Goal: Information Seeking & Learning: Learn about a topic

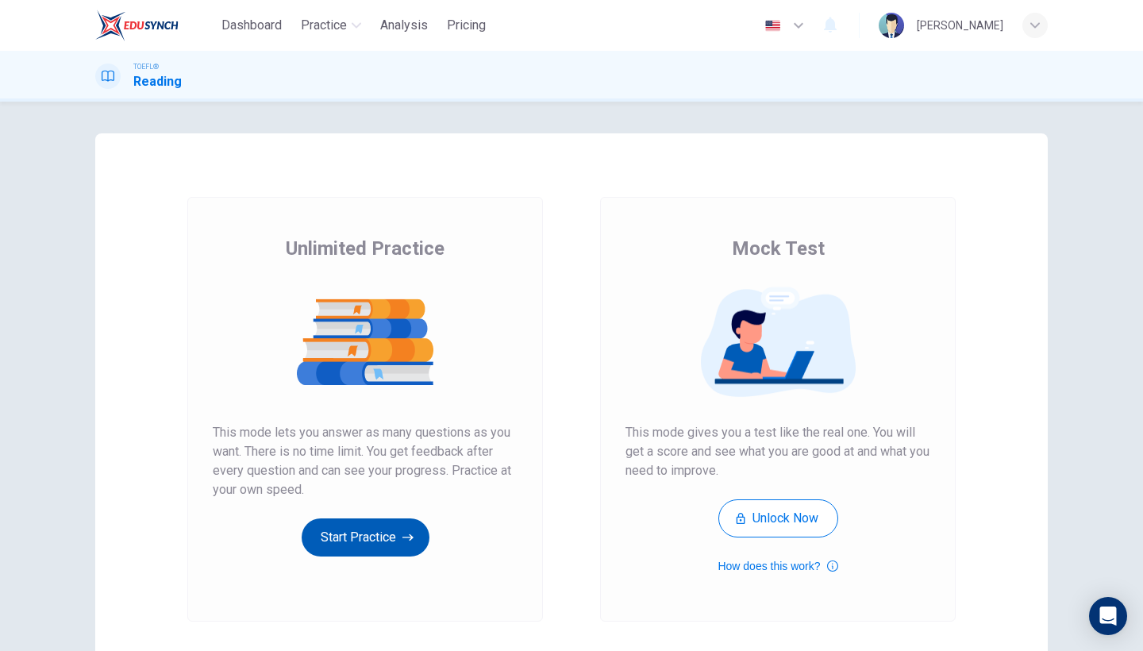
click at [352, 529] on button "Start Practice" at bounding box center [366, 537] width 128 height 38
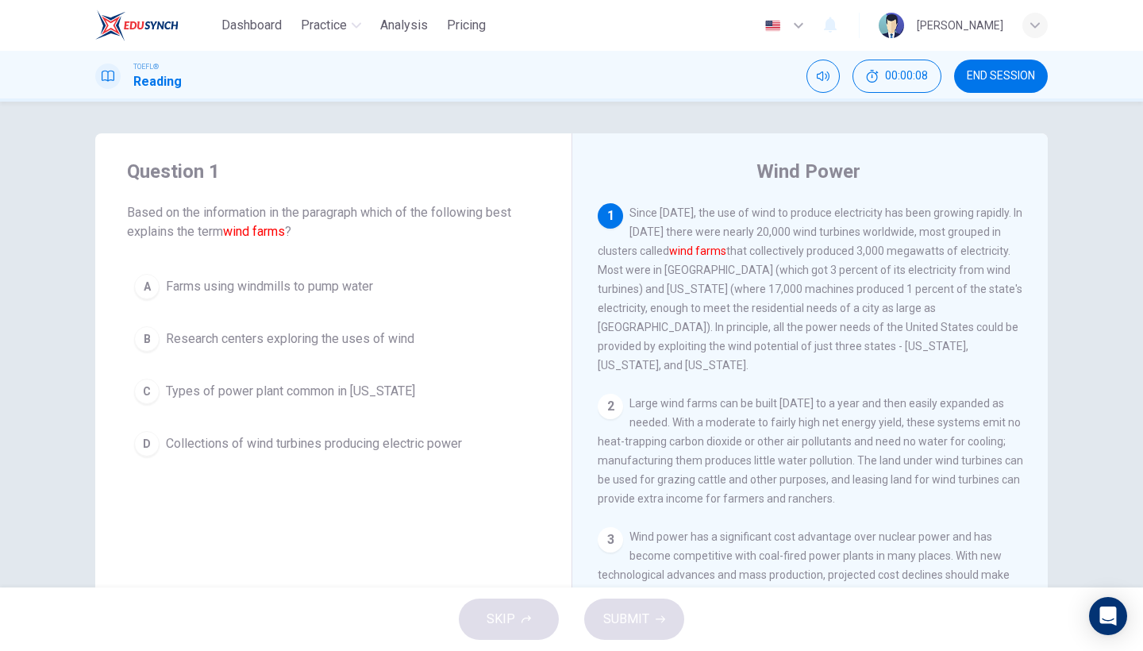
click at [994, 81] on span "END SESSION" at bounding box center [1001, 76] width 68 height 13
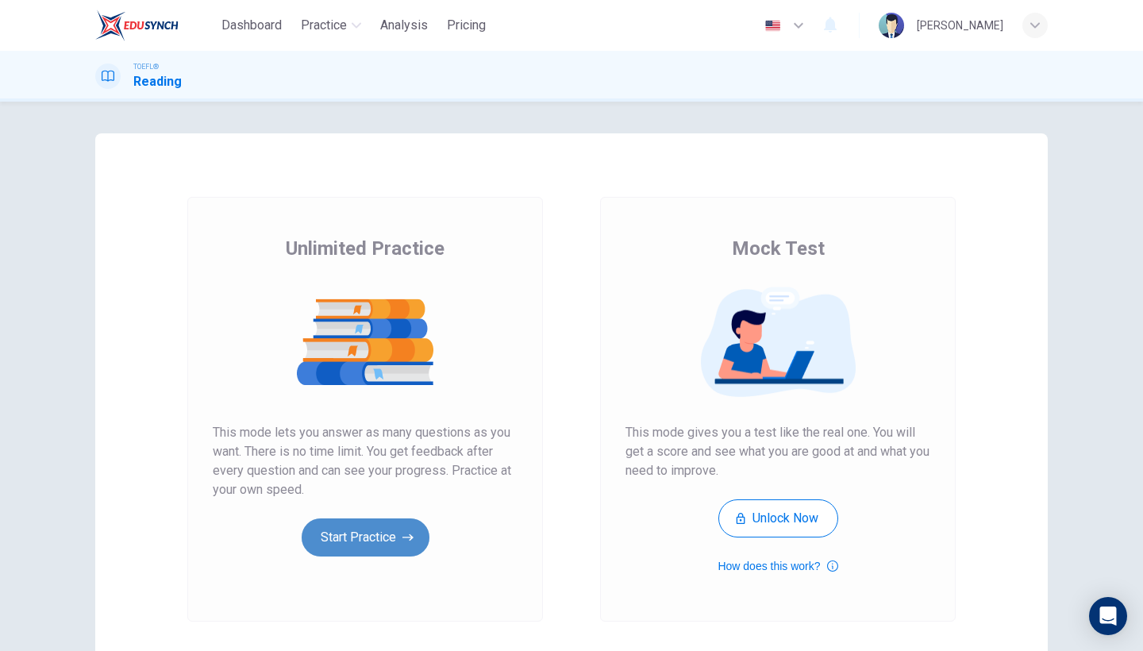
click at [417, 533] on button "Start Practice" at bounding box center [366, 537] width 128 height 38
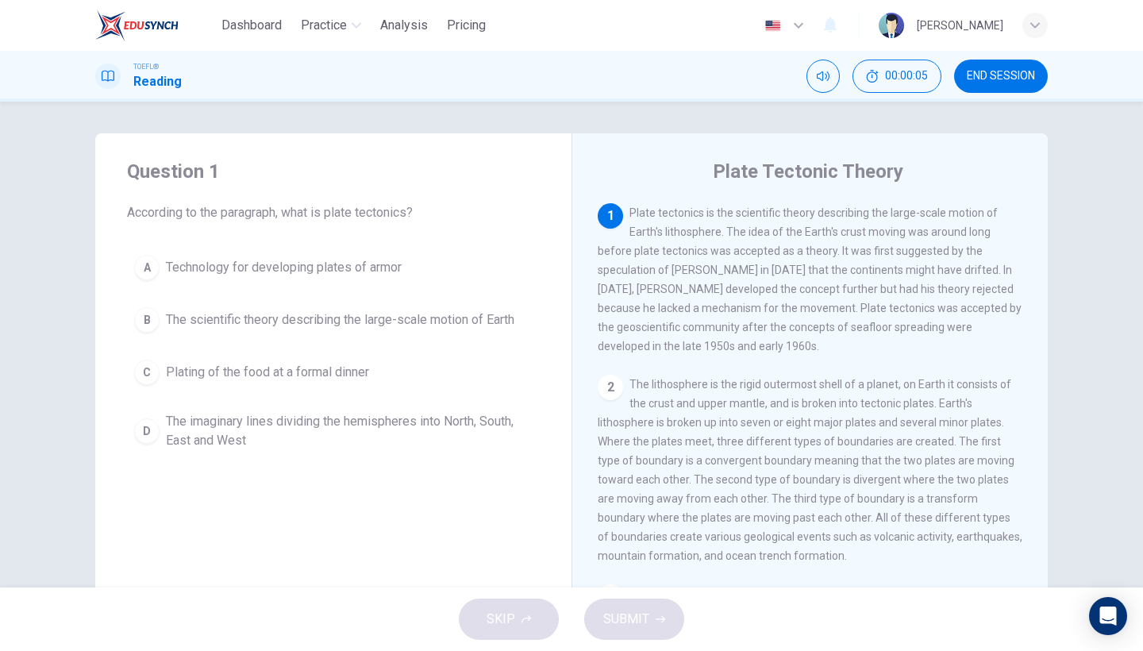
click at [1022, 72] on span "END SESSION" at bounding box center [1001, 76] width 68 height 13
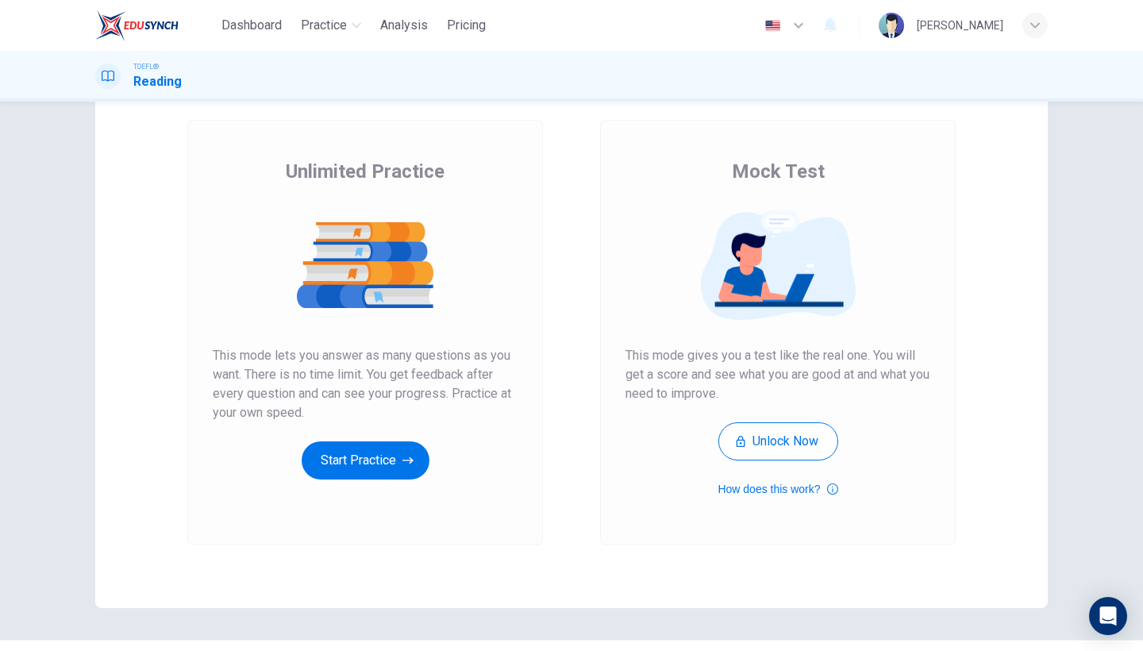
scroll to position [40, 0]
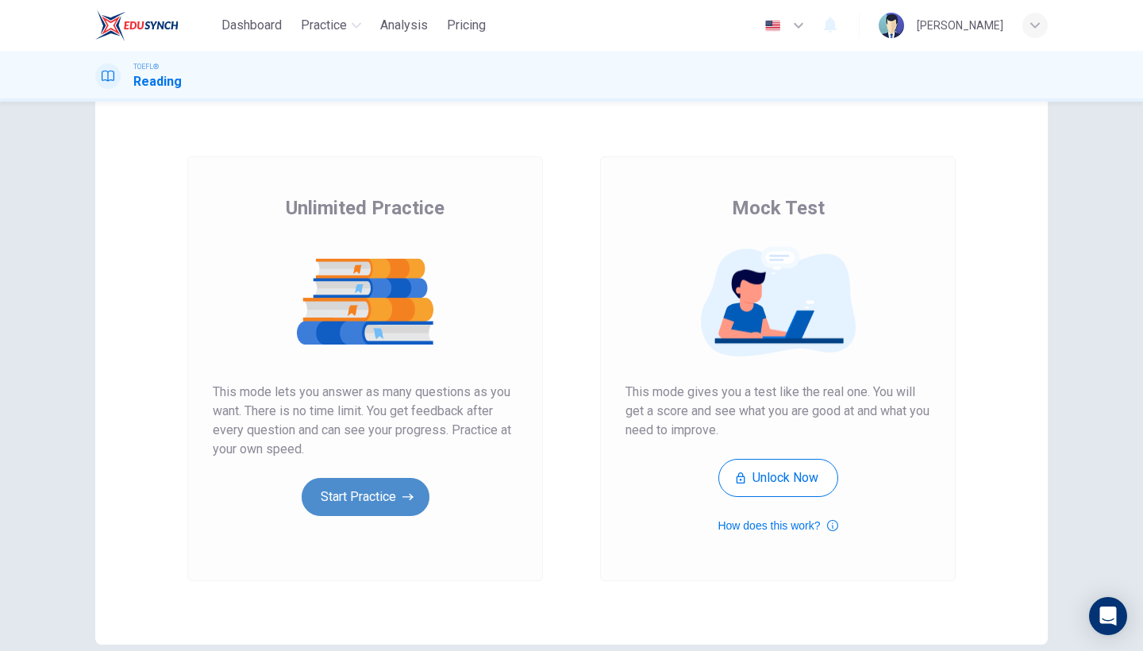
click at [371, 498] on button "Start Practice" at bounding box center [366, 497] width 128 height 38
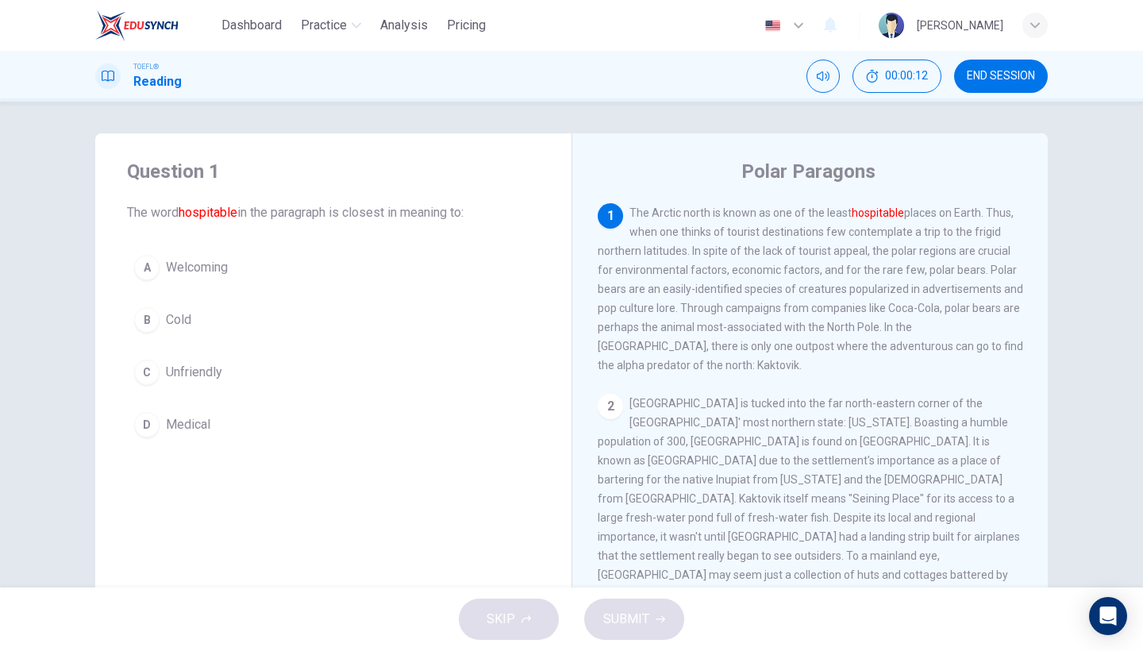
click at [232, 271] on button "A Welcoming" at bounding box center [333, 268] width 413 height 40
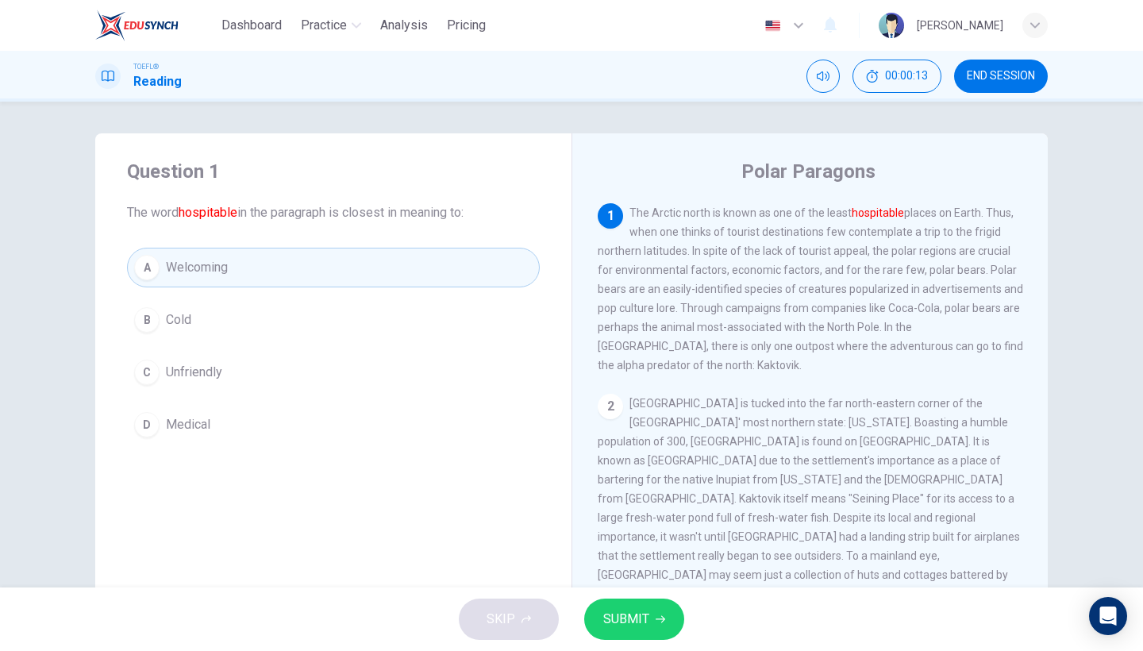
click at [603, 626] on span "SUBMIT" at bounding box center [626, 619] width 46 height 22
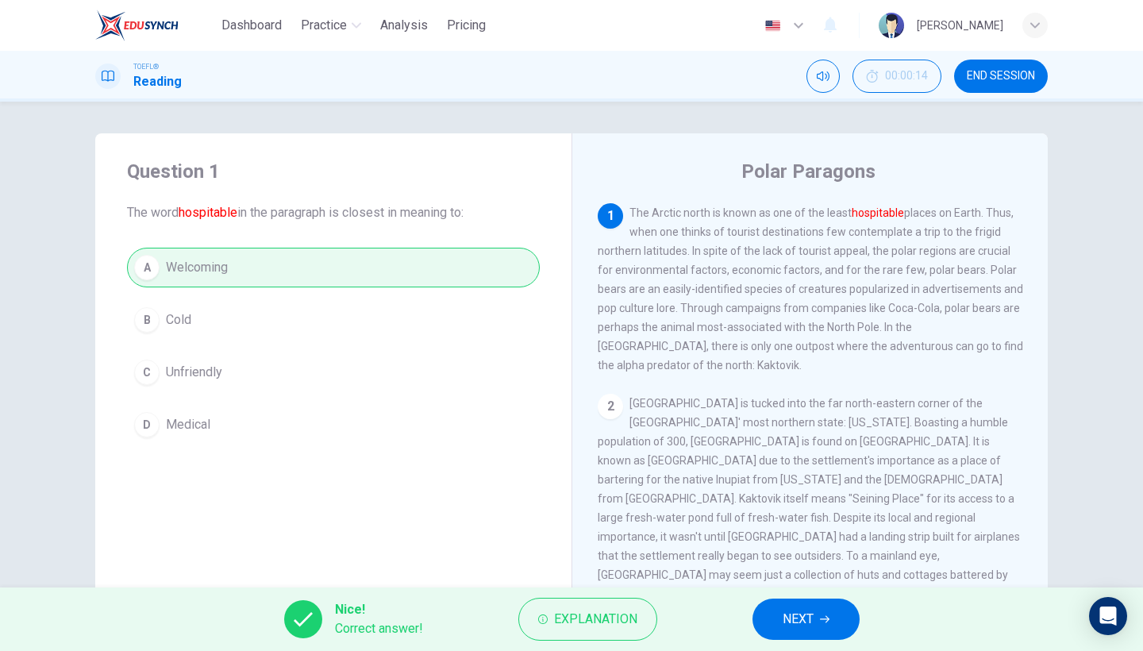
click at [779, 614] on button "NEXT" at bounding box center [805, 618] width 107 height 41
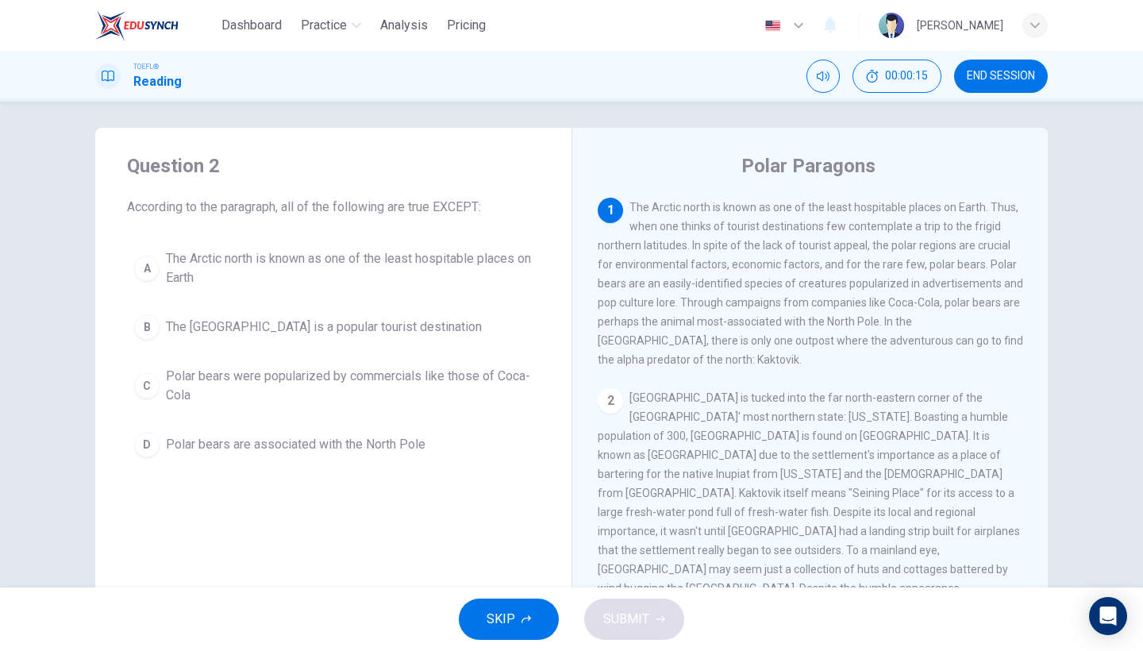
scroll to position [6, 0]
click at [402, 302] on div "A The Arctic north is known as one of the least hospitable places on Earth B Th…" at bounding box center [333, 353] width 413 height 222
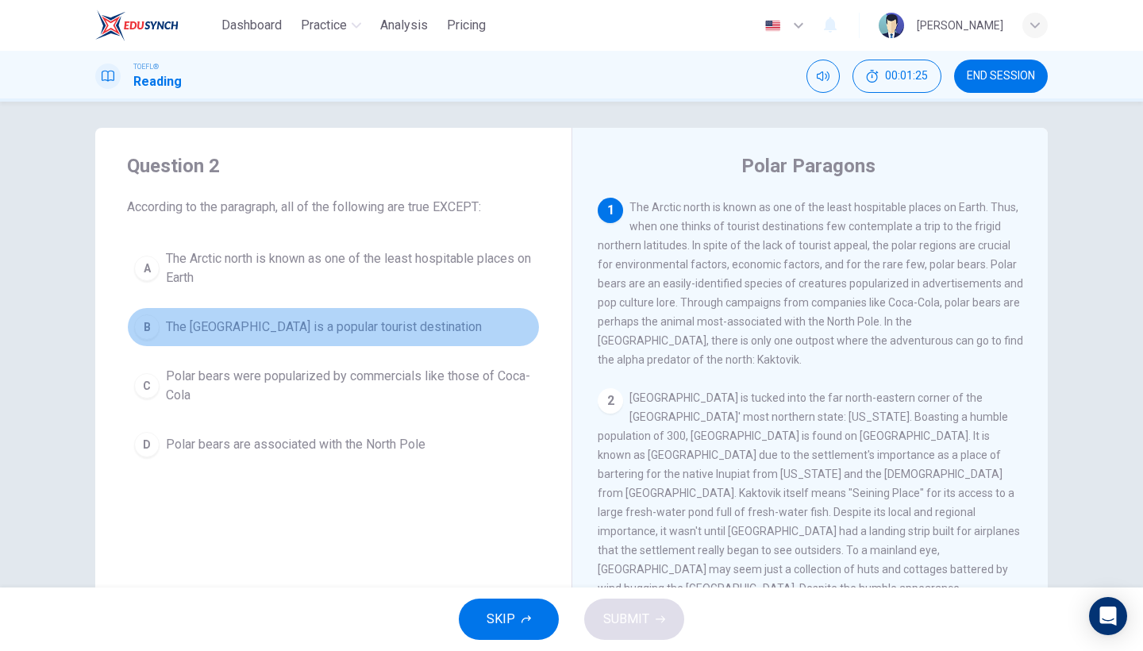
click at [397, 330] on span "The North Pole is a popular tourist destination" at bounding box center [324, 326] width 316 height 19
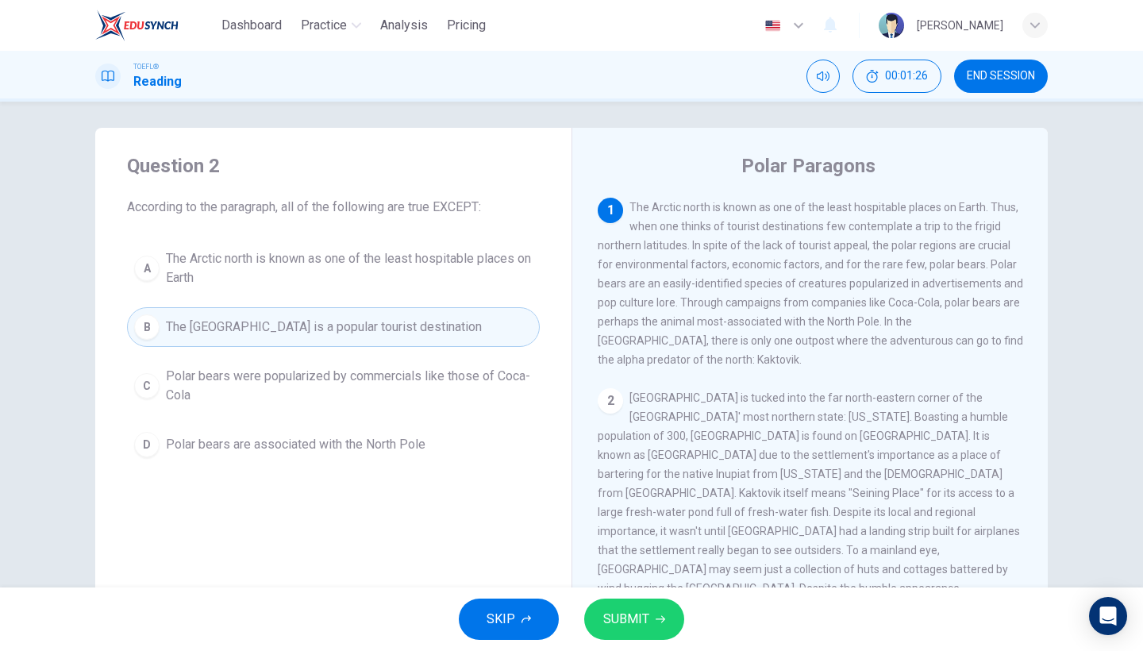
click at [646, 641] on div "SKIP SUBMIT" at bounding box center [571, 618] width 1143 height 63
click at [648, 621] on button "SUBMIT" at bounding box center [634, 618] width 100 height 41
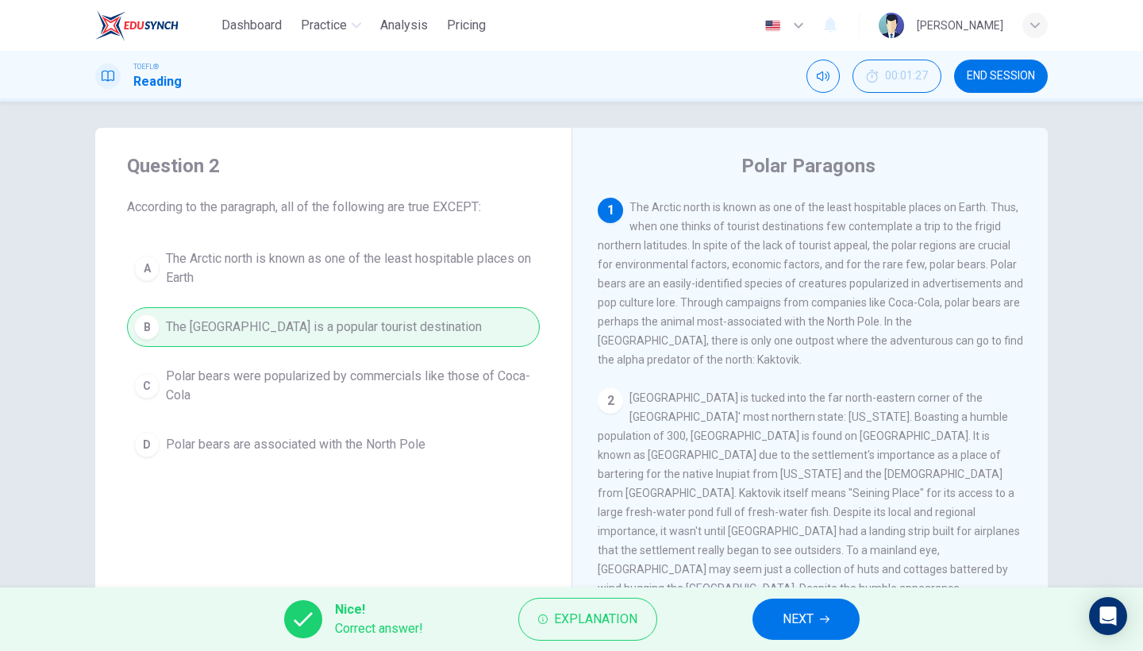
click at [823, 626] on button "NEXT" at bounding box center [805, 618] width 107 height 41
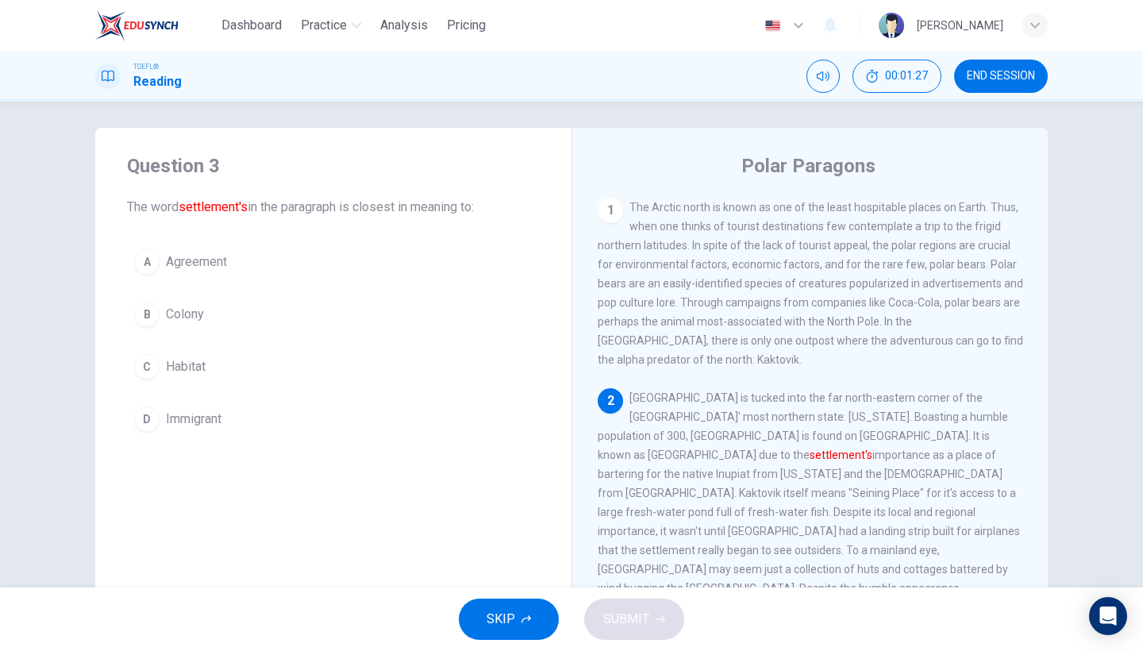
scroll to position [121, 0]
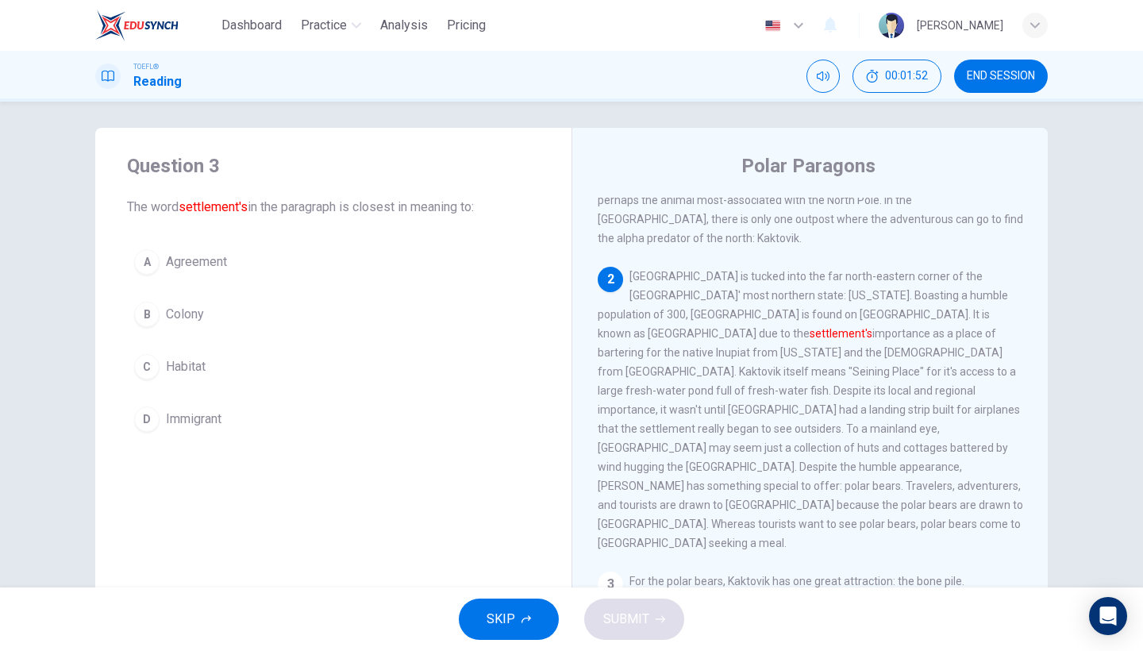
click at [214, 372] on button "C Habitat" at bounding box center [333, 367] width 413 height 40
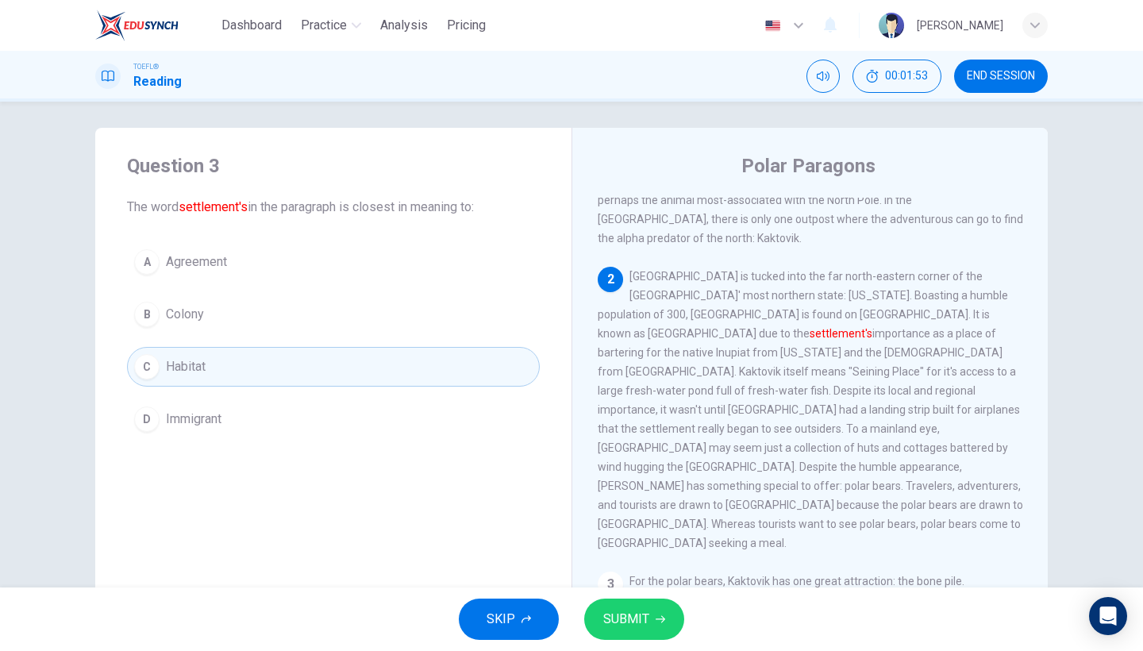
click at [651, 626] on button "SUBMIT" at bounding box center [634, 618] width 100 height 41
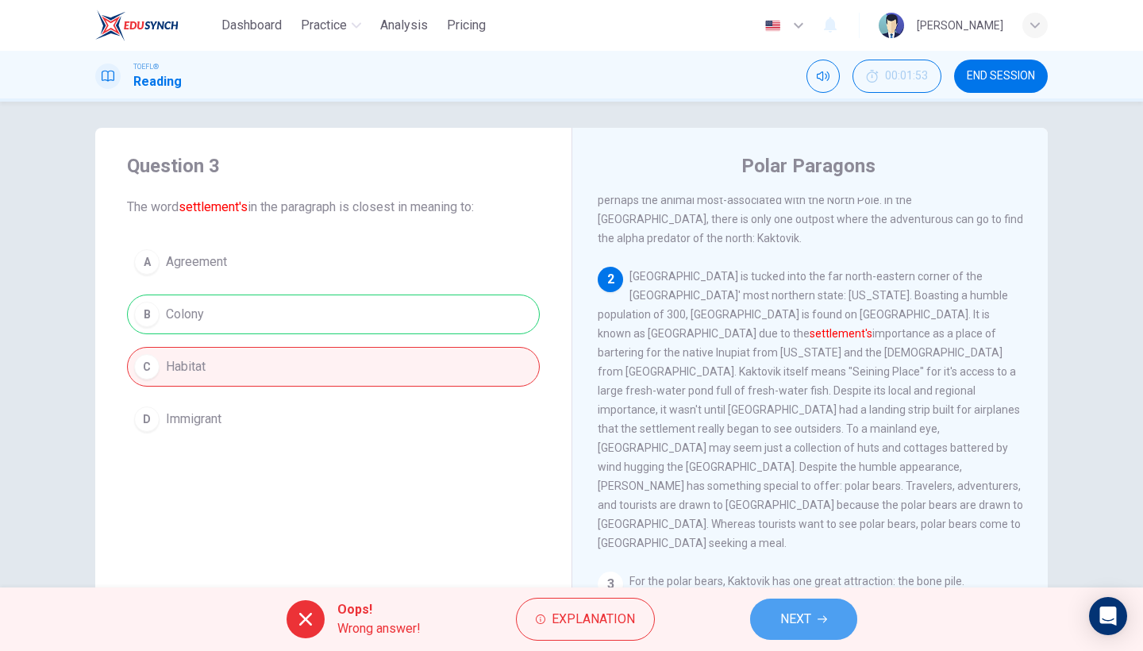
click at [779, 602] on button "NEXT" at bounding box center [803, 618] width 107 height 41
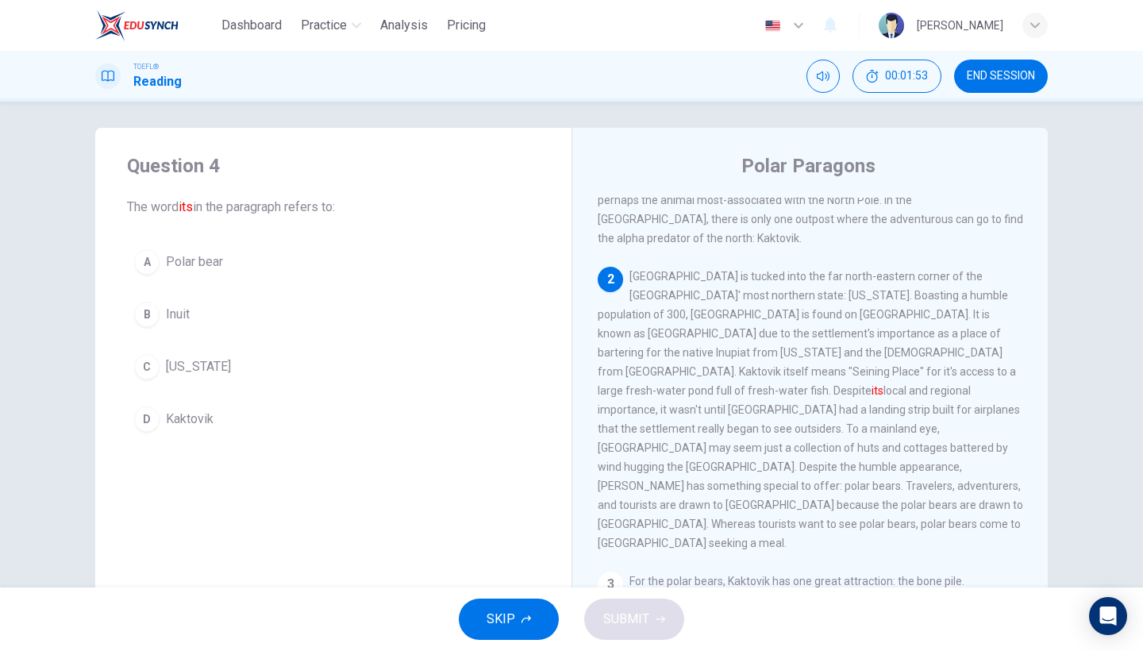
scroll to position [190, 0]
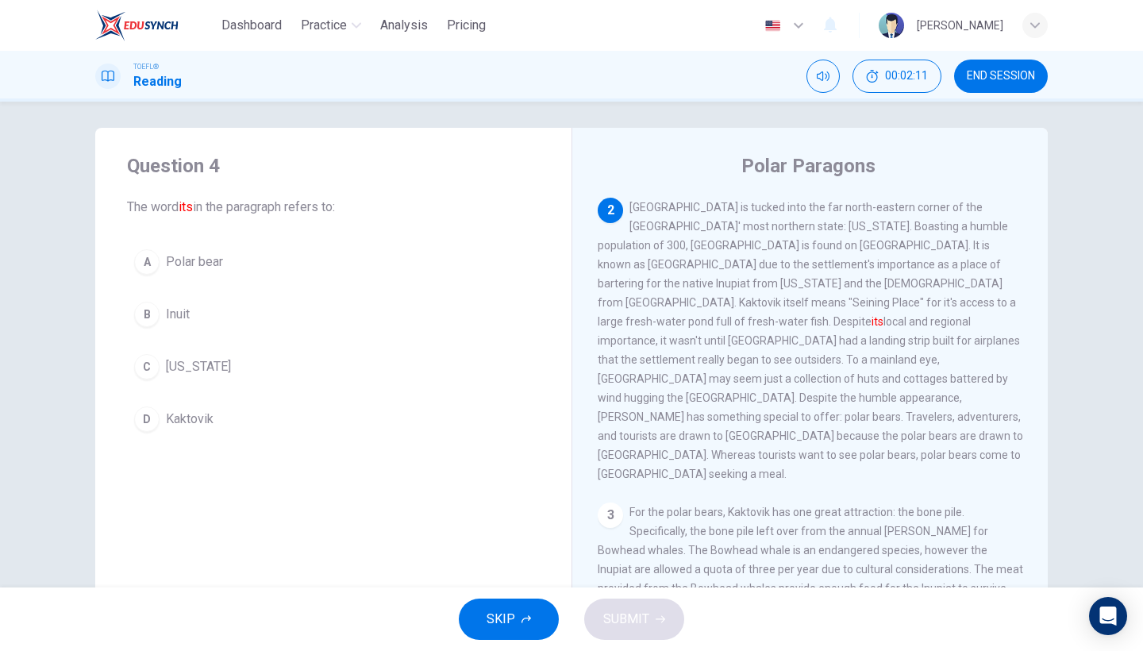
click at [208, 425] on span "Kaktovik" at bounding box center [190, 419] width 48 height 19
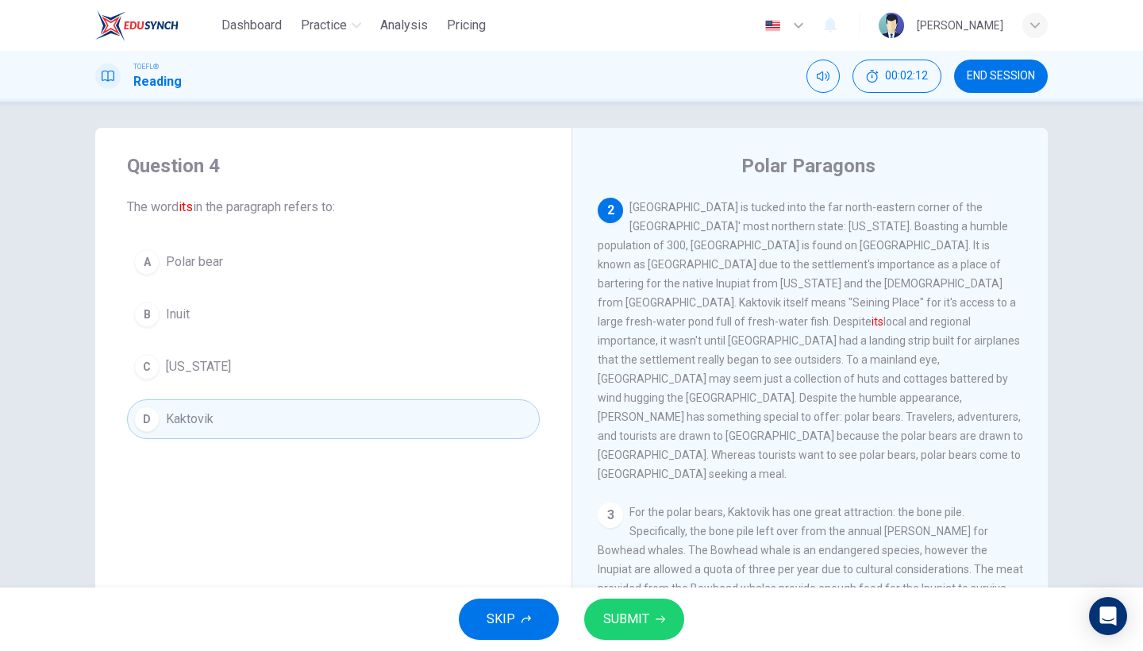
click at [652, 595] on div "SKIP SUBMIT" at bounding box center [571, 618] width 1143 height 63
click at [646, 621] on span "SUBMIT" at bounding box center [626, 619] width 46 height 22
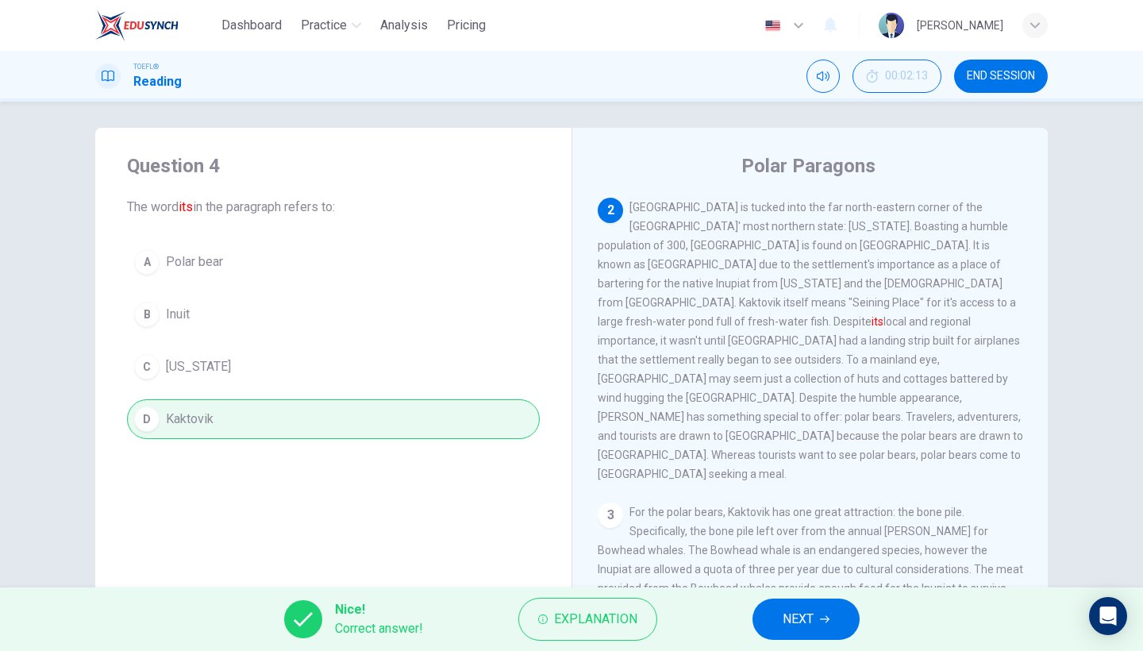
click at [805, 607] on button "NEXT" at bounding box center [805, 618] width 107 height 41
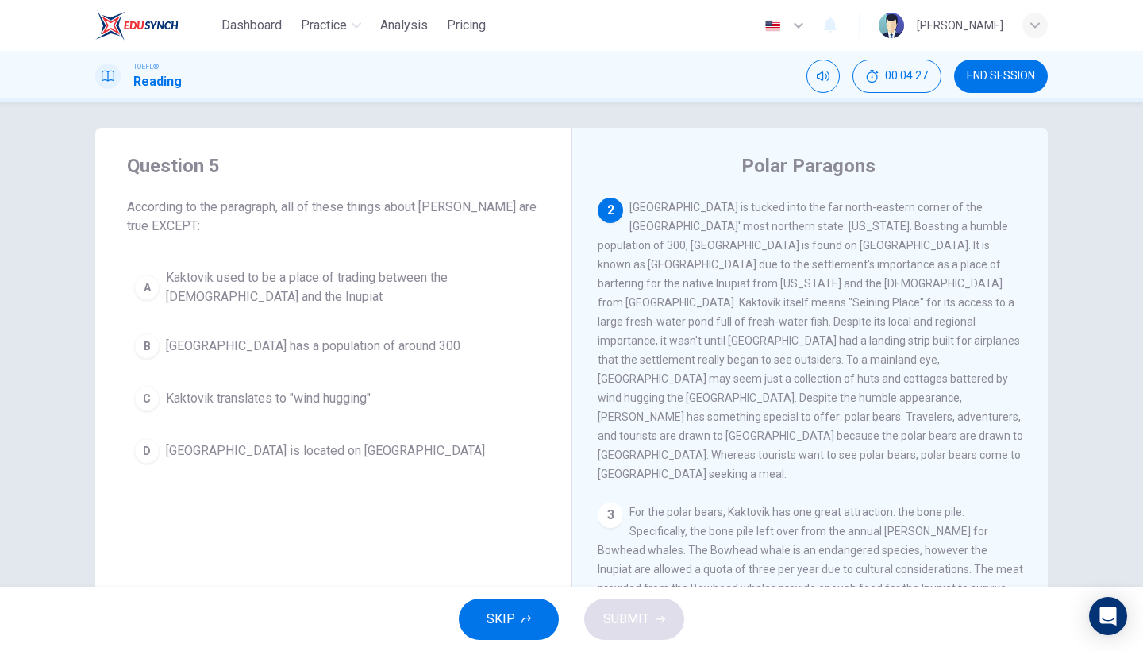
click at [367, 389] on span "Kaktovik translates to "wind hugging"" at bounding box center [268, 398] width 205 height 19
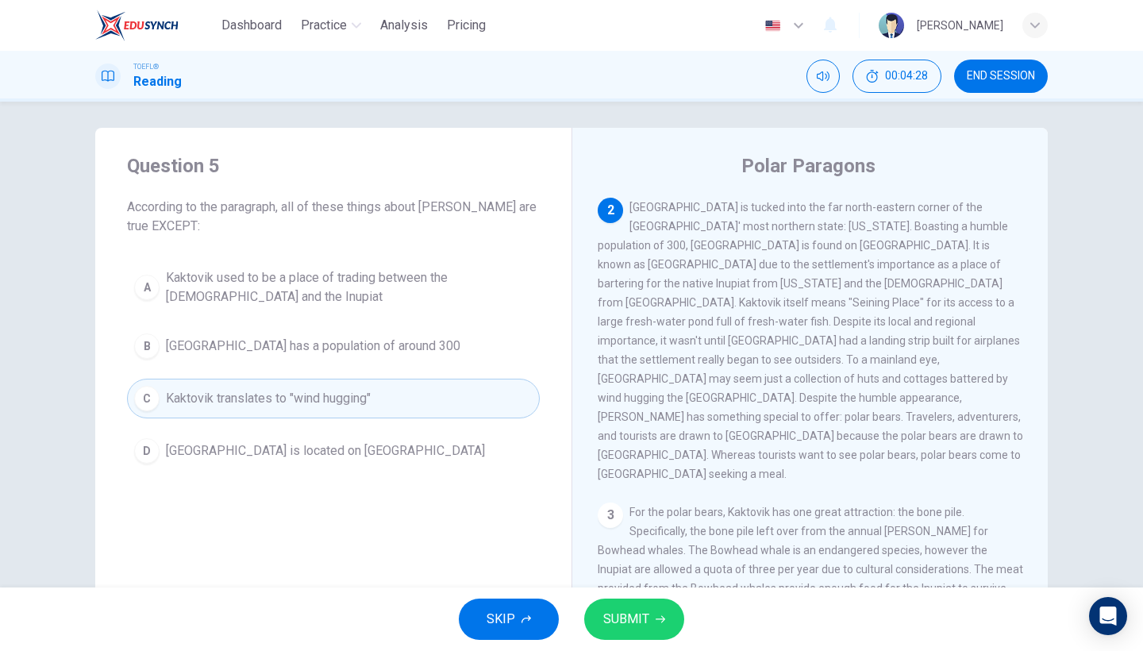
click at [609, 624] on span "SUBMIT" at bounding box center [626, 619] width 46 height 22
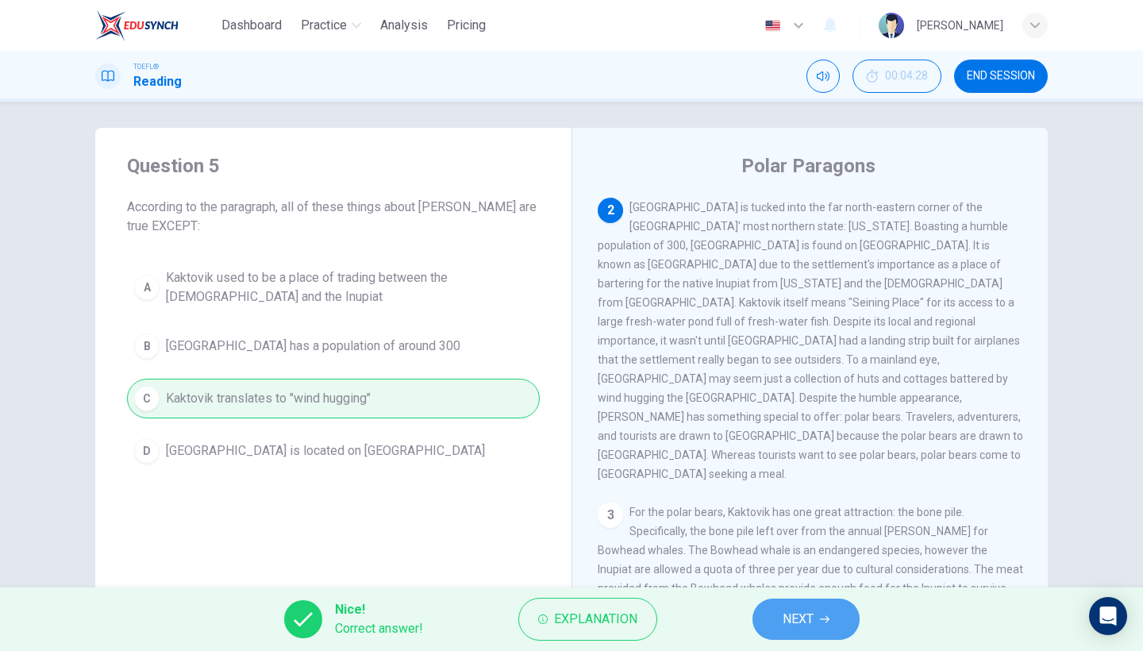
click at [777, 608] on button "NEXT" at bounding box center [805, 618] width 107 height 41
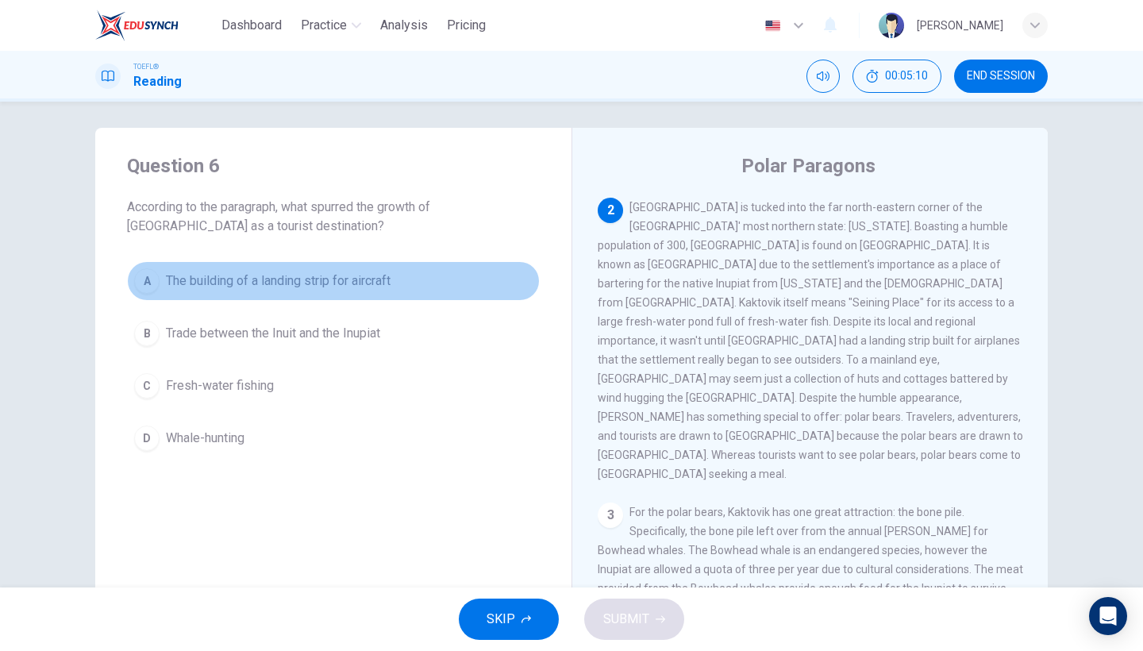
click at [381, 282] on span "The building of a landing strip for aircraft" at bounding box center [278, 280] width 225 height 19
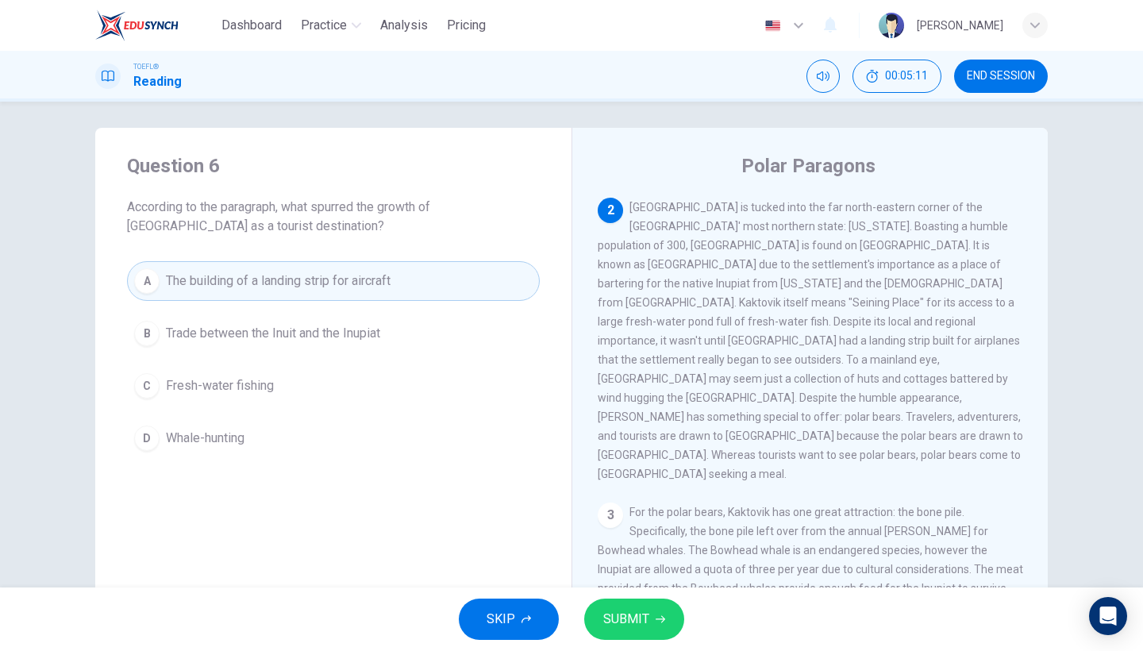
click at [645, 617] on span "SUBMIT" at bounding box center [626, 619] width 46 height 22
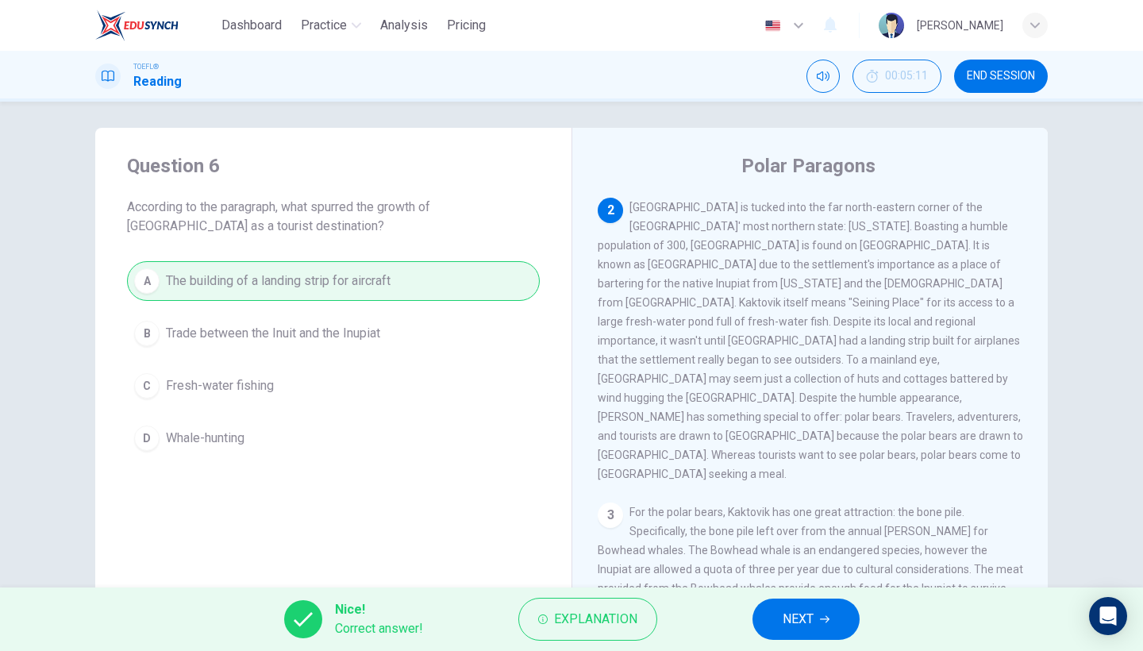
click at [794, 622] on span "NEXT" at bounding box center [798, 619] width 31 height 22
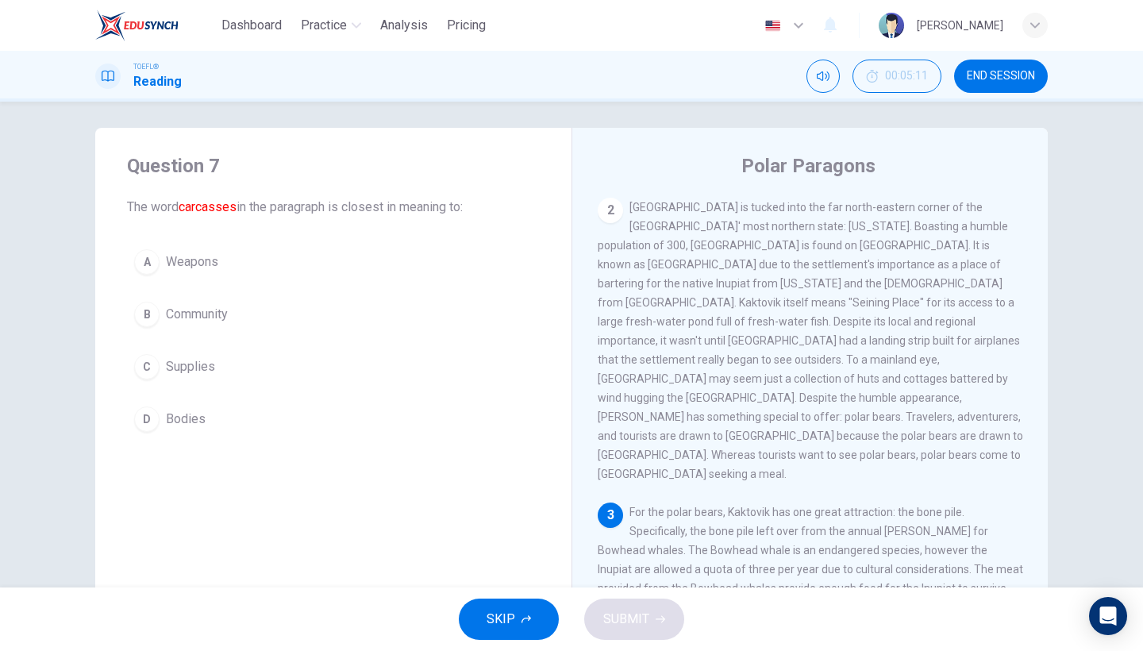
scroll to position [350, 0]
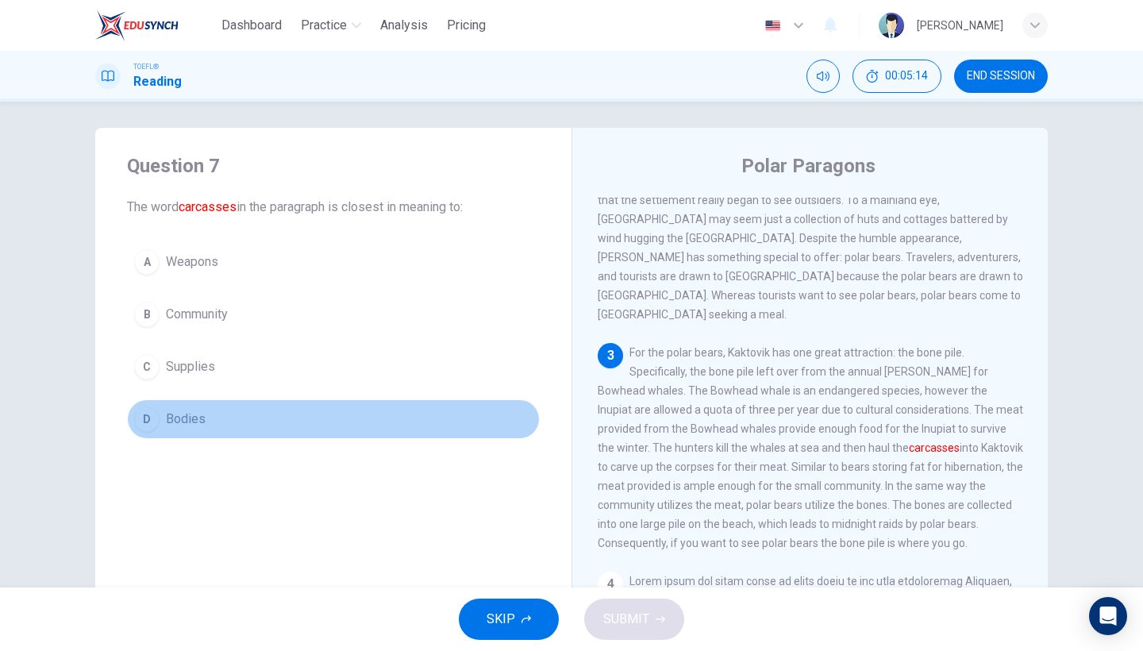
click at [196, 424] on span "Bodies" at bounding box center [186, 419] width 40 height 19
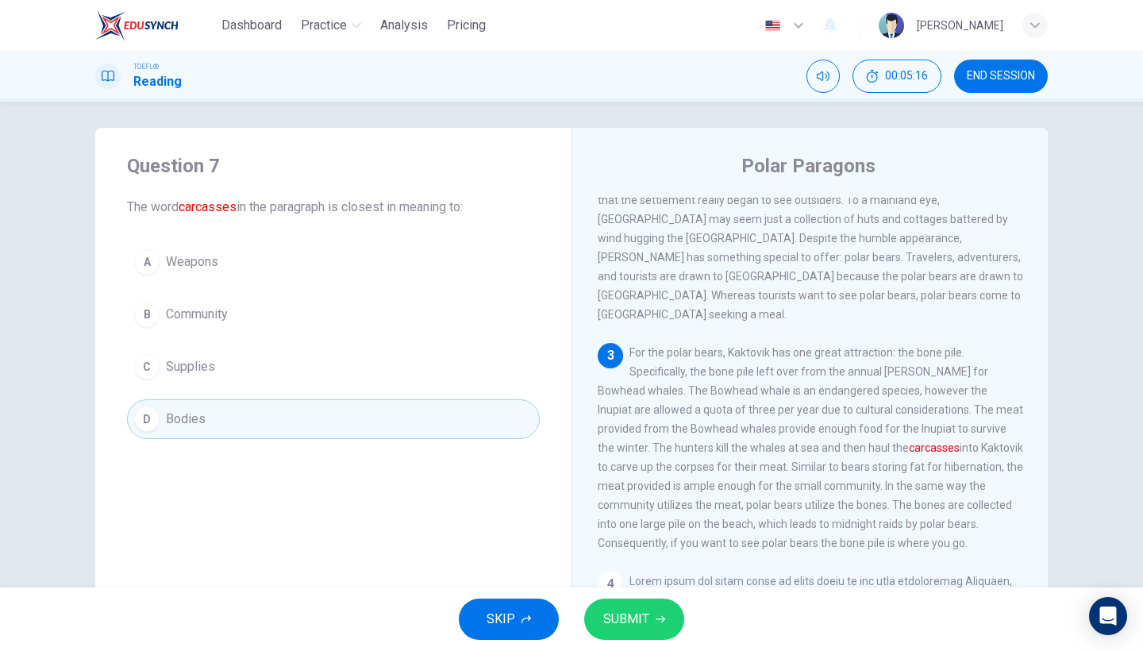
click at [614, 629] on span "SUBMIT" at bounding box center [626, 619] width 46 height 22
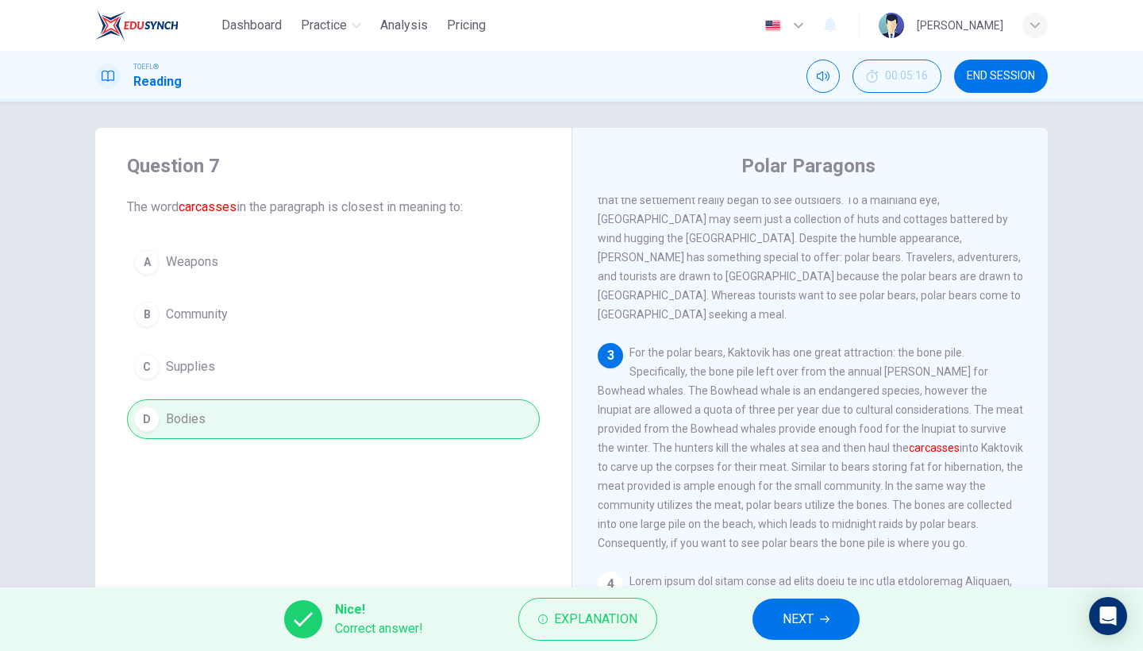
click at [794, 614] on span "NEXT" at bounding box center [798, 619] width 31 height 22
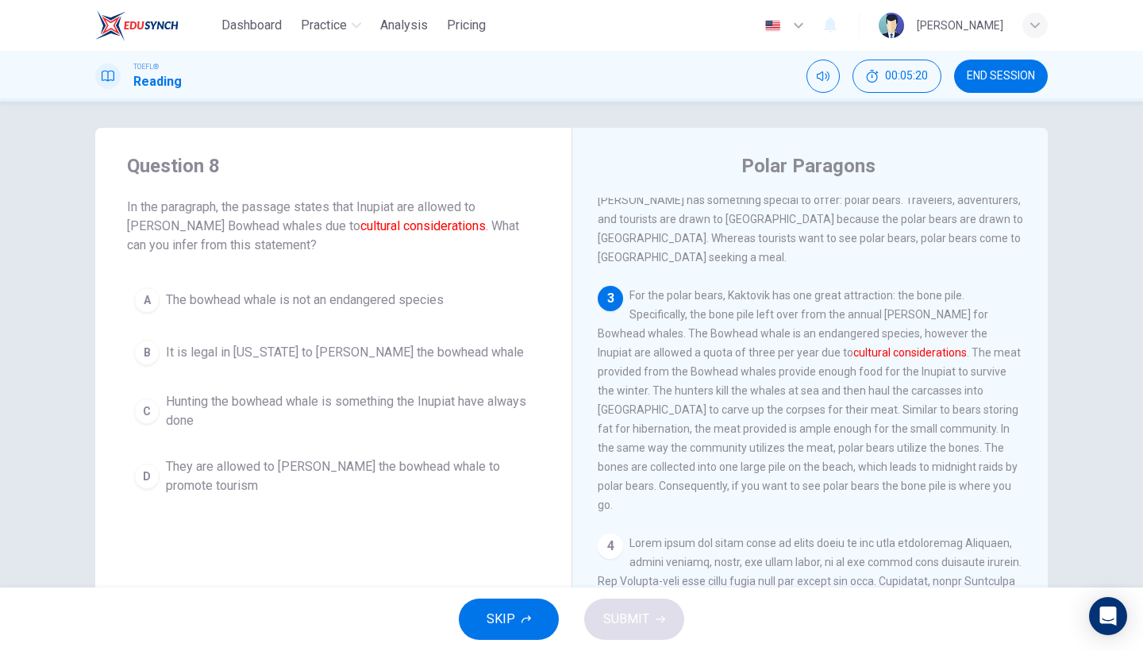
scroll to position [403, 0]
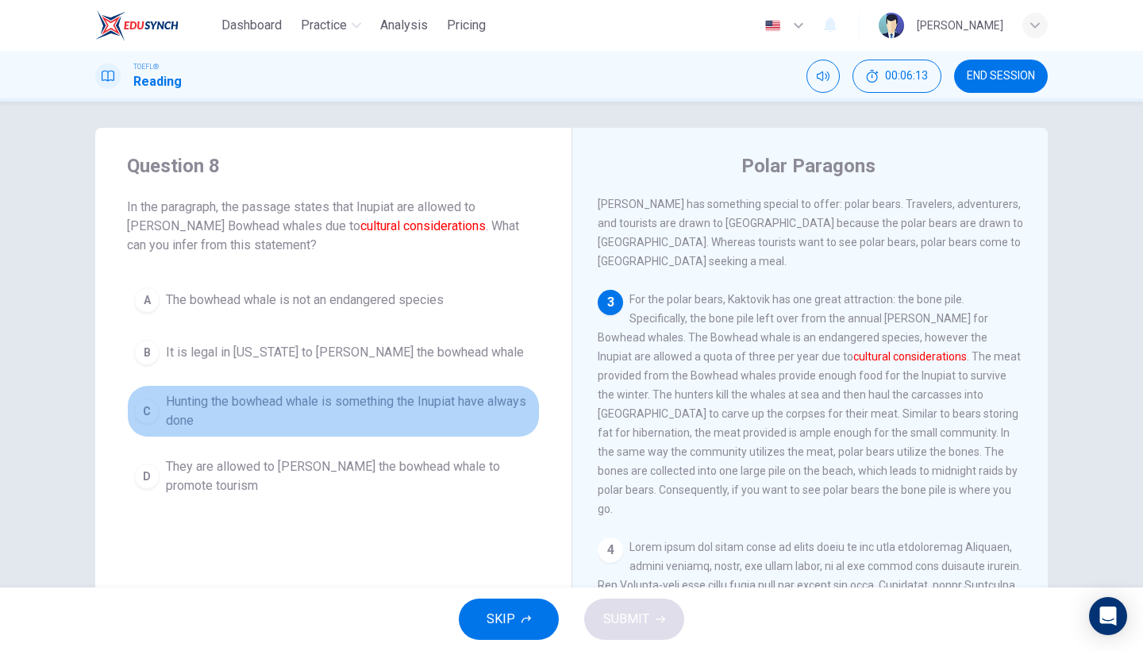
click at [301, 394] on span "Hunting the bowhead whale is something the Inupiat have always done" at bounding box center [349, 411] width 367 height 38
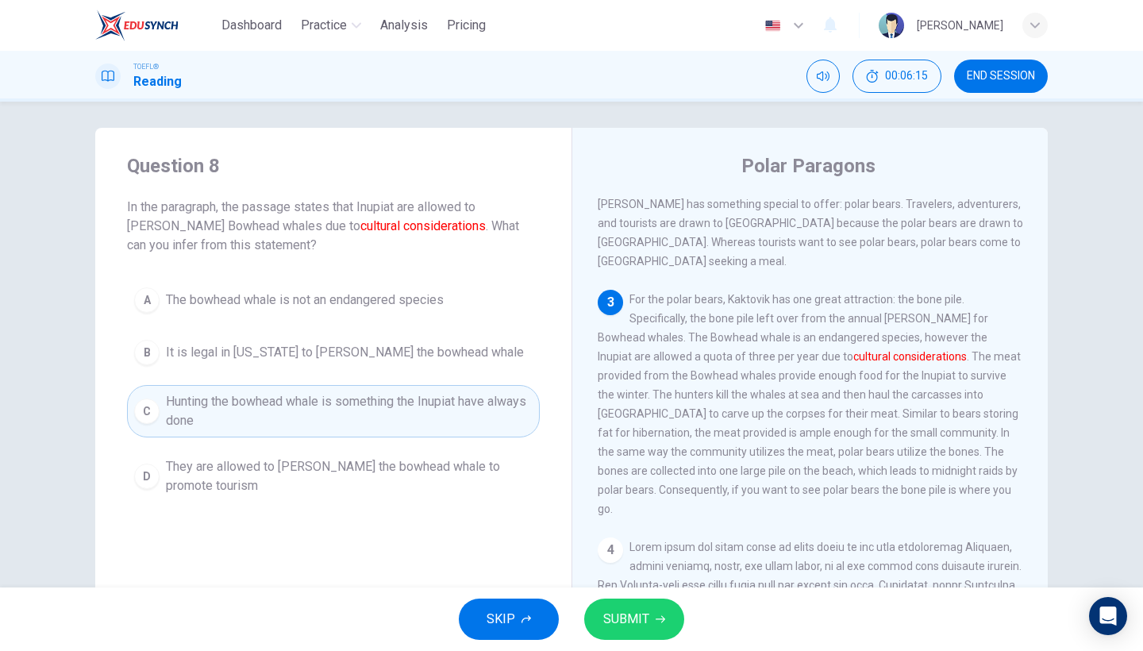
click at [664, 625] on button "SUBMIT" at bounding box center [634, 618] width 100 height 41
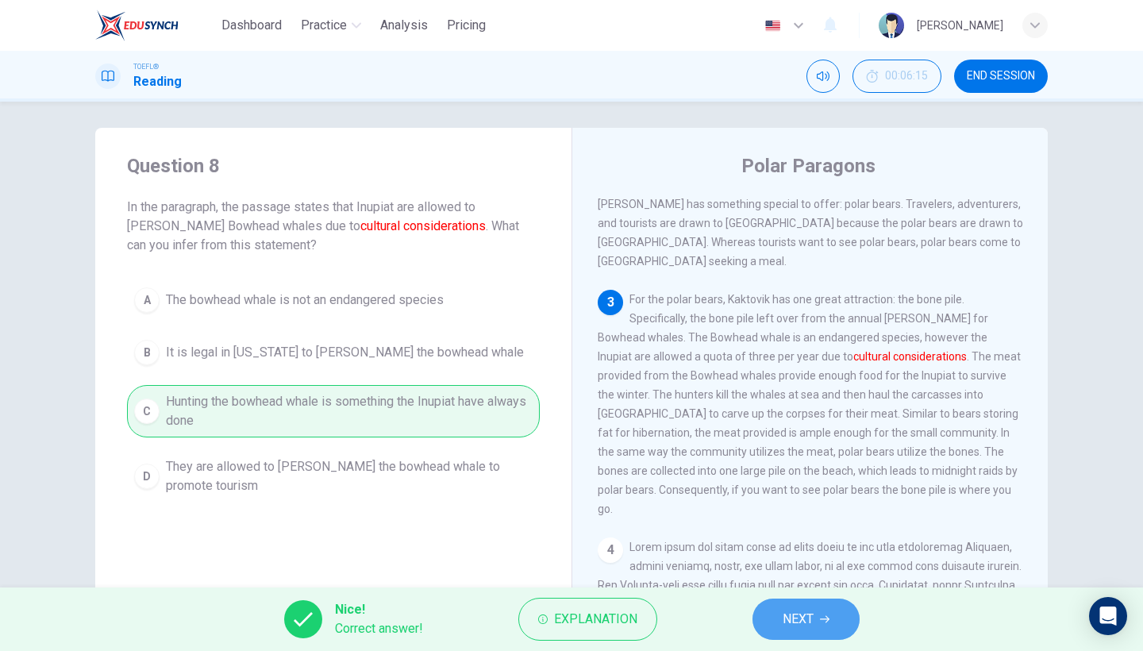
click at [781, 621] on button "NEXT" at bounding box center [805, 618] width 107 height 41
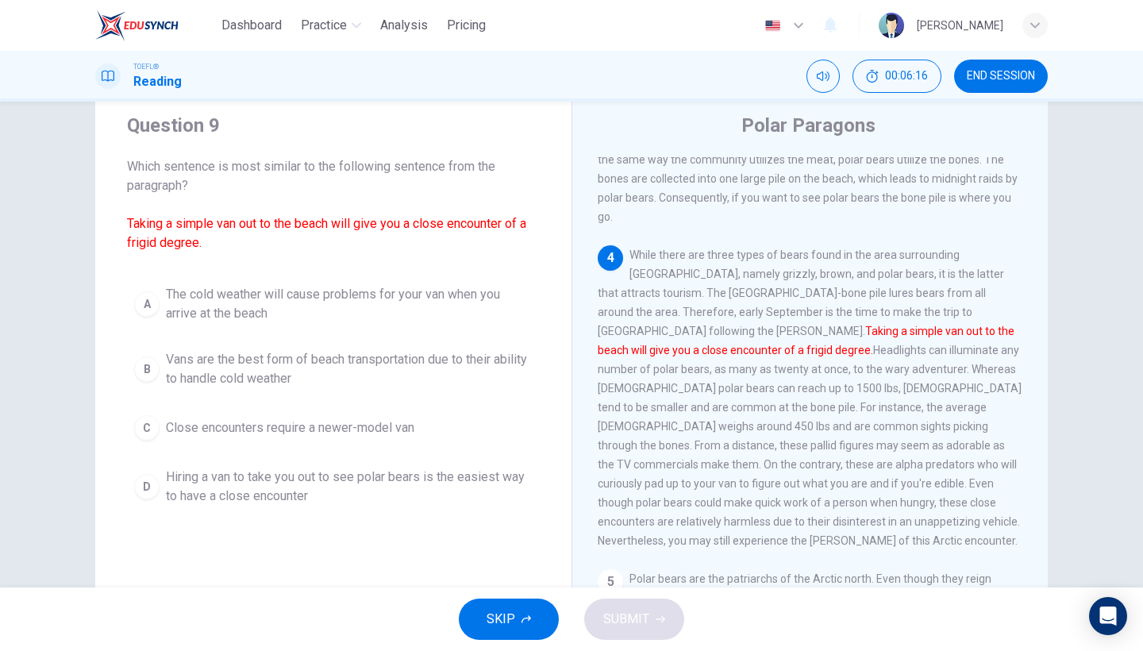
scroll to position [42, 0]
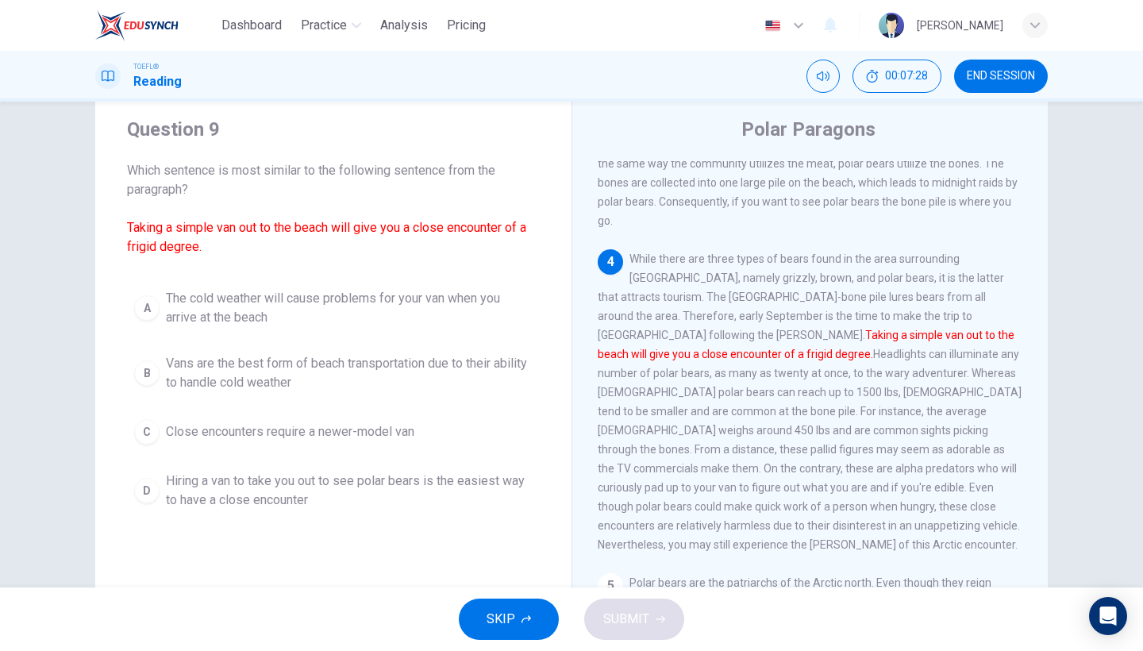
click at [368, 472] on span "Hiring a van to take you out to see polar bears is the easiest way to have a cl…" at bounding box center [349, 490] width 367 height 38
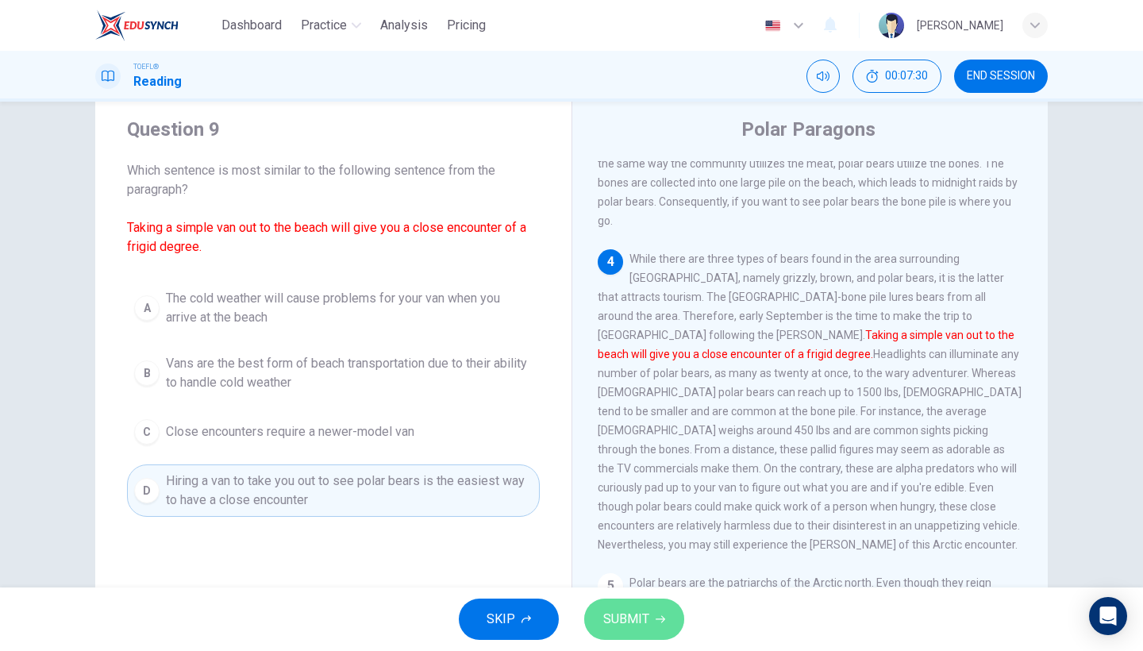
click at [633, 610] on span "SUBMIT" at bounding box center [626, 619] width 46 height 22
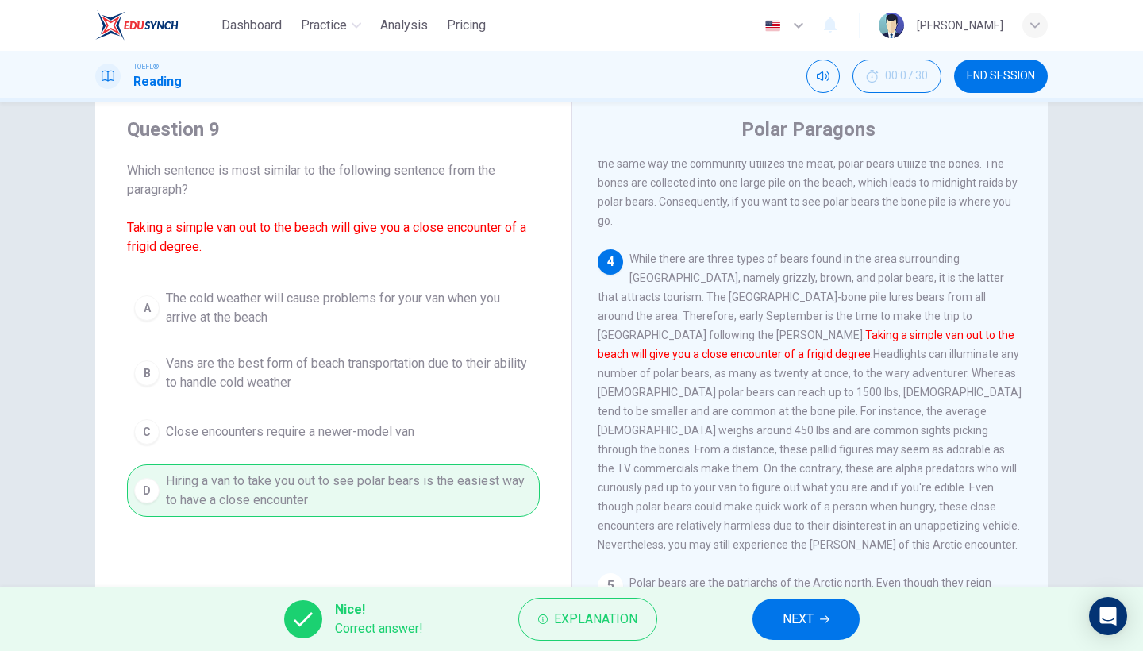
click at [799, 620] on span "NEXT" at bounding box center [798, 619] width 31 height 22
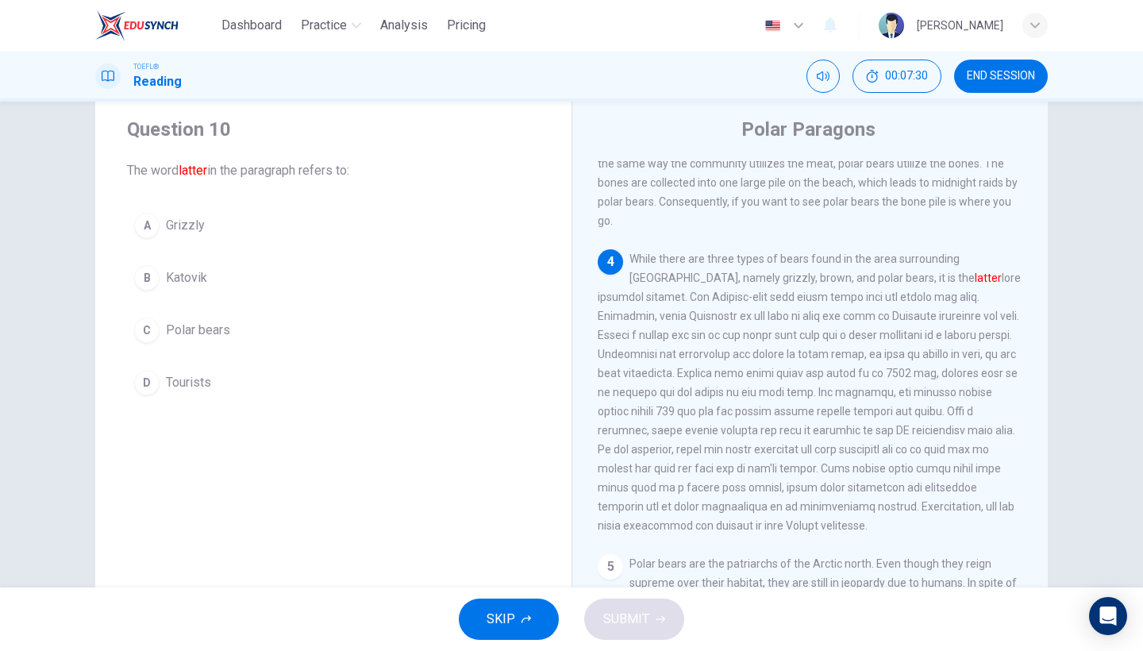
scroll to position [667, 0]
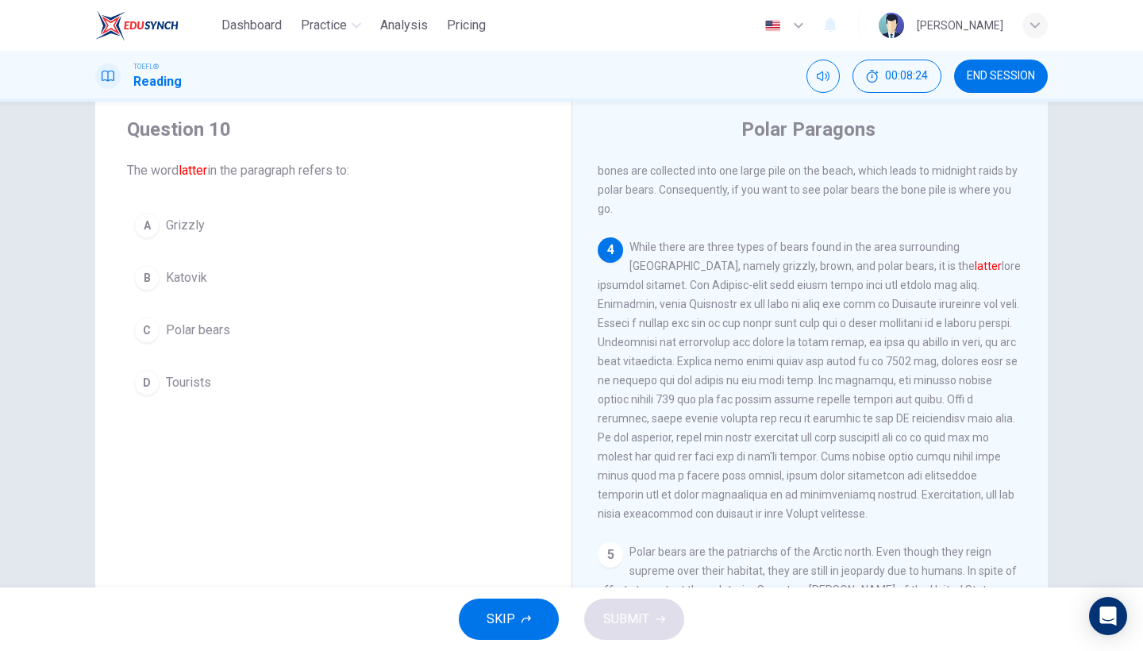
click at [229, 322] on span "Polar bears" at bounding box center [198, 330] width 64 height 19
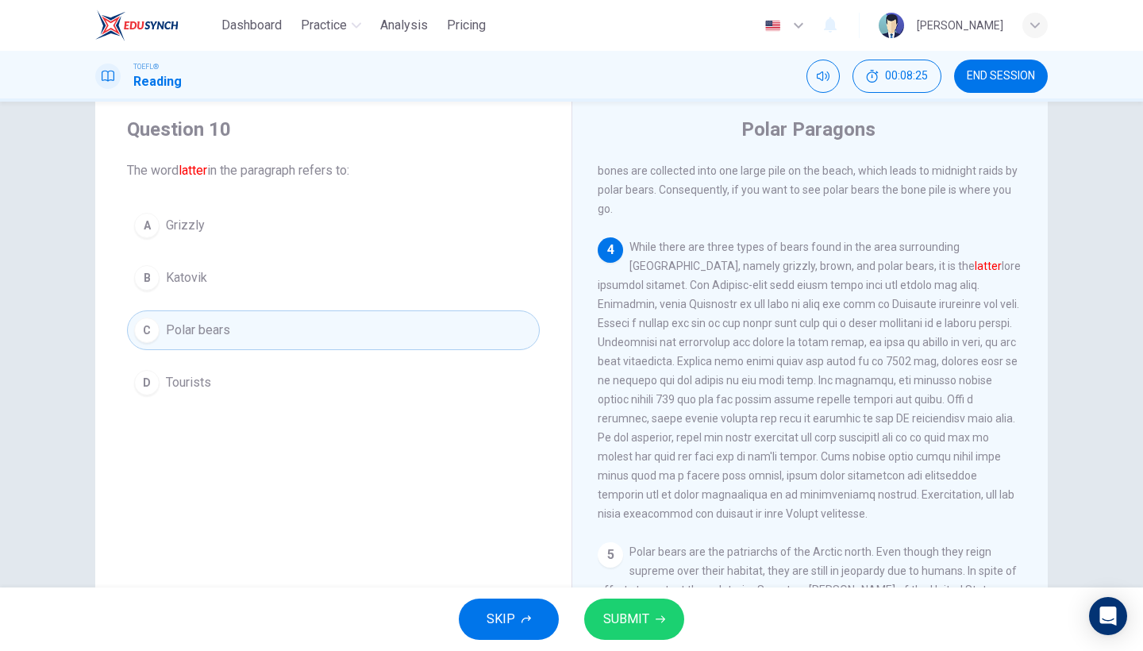
click at [648, 627] on span "SUBMIT" at bounding box center [626, 619] width 46 height 22
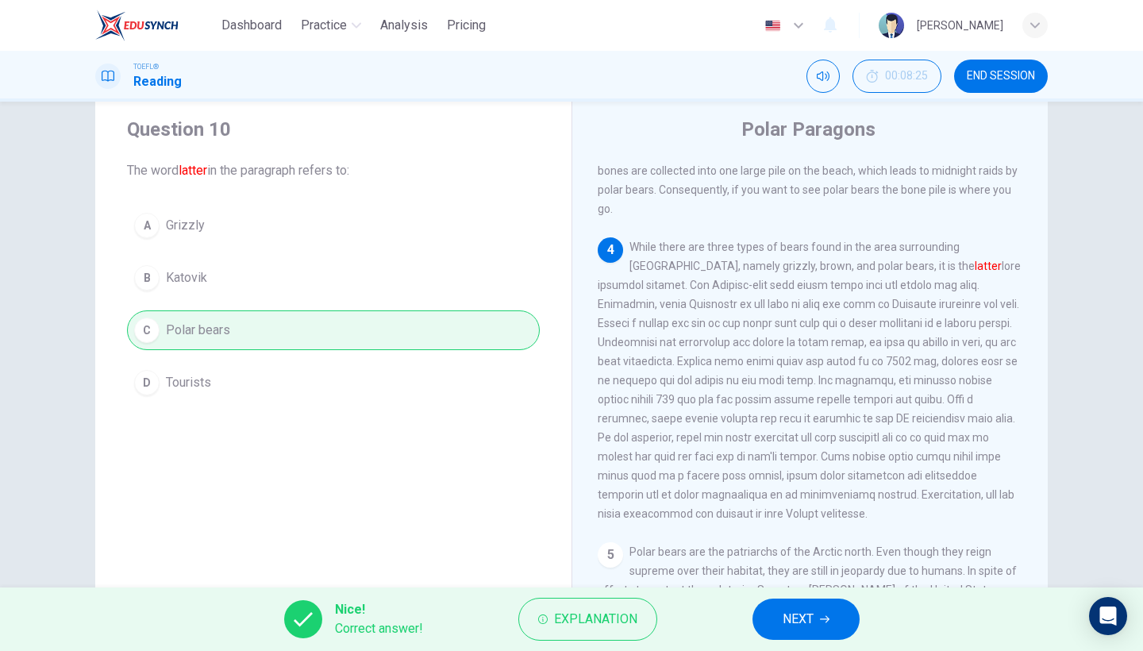
click at [821, 625] on button "NEXT" at bounding box center [805, 618] width 107 height 41
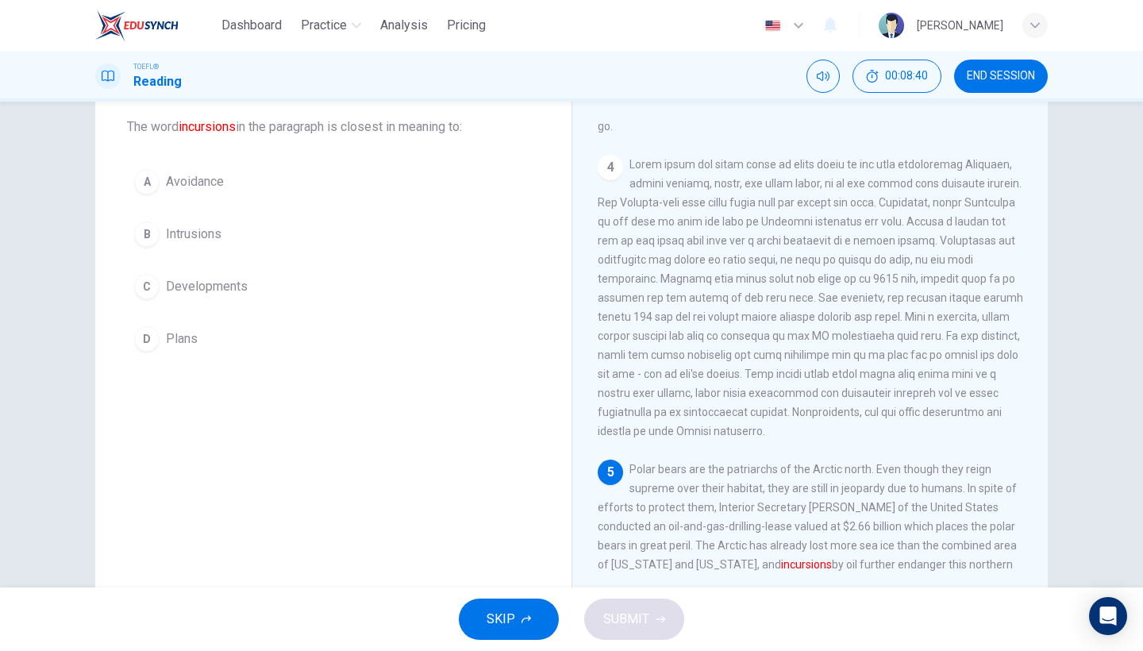
scroll to position [75, 0]
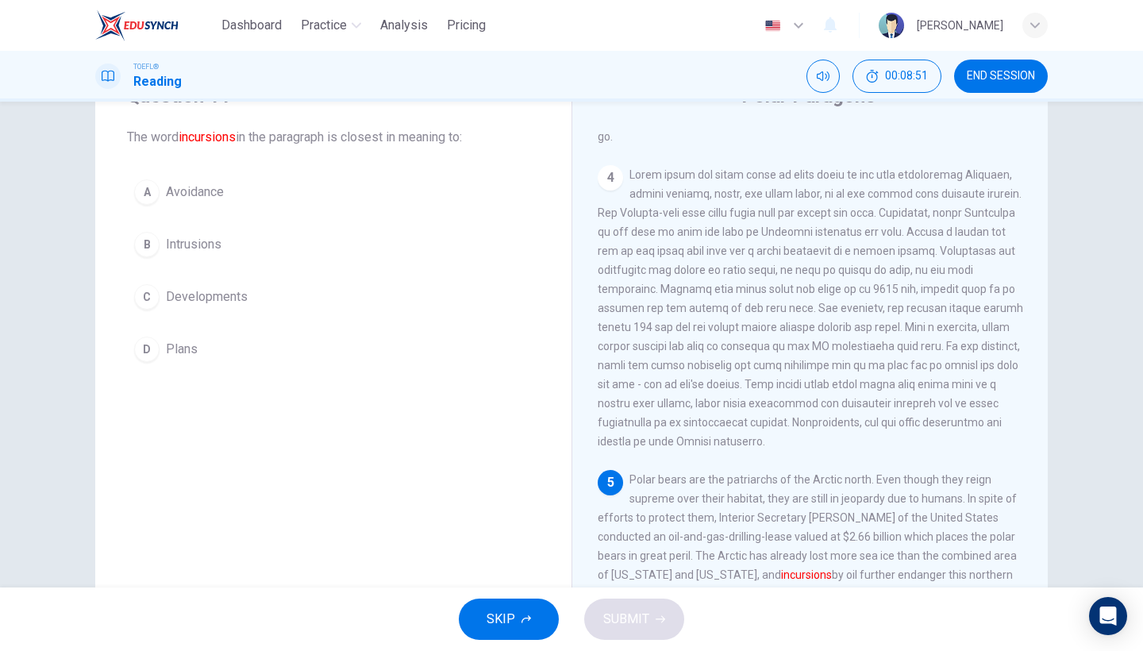
click at [219, 239] on span "Intrusions" at bounding box center [194, 244] width 56 height 19
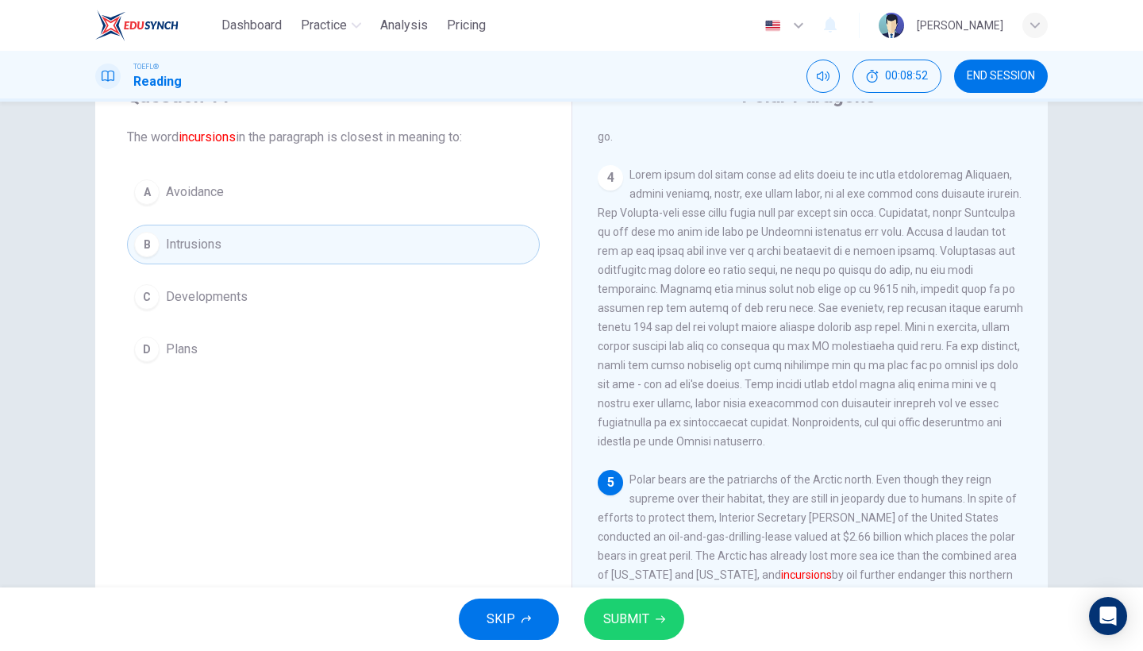
click at [651, 617] on button "SUBMIT" at bounding box center [634, 618] width 100 height 41
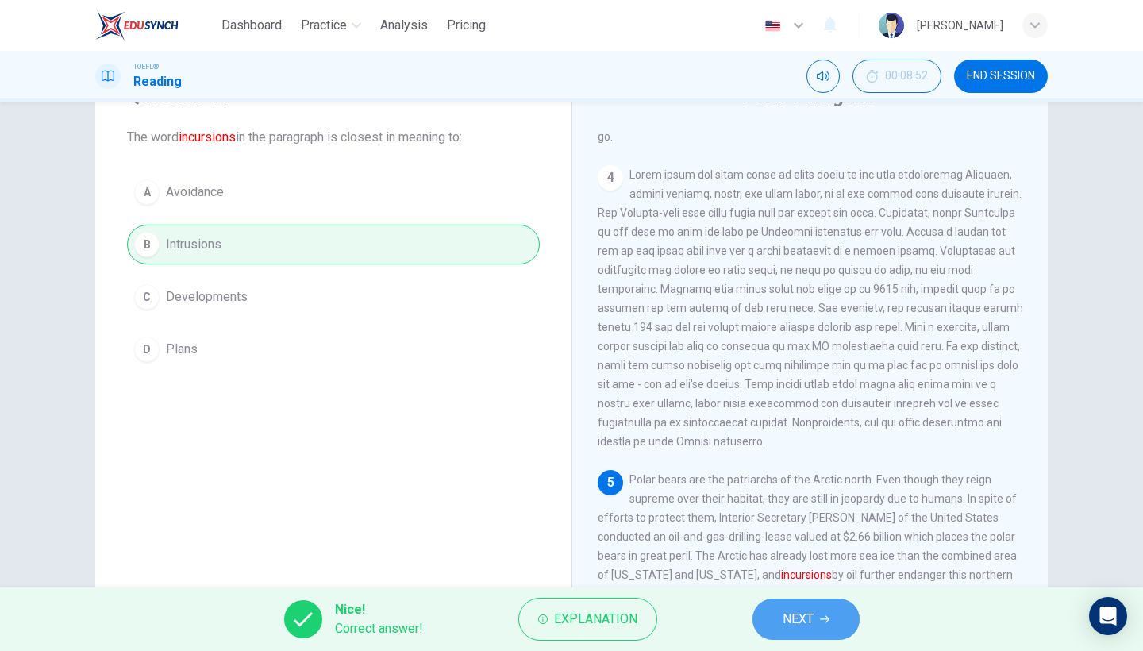
click at [826, 619] on icon "button" at bounding box center [825, 619] width 10 height 7
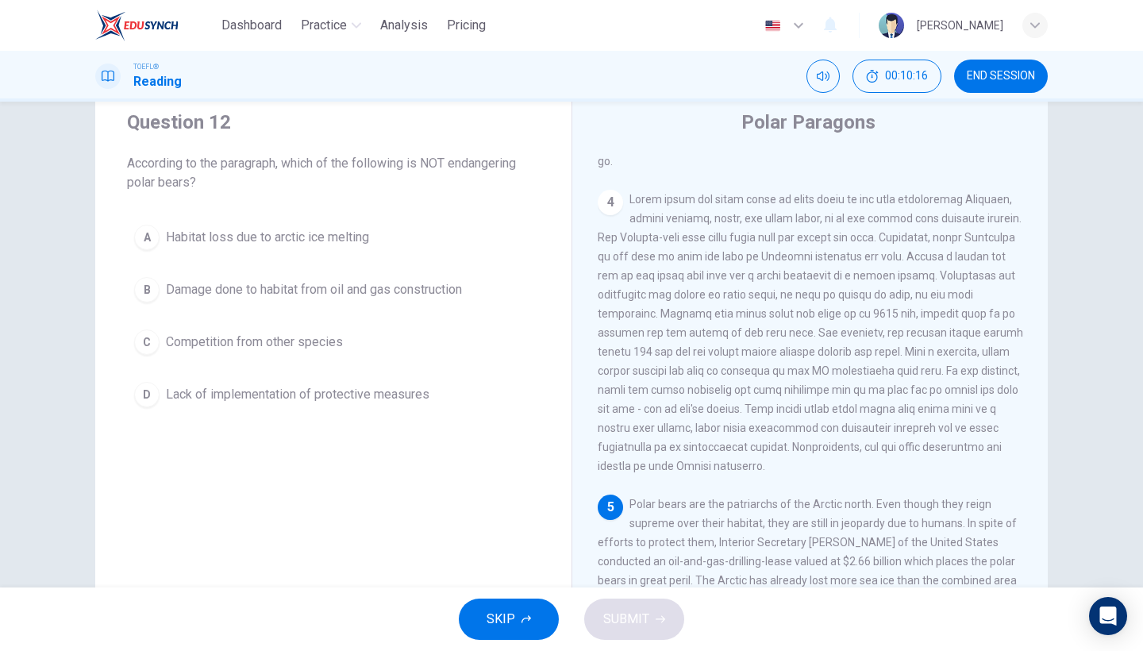
scroll to position [706, 0]
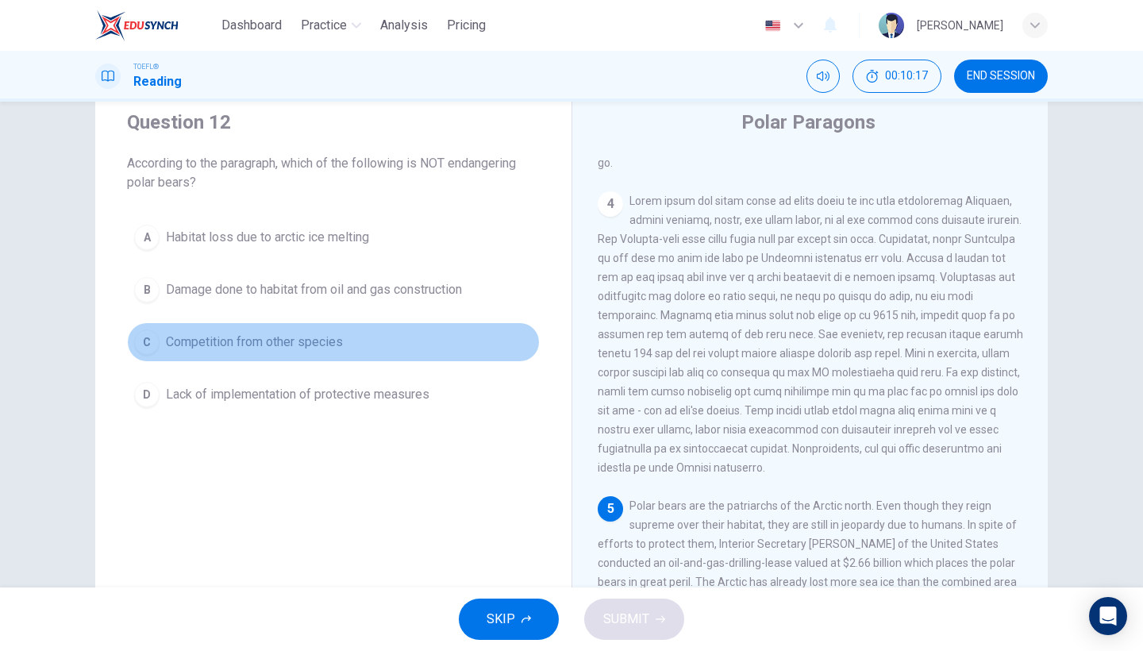
click at [373, 331] on button "C Competition from other species" at bounding box center [333, 342] width 413 height 40
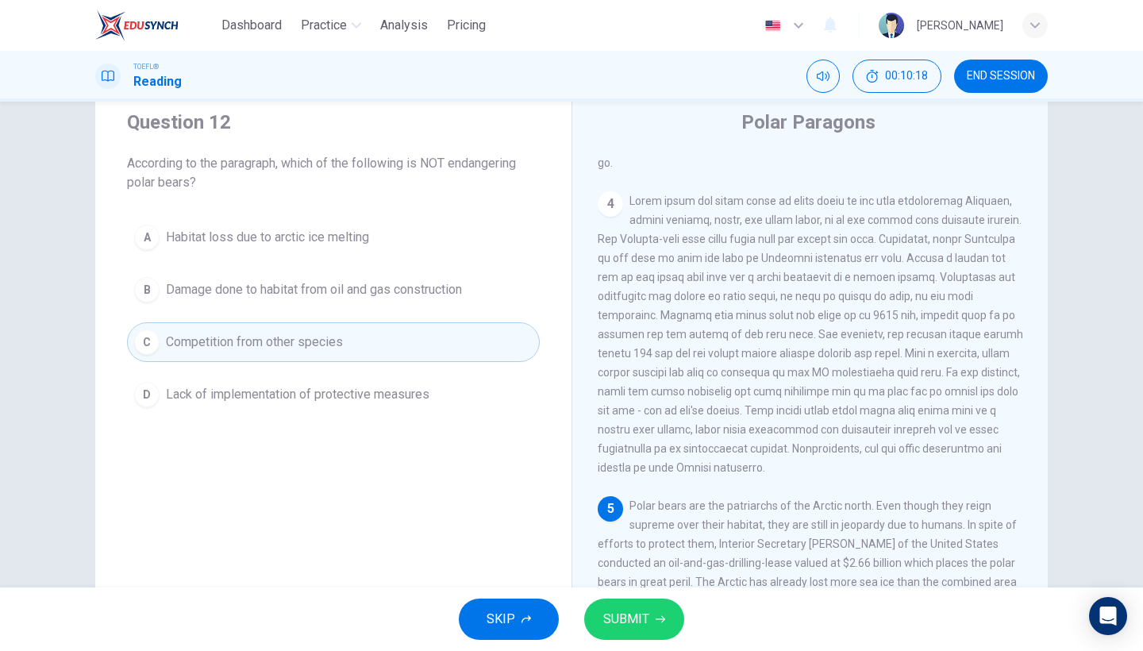
click at [611, 616] on span "SUBMIT" at bounding box center [626, 619] width 46 height 22
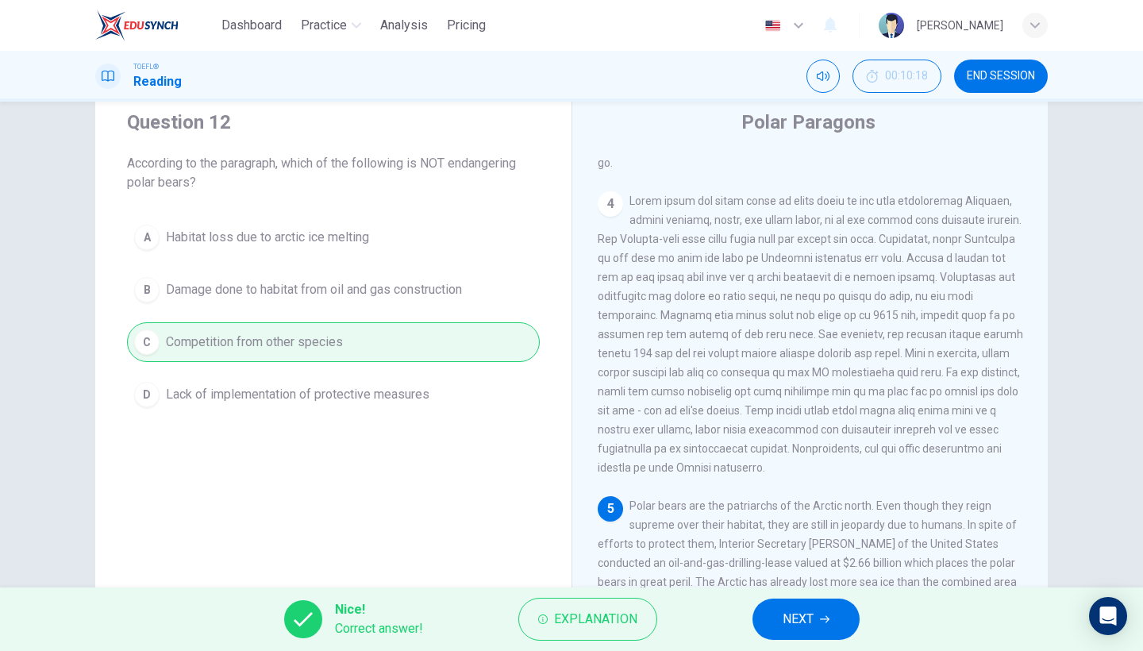
click at [804, 612] on span "NEXT" at bounding box center [798, 619] width 31 height 22
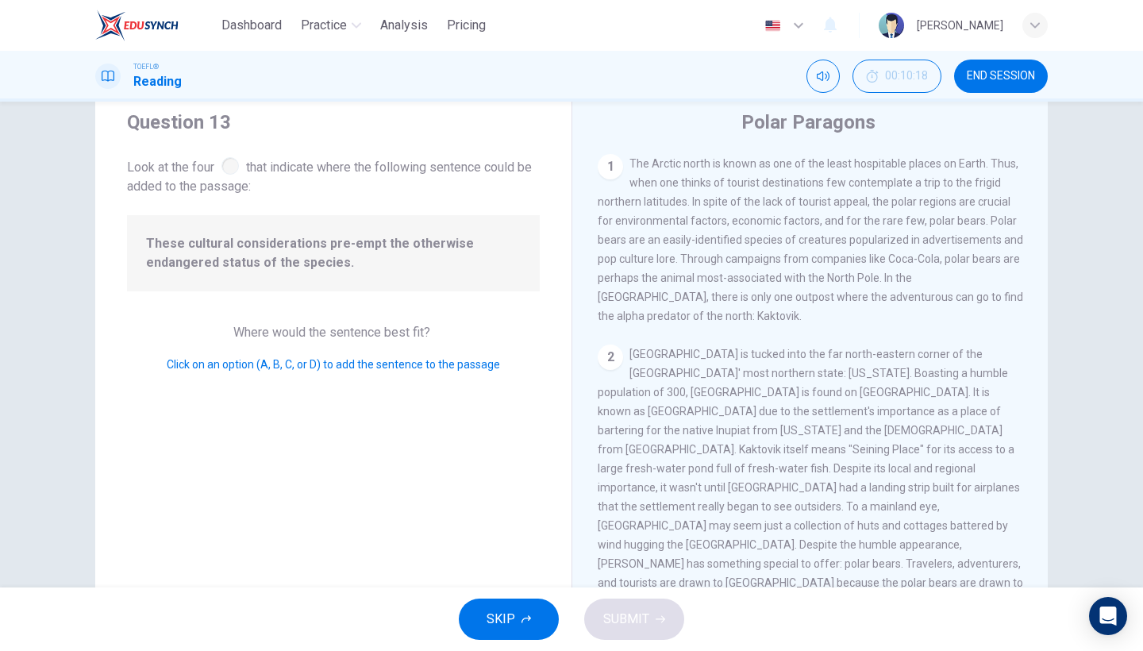
scroll to position [261, 0]
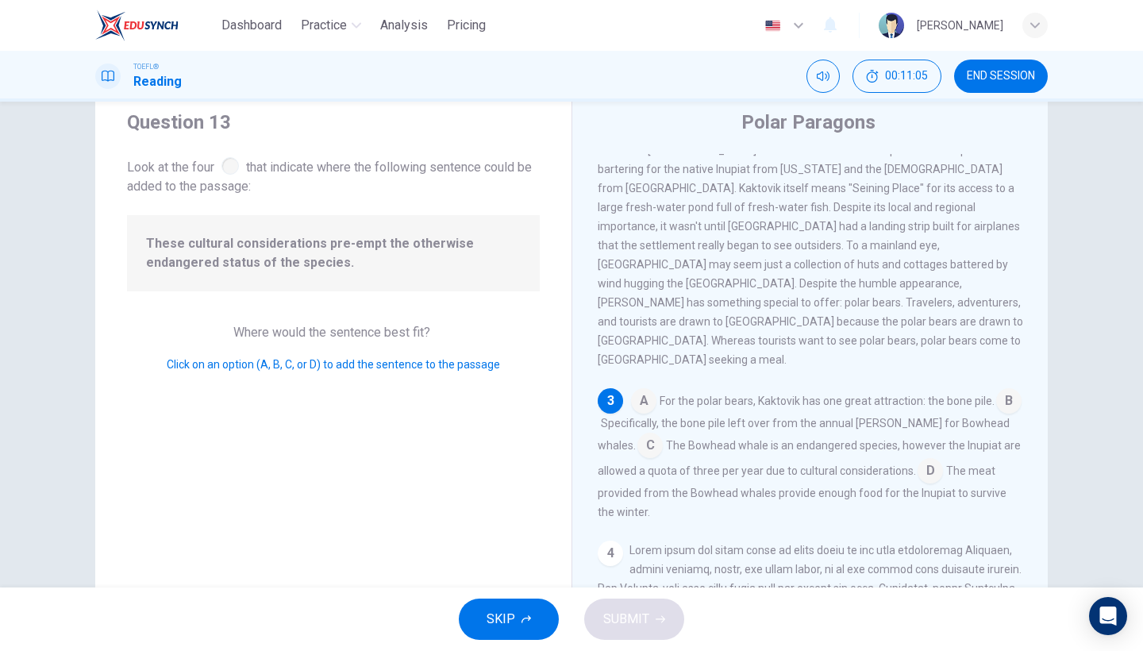
click at [918, 460] on input at bounding box center [930, 472] width 25 height 25
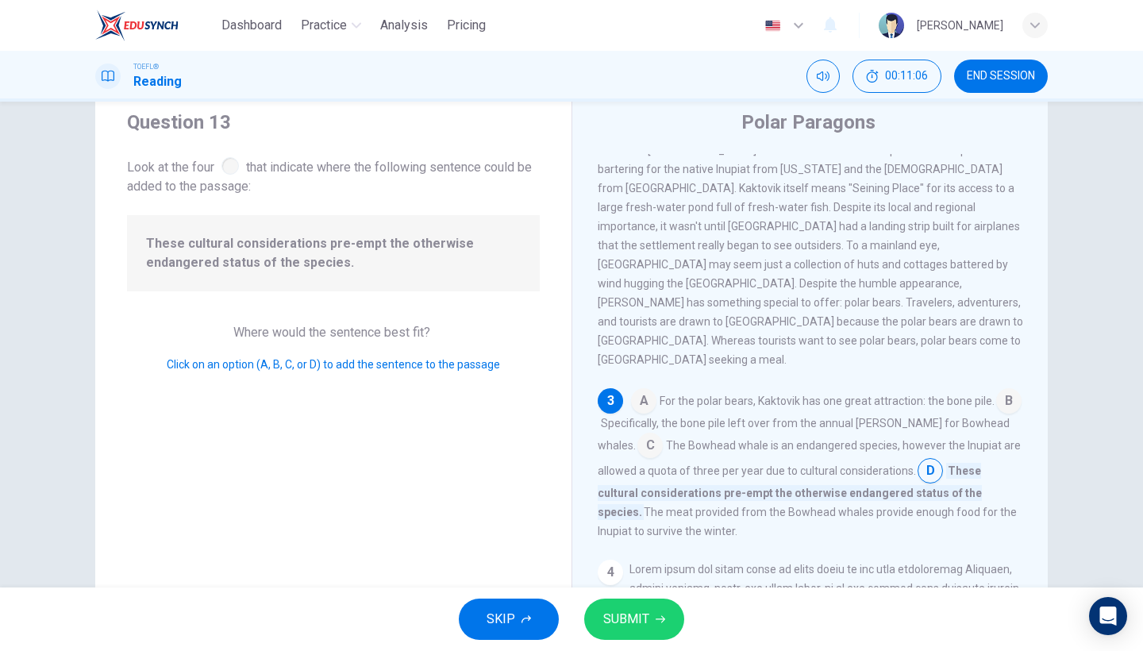
click at [641, 631] on button "SUBMIT" at bounding box center [634, 618] width 100 height 41
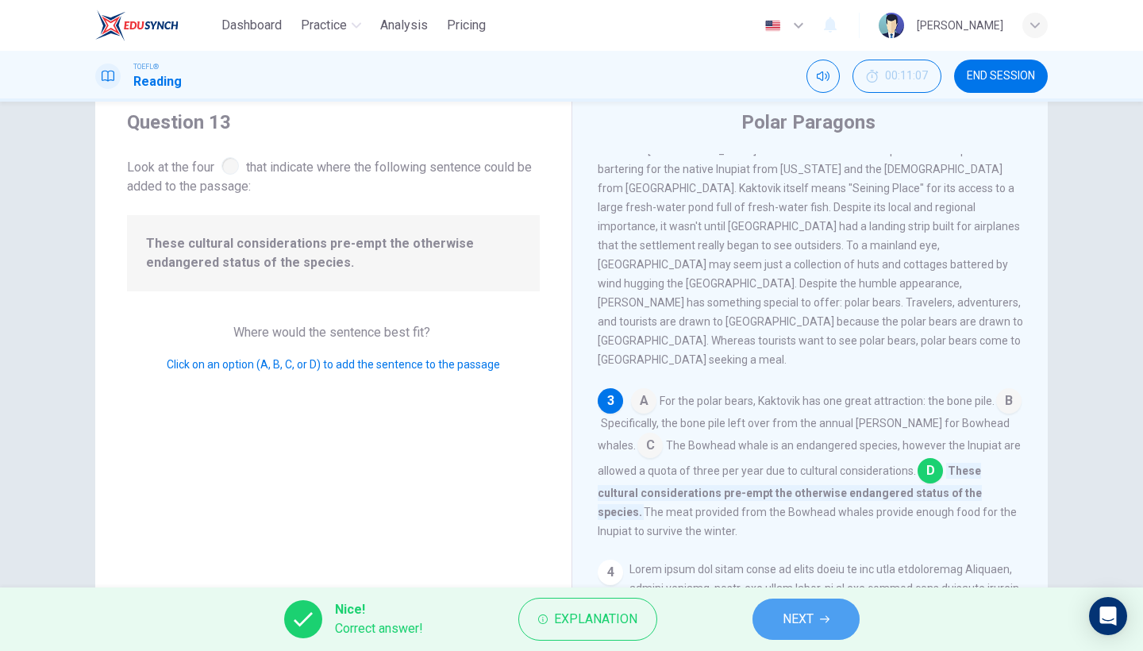
click at [817, 629] on button "NEXT" at bounding box center [805, 618] width 107 height 41
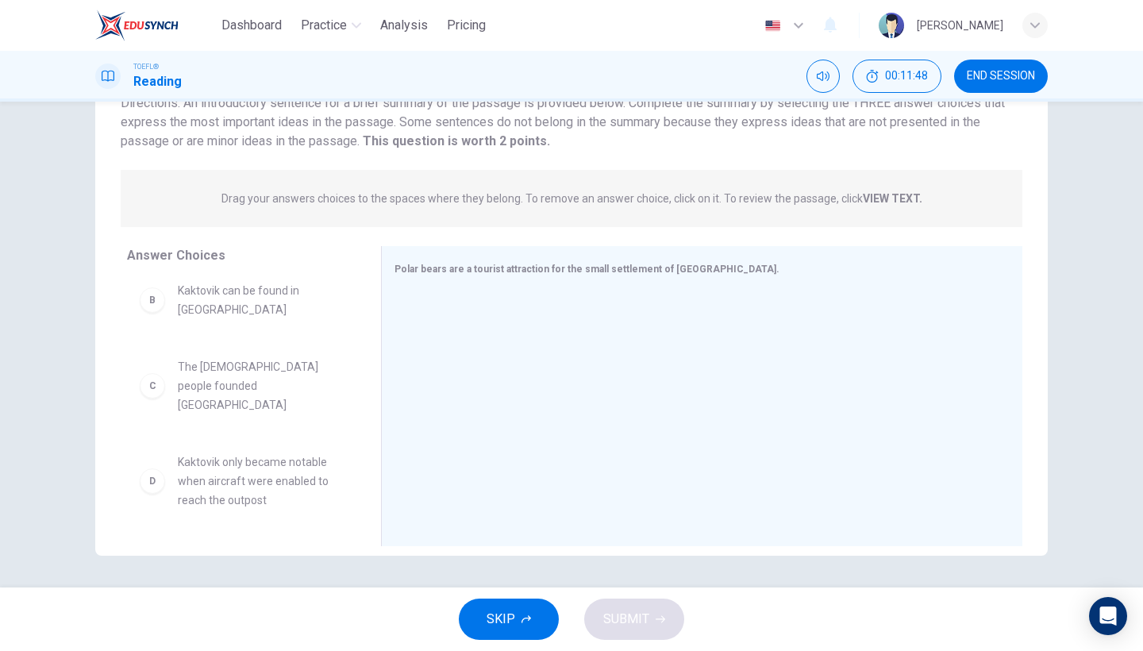
scroll to position [102, 0]
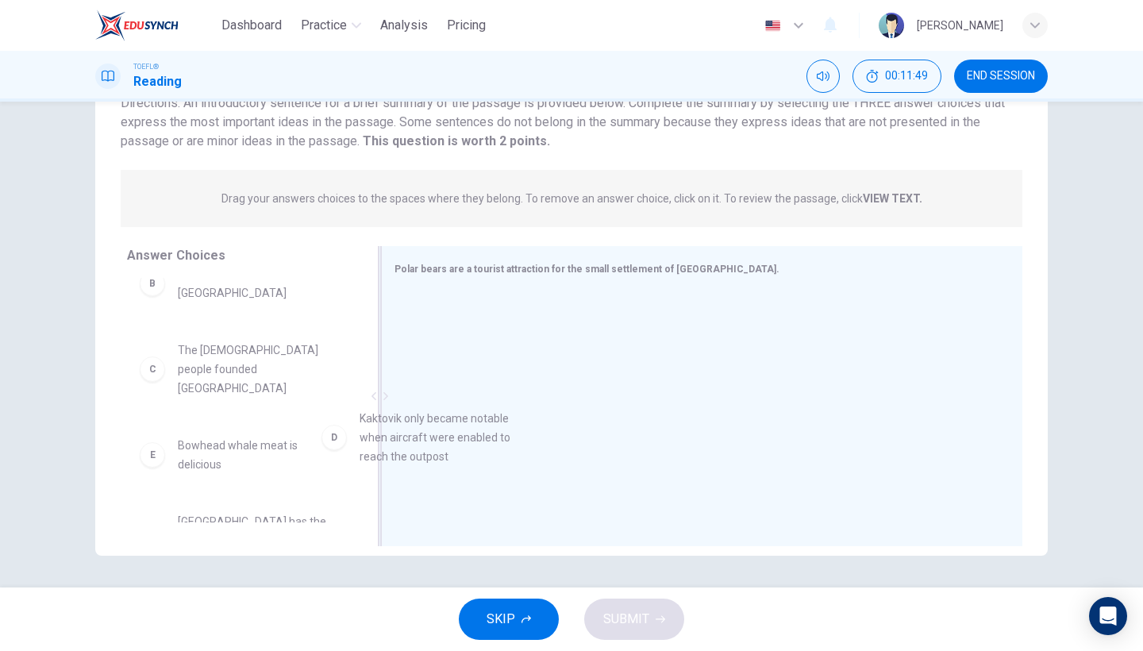
drag, startPoint x: 263, startPoint y: 433, endPoint x: 548, endPoint y: 437, distance: 285.8
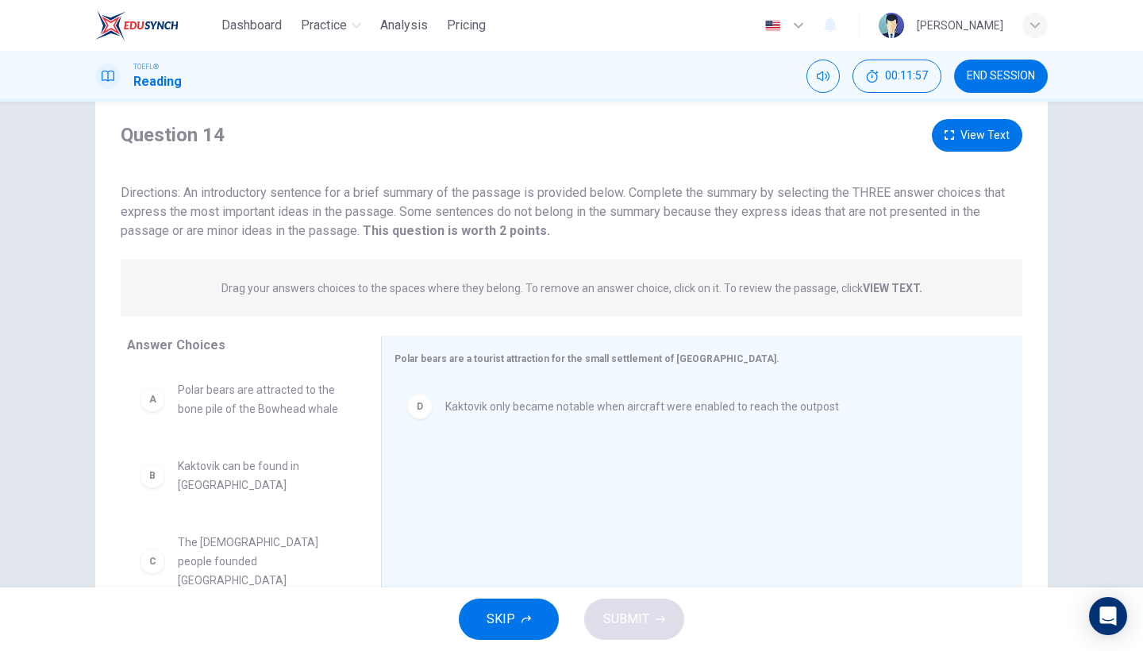
scroll to position [40, 0]
click at [1000, 125] on button "View Text" at bounding box center [977, 135] width 90 height 33
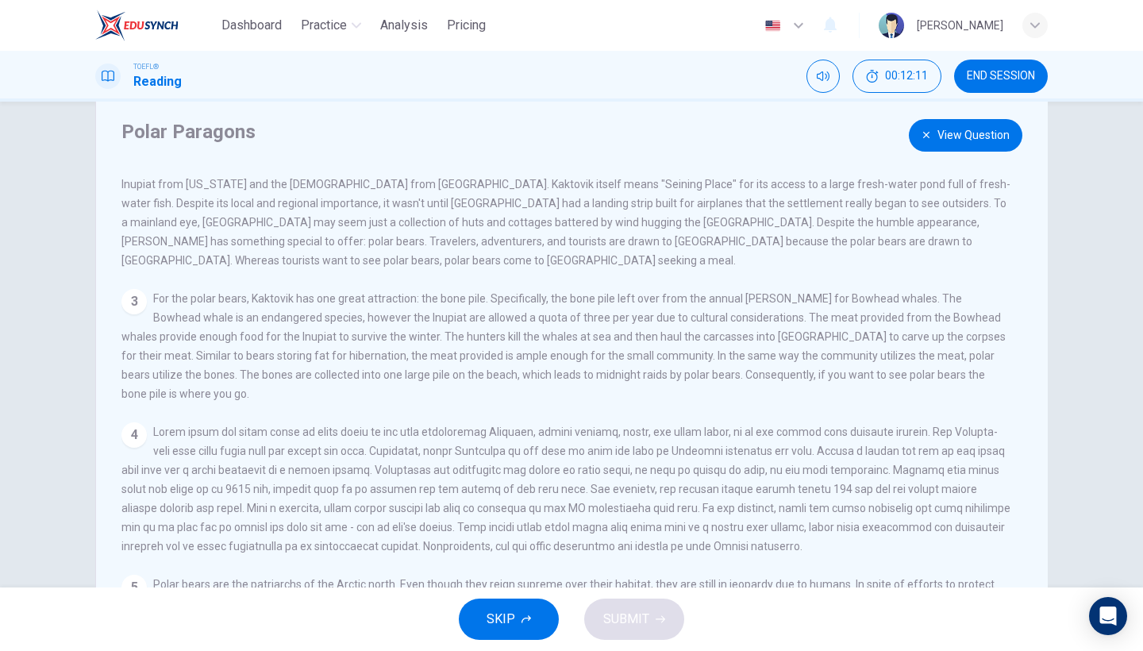
scroll to position [134, 0]
click at [987, 135] on button "View Question" at bounding box center [966, 135] width 114 height 33
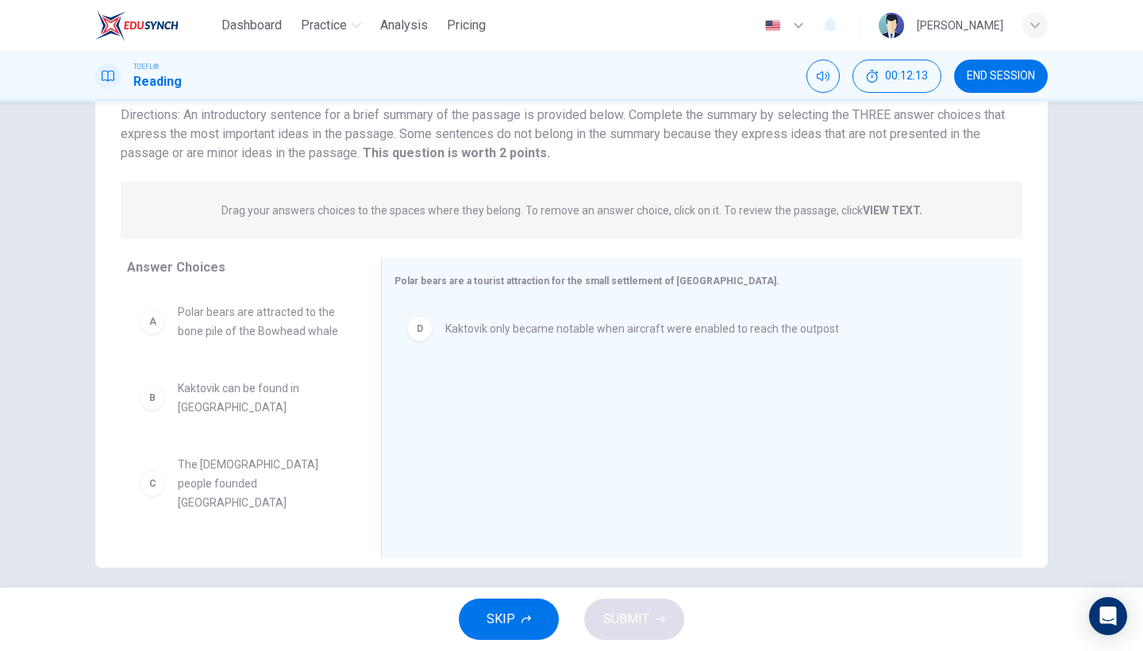
scroll to position [119, 0]
click at [526, 454] on div "Answer Choices A Polar bears are attracted to the bone pile of the Bowhead whal…" at bounding box center [571, 410] width 952 height 308
drag, startPoint x: 267, startPoint y: 464, endPoint x: 482, endPoint y: 449, distance: 214.8
click at [482, 449] on div "Answer Choices A Polar bears are attracted to the bone pile of the Bowhead whal…" at bounding box center [571, 410] width 952 height 308
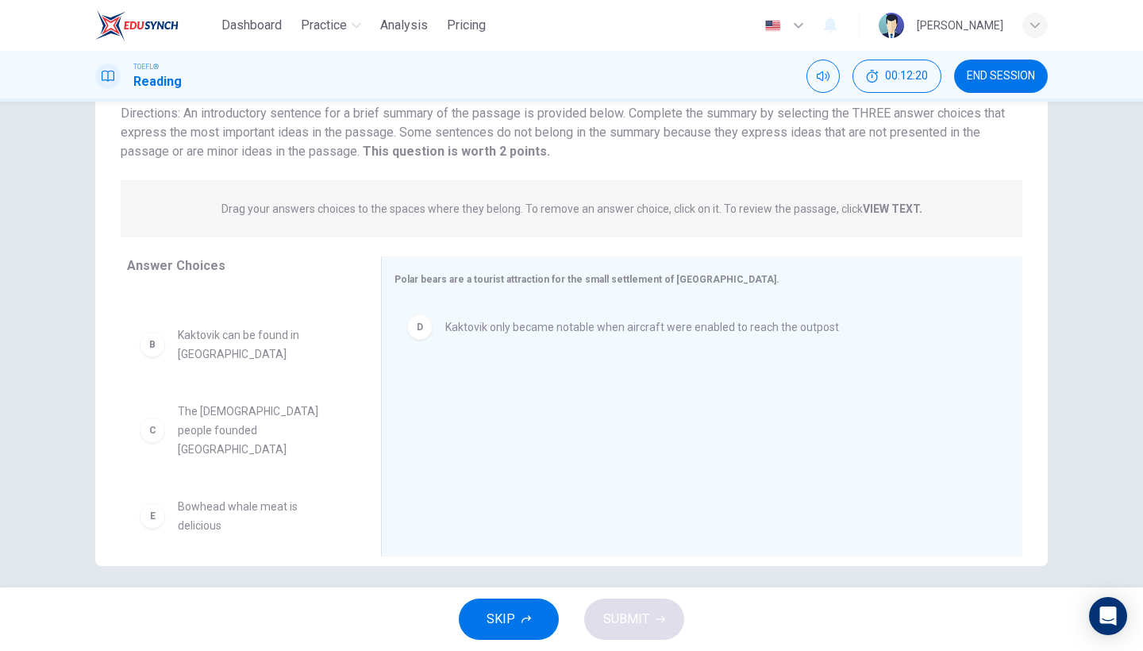
scroll to position [50, 0]
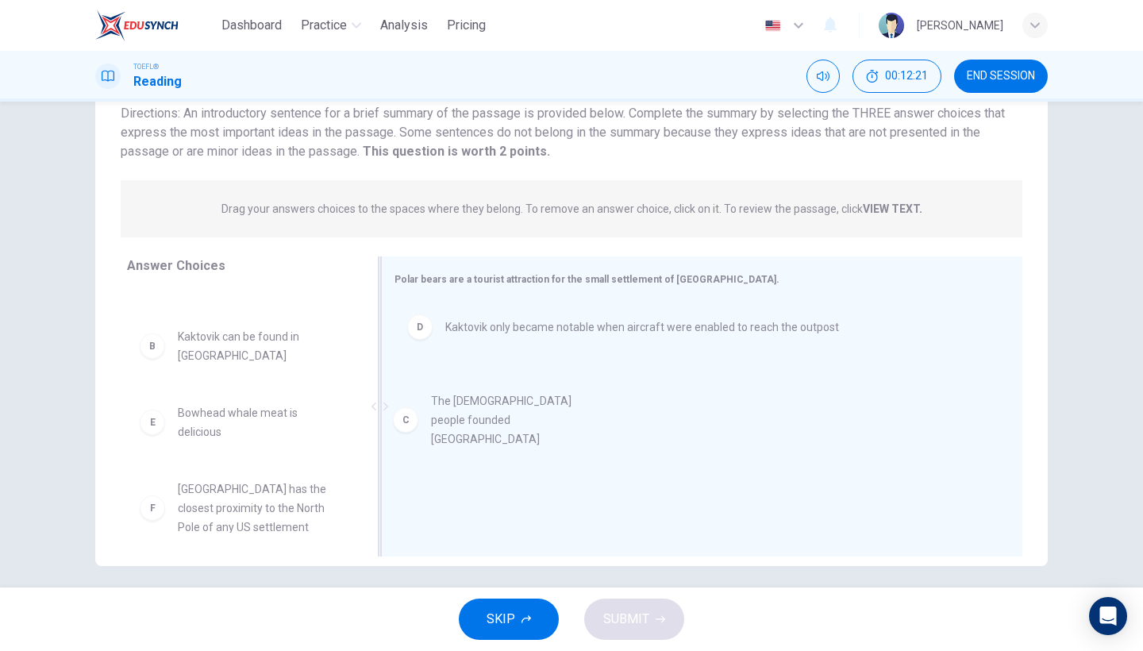
drag, startPoint x: 210, startPoint y: 418, endPoint x: 502, endPoint y: 422, distance: 291.3
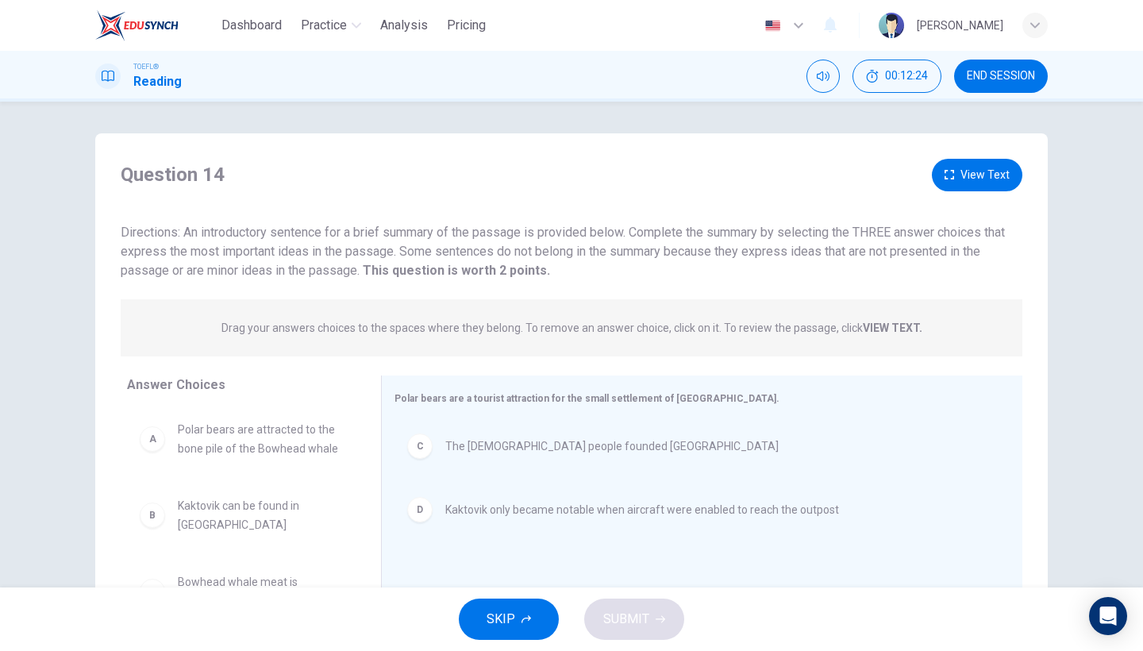
scroll to position [0, 0]
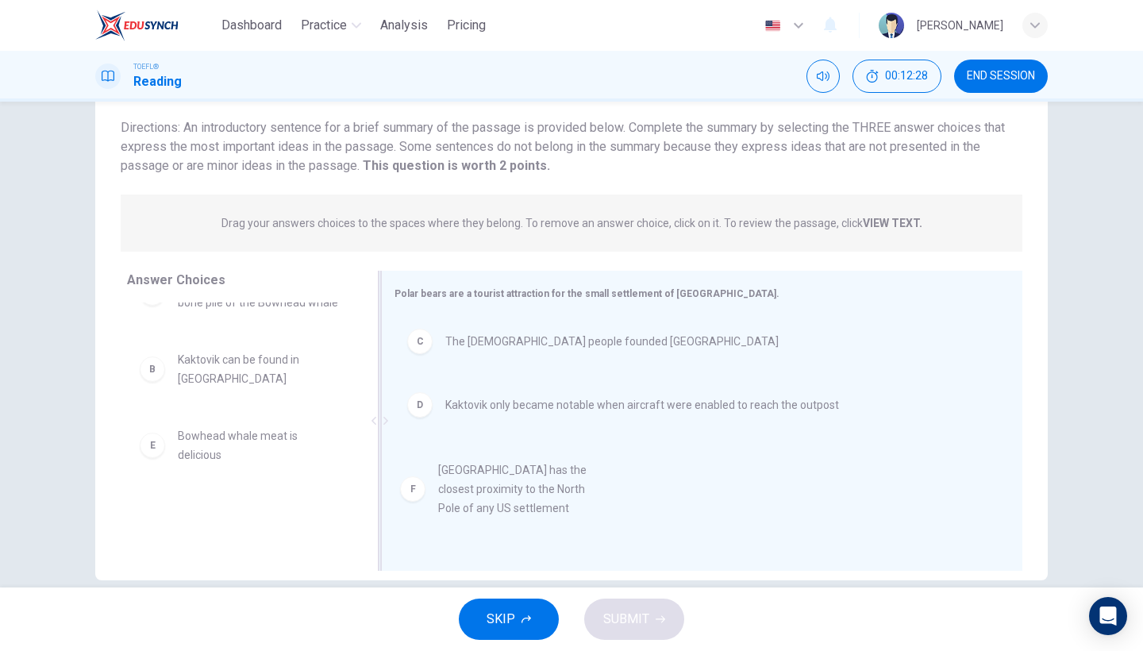
drag, startPoint x: 275, startPoint y: 513, endPoint x: 550, endPoint y: 497, distance: 275.9
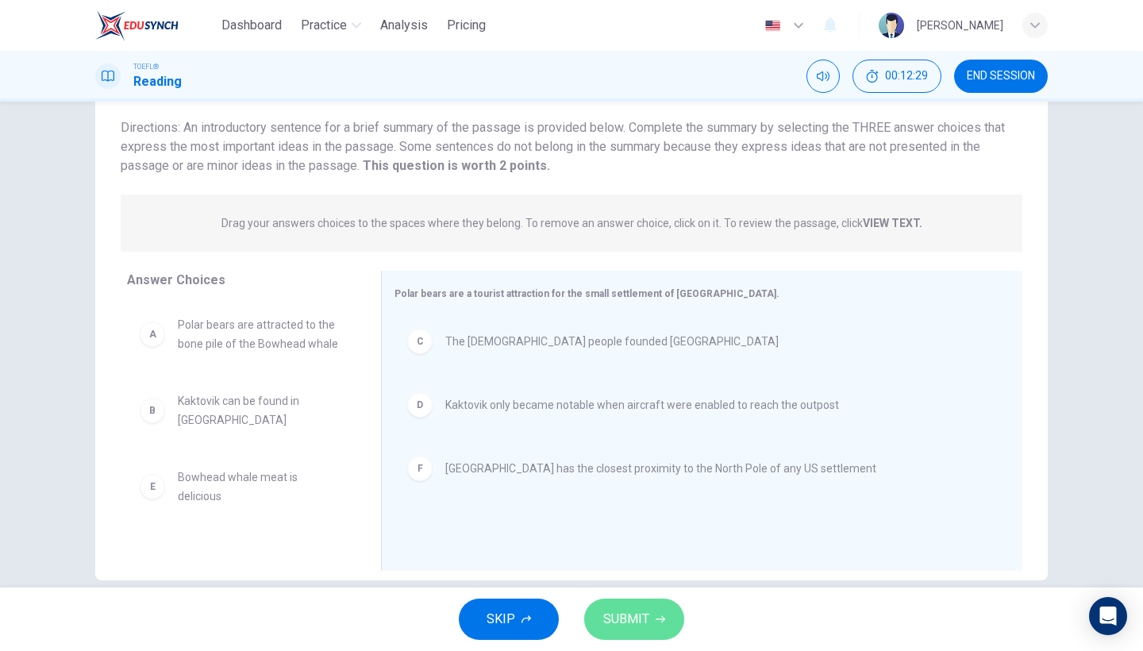
click at [634, 618] on span "SUBMIT" at bounding box center [626, 619] width 46 height 22
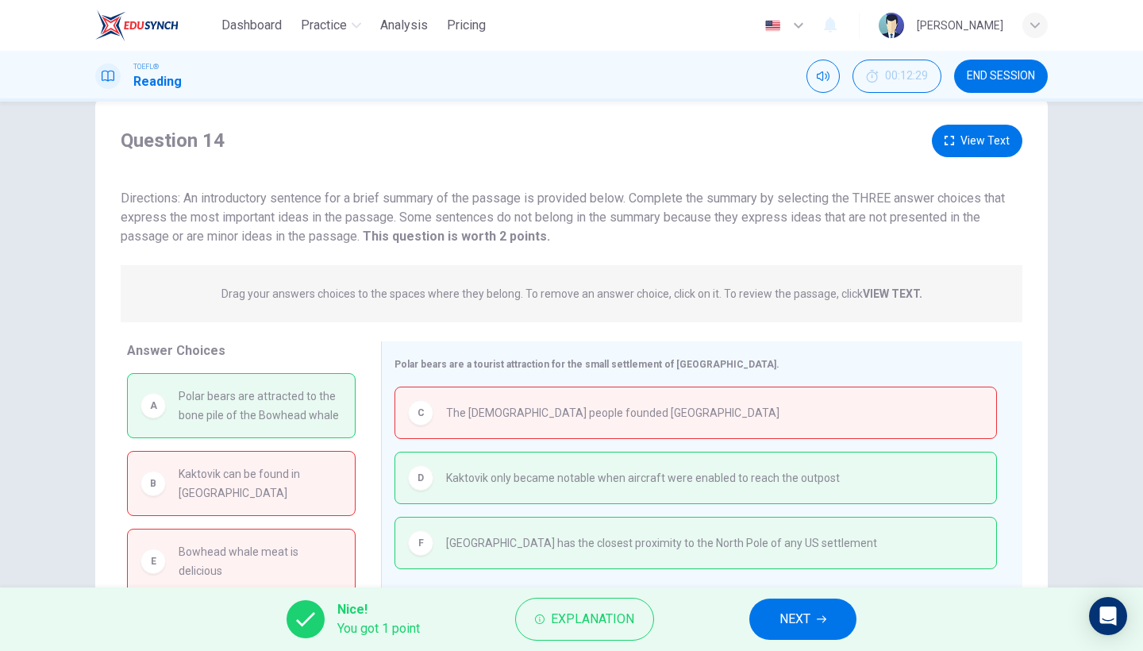
click at [968, 145] on button "View Text" at bounding box center [977, 141] width 90 height 33
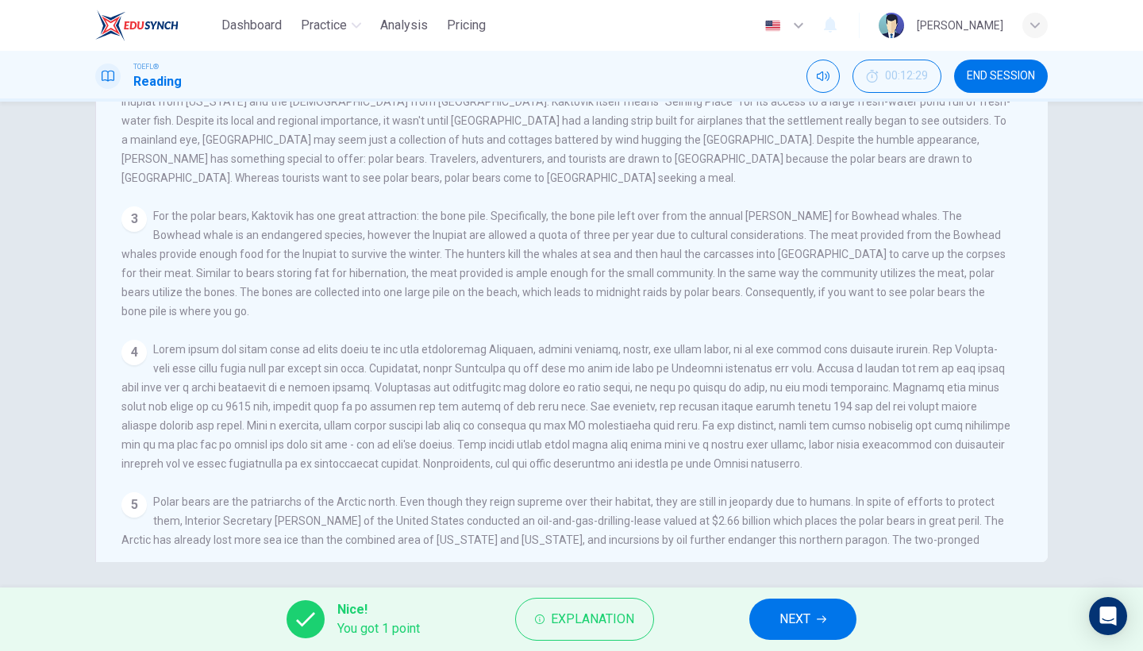
scroll to position [122, 0]
click at [809, 603] on button "NEXT" at bounding box center [802, 618] width 107 height 41
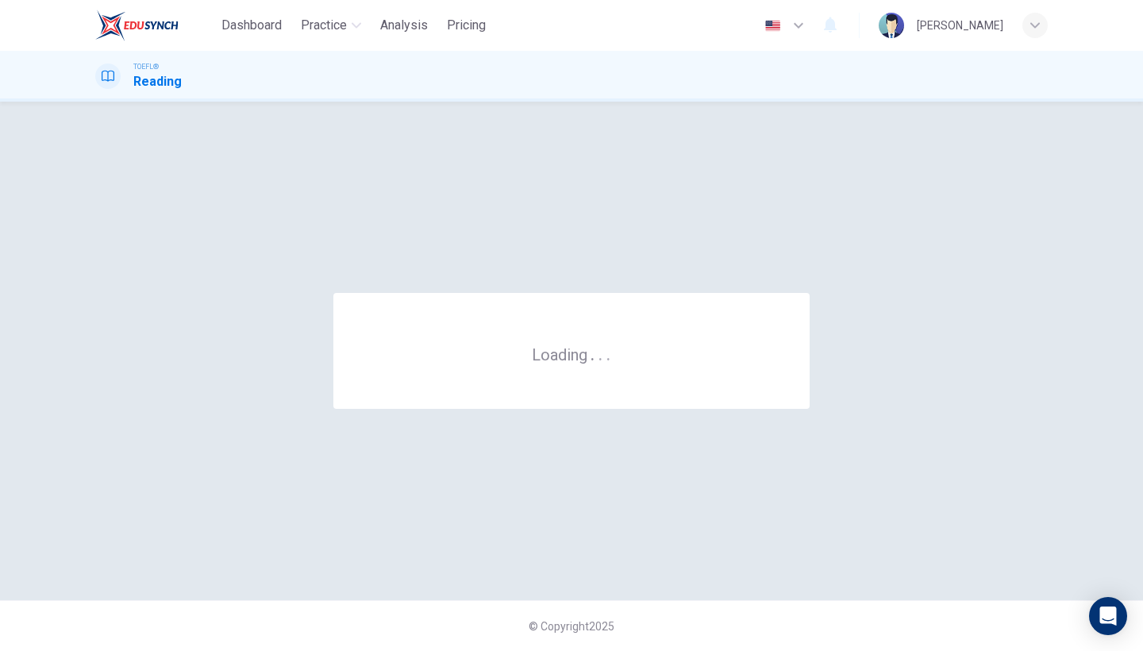
scroll to position [0, 0]
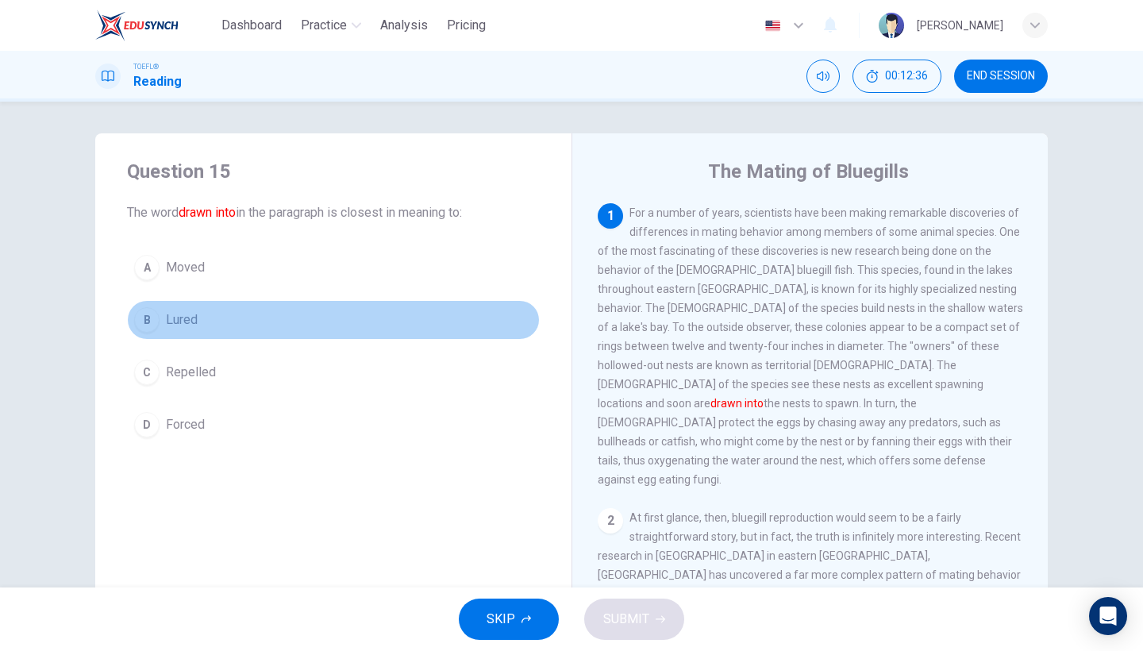
click at [193, 314] on span "Lured" at bounding box center [182, 319] width 32 height 19
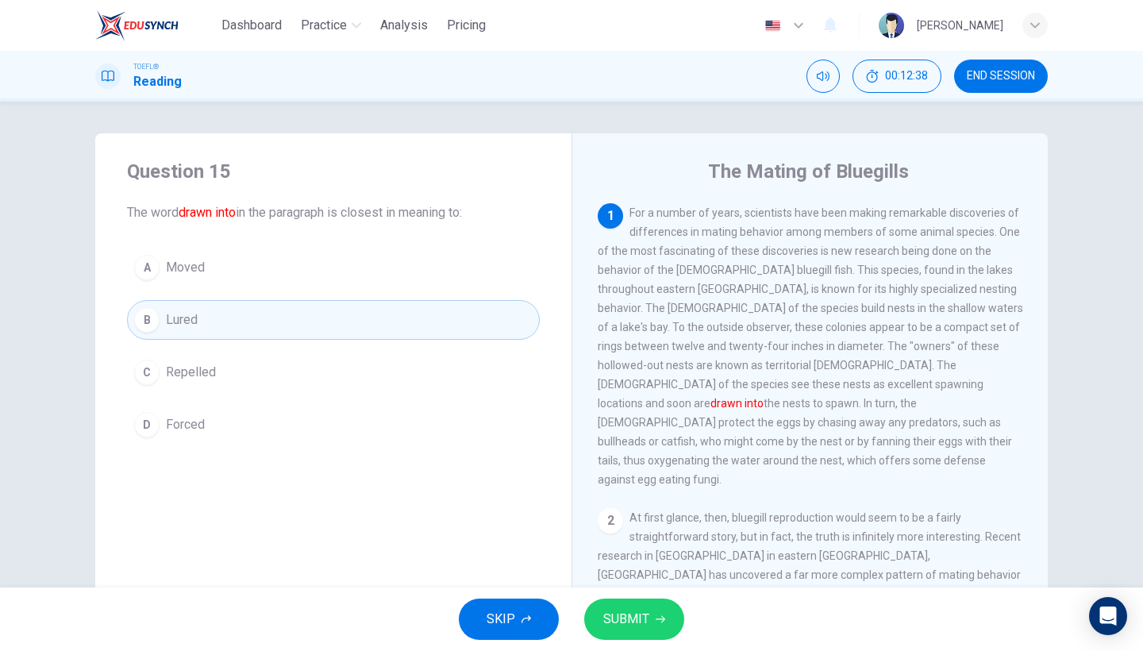
click at [655, 610] on button "SUBMIT" at bounding box center [634, 618] width 100 height 41
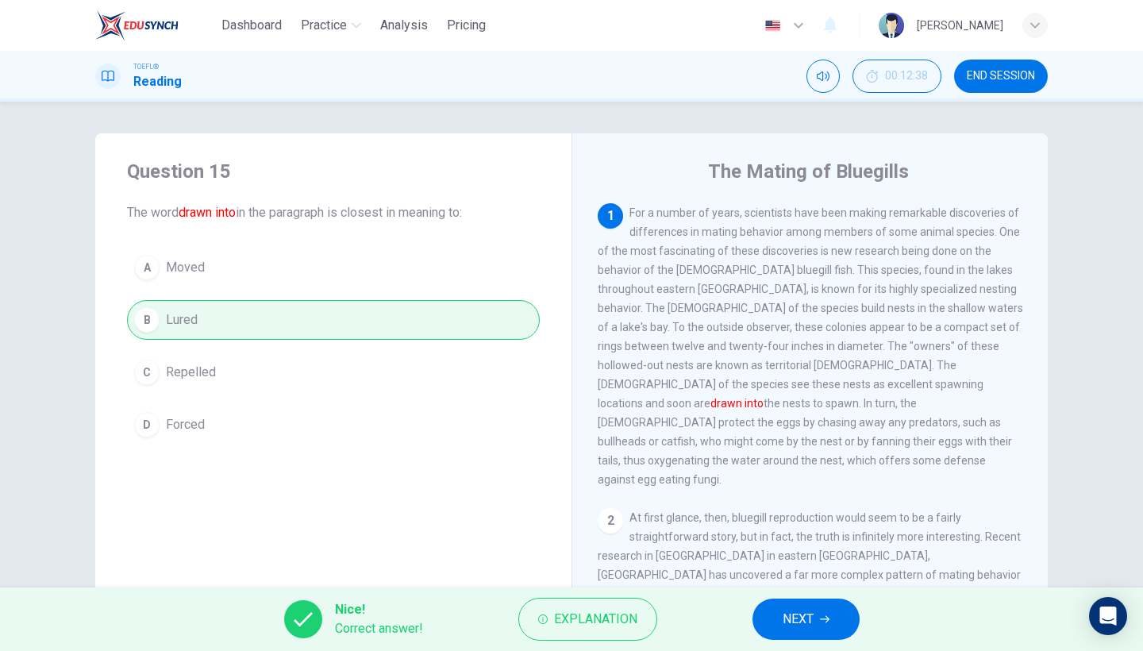
click at [819, 625] on button "NEXT" at bounding box center [805, 618] width 107 height 41
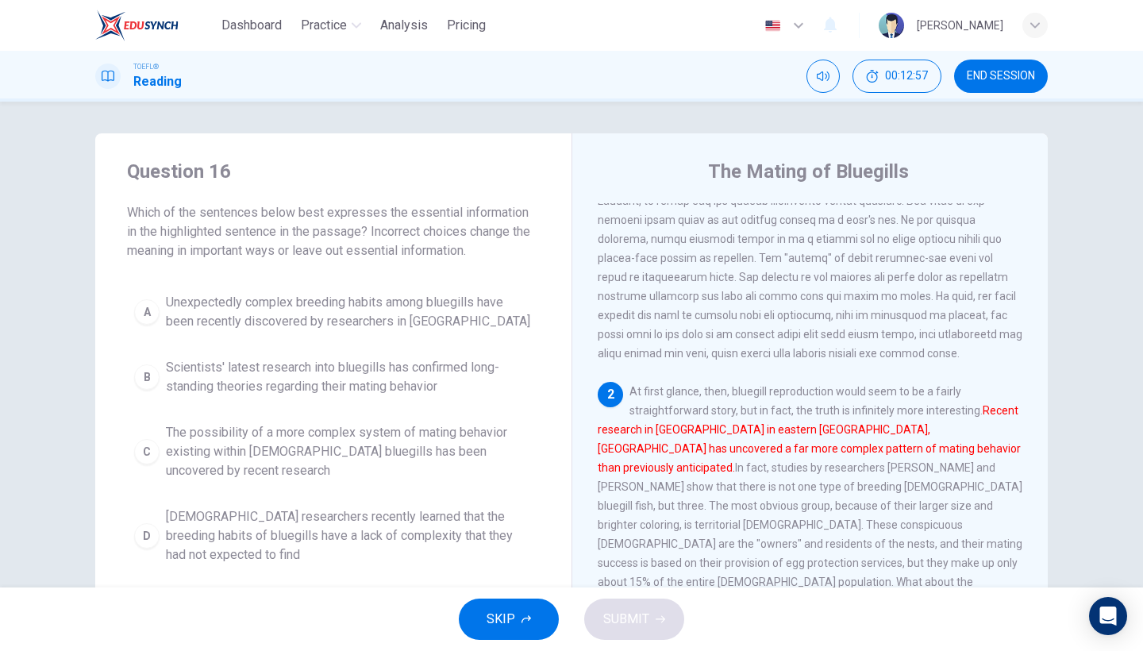
scroll to position [90, 0]
drag, startPoint x: 980, startPoint y: 406, endPoint x: 1015, endPoint y: 434, distance: 44.6
click at [1015, 435] on div "2 At first glance, then, bluegill reproduction would seem to be a fairly straig…" at bounding box center [810, 504] width 425 height 248
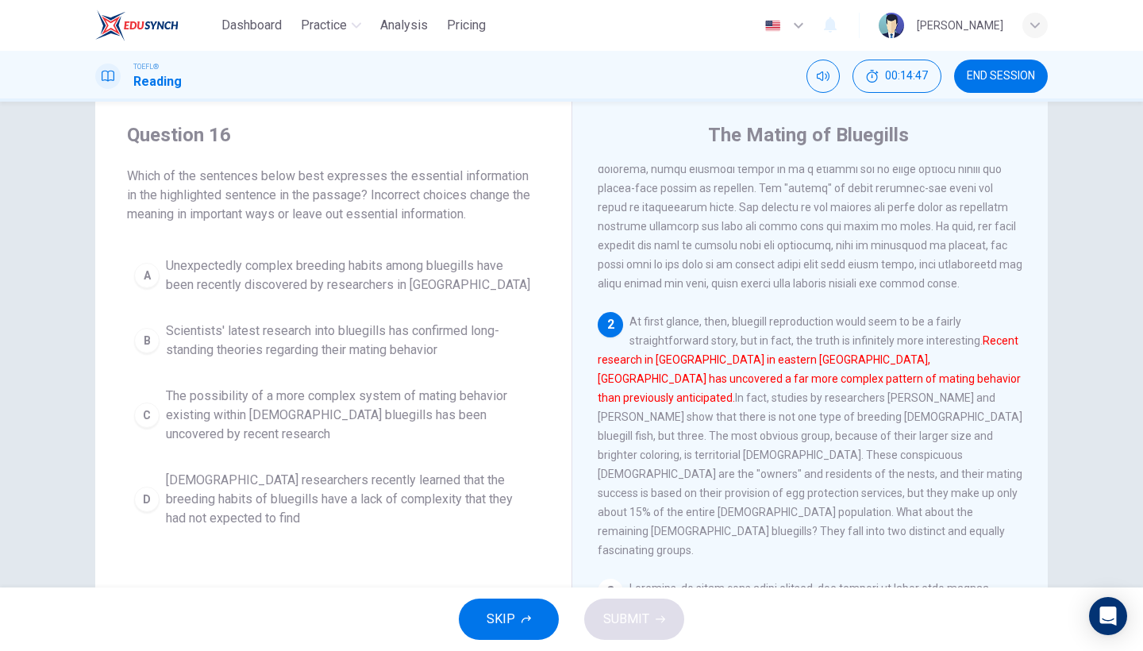
scroll to position [34, 0]
click at [425, 294] on span "Unexpectedly complex breeding habits among bluegills have been recently discove…" at bounding box center [349, 278] width 367 height 38
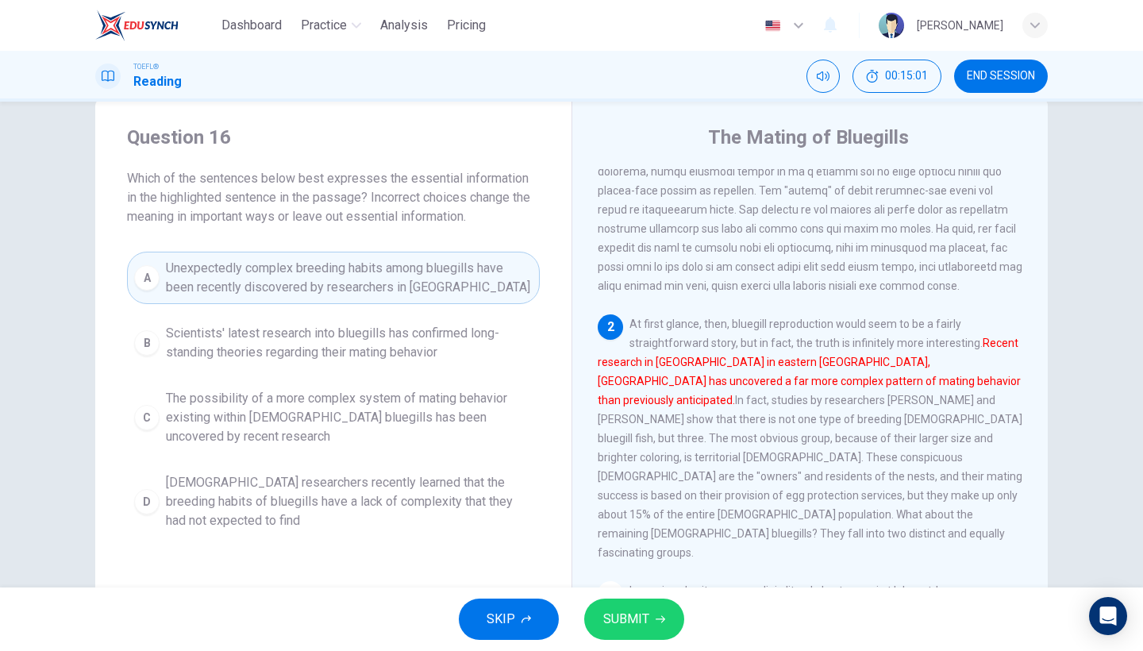
click at [636, 614] on span "SUBMIT" at bounding box center [626, 619] width 46 height 22
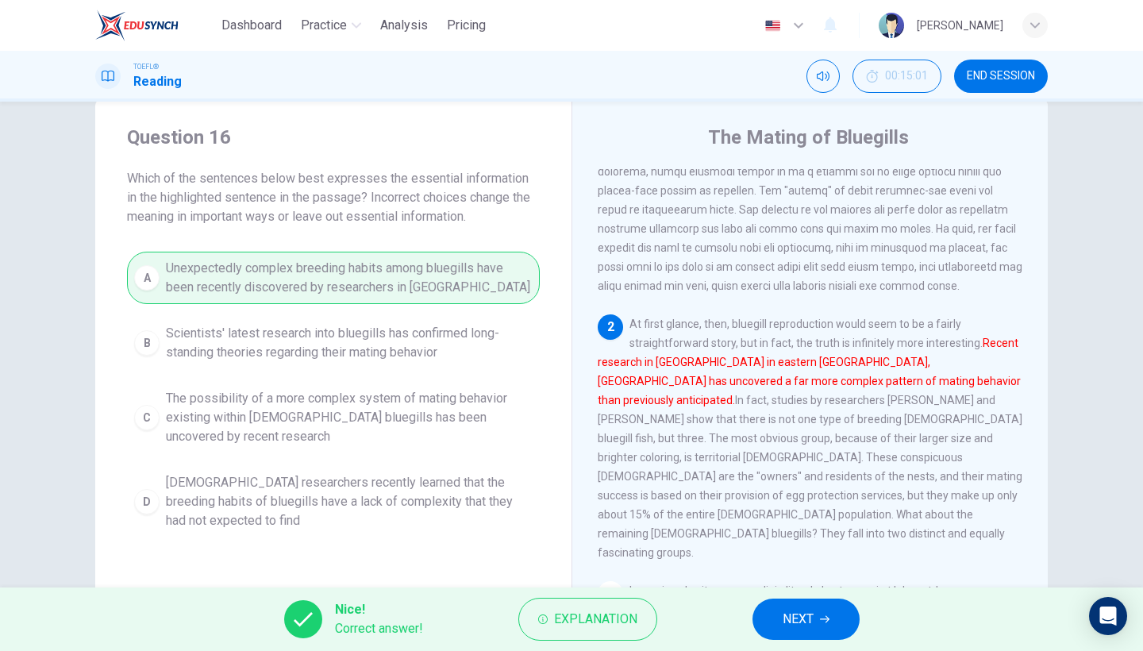
click at [796, 615] on span "NEXT" at bounding box center [798, 619] width 31 height 22
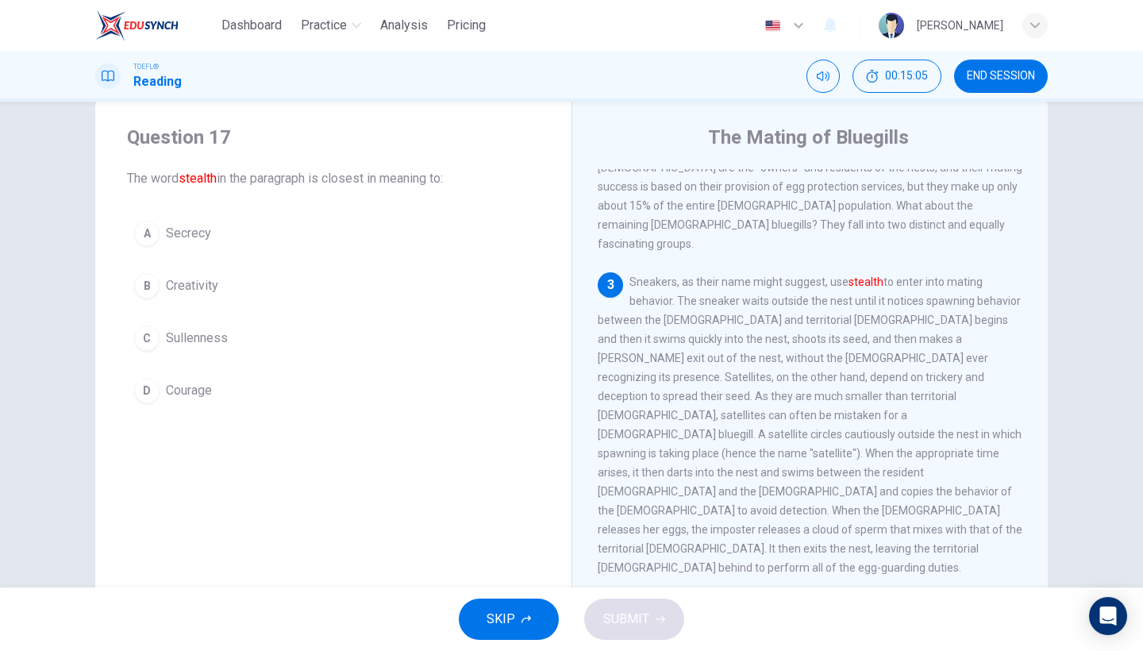
scroll to position [427, 0]
click at [222, 285] on button "B Creativity" at bounding box center [333, 286] width 413 height 40
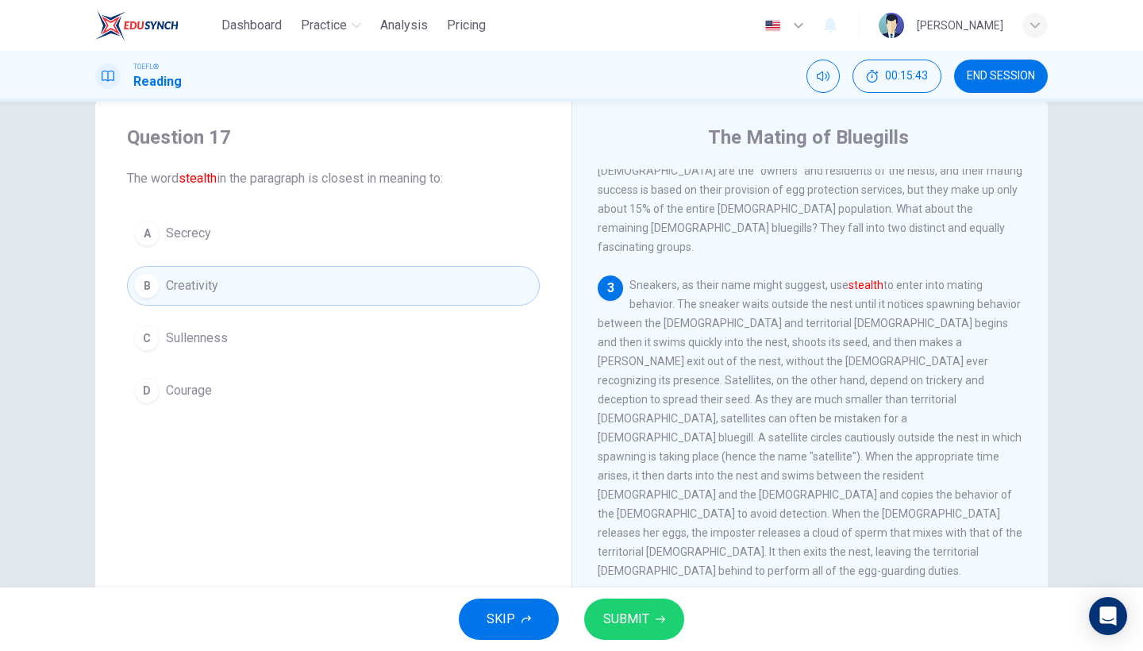
click at [660, 618] on icon "button" at bounding box center [661, 619] width 10 height 10
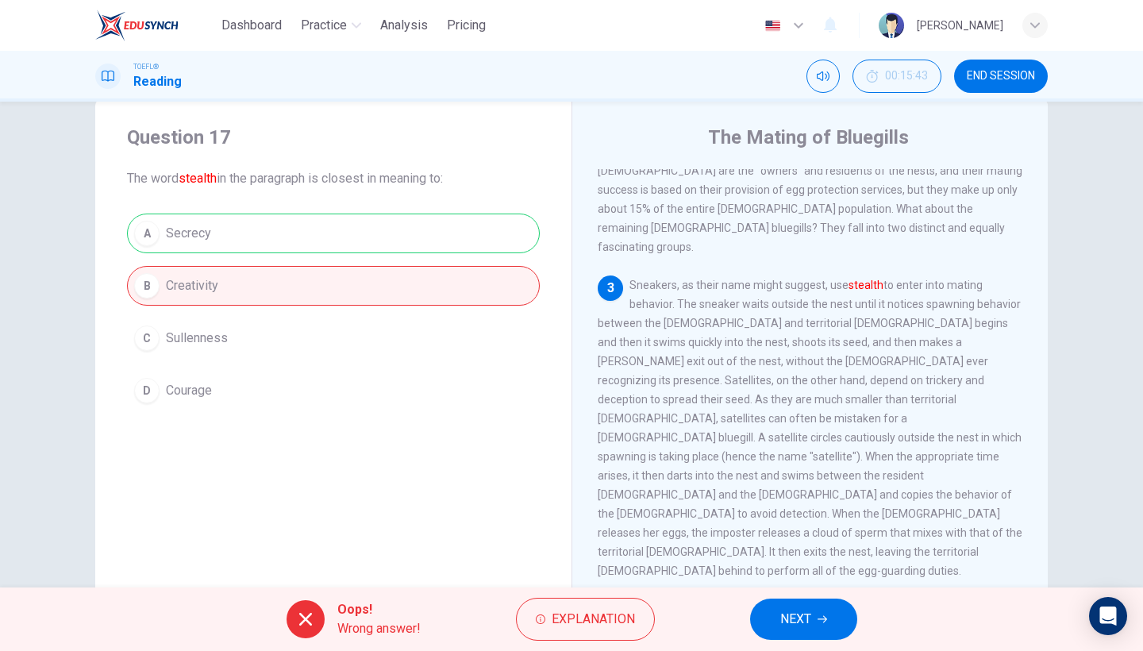
click at [775, 609] on button "NEXT" at bounding box center [803, 618] width 107 height 41
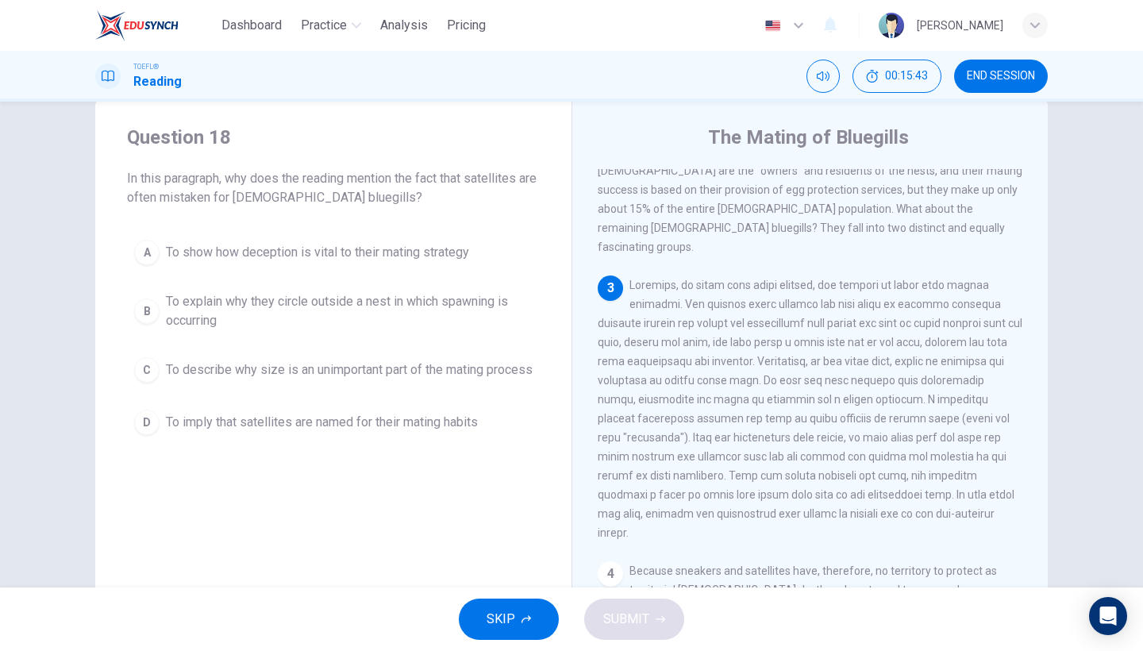
scroll to position [495, 0]
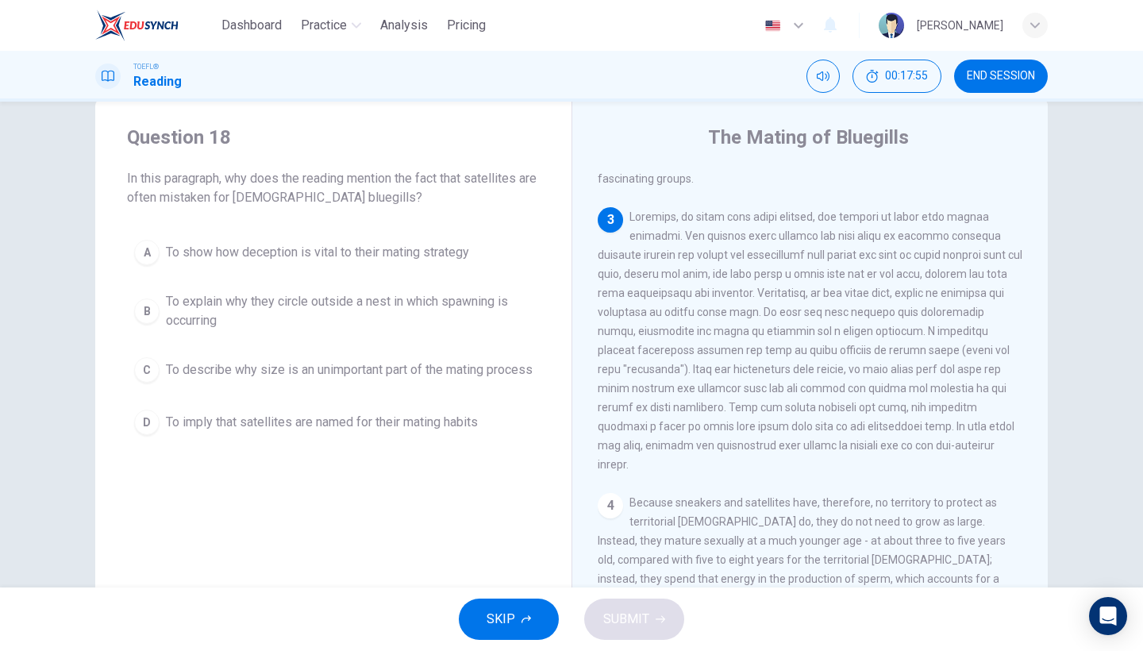
click at [356, 303] on span "To explain why they circle outside a nest in which spawning is occurring" at bounding box center [349, 311] width 367 height 38
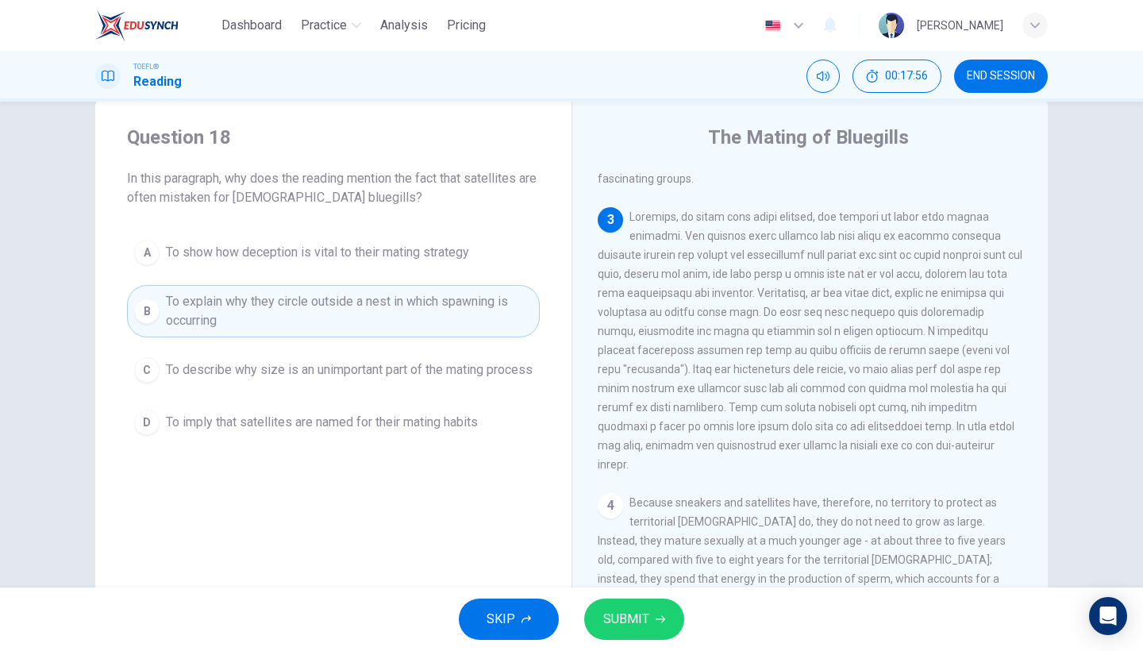
click at [613, 626] on span "SUBMIT" at bounding box center [626, 619] width 46 height 22
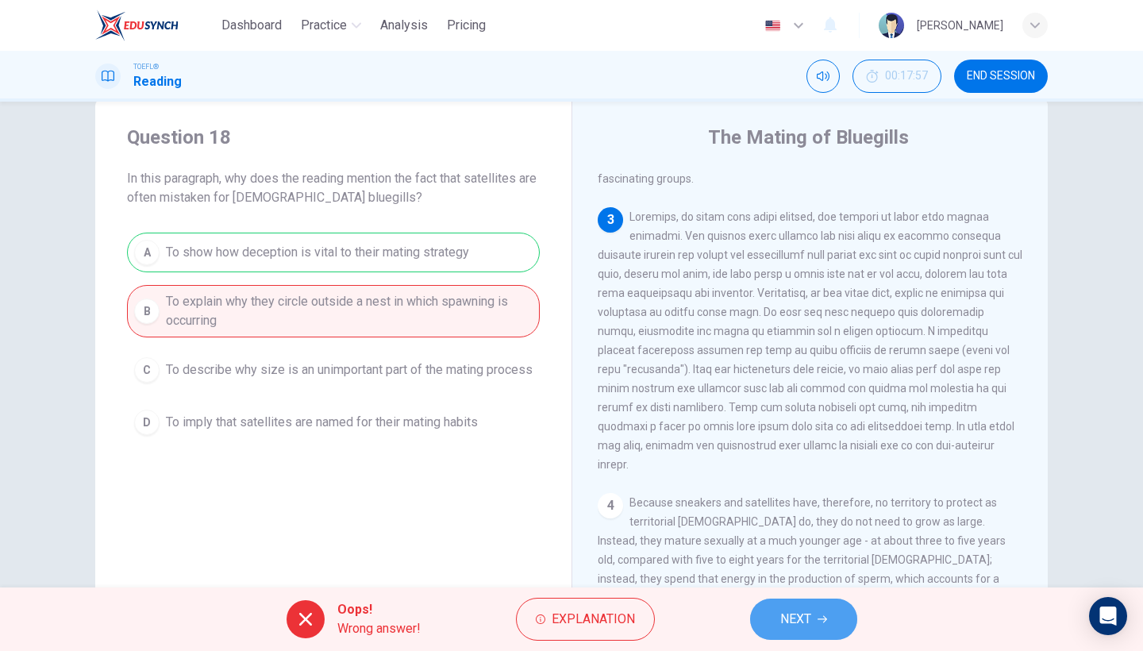
click at [786, 624] on span "NEXT" at bounding box center [795, 619] width 31 height 22
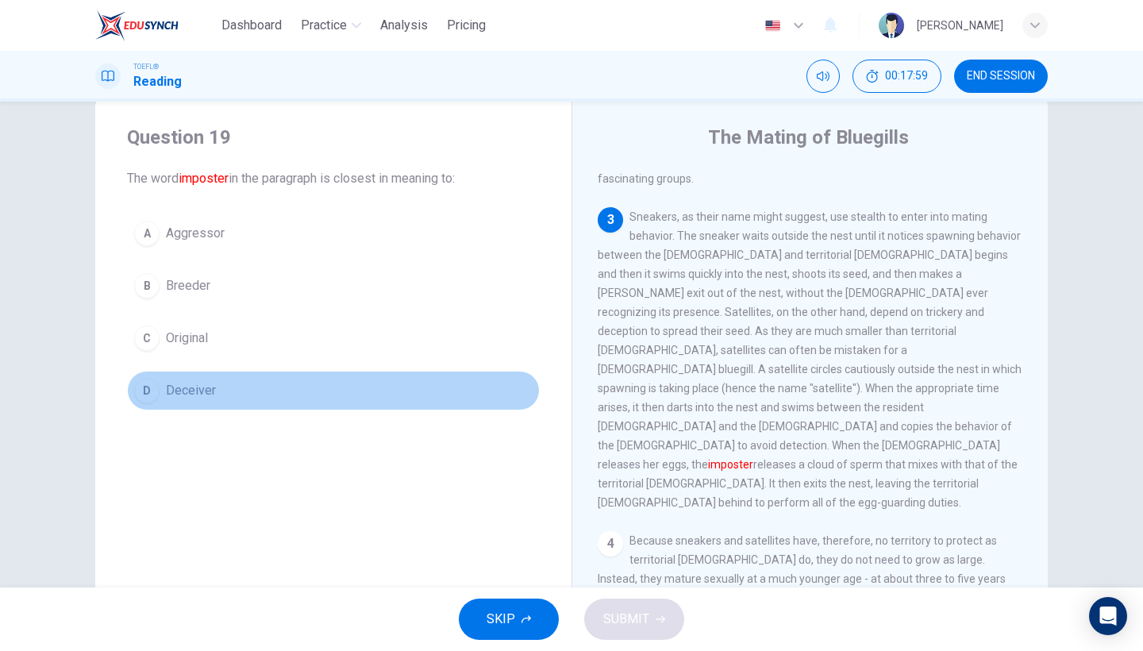
click at [211, 390] on span "Deceiver" at bounding box center [191, 390] width 50 height 19
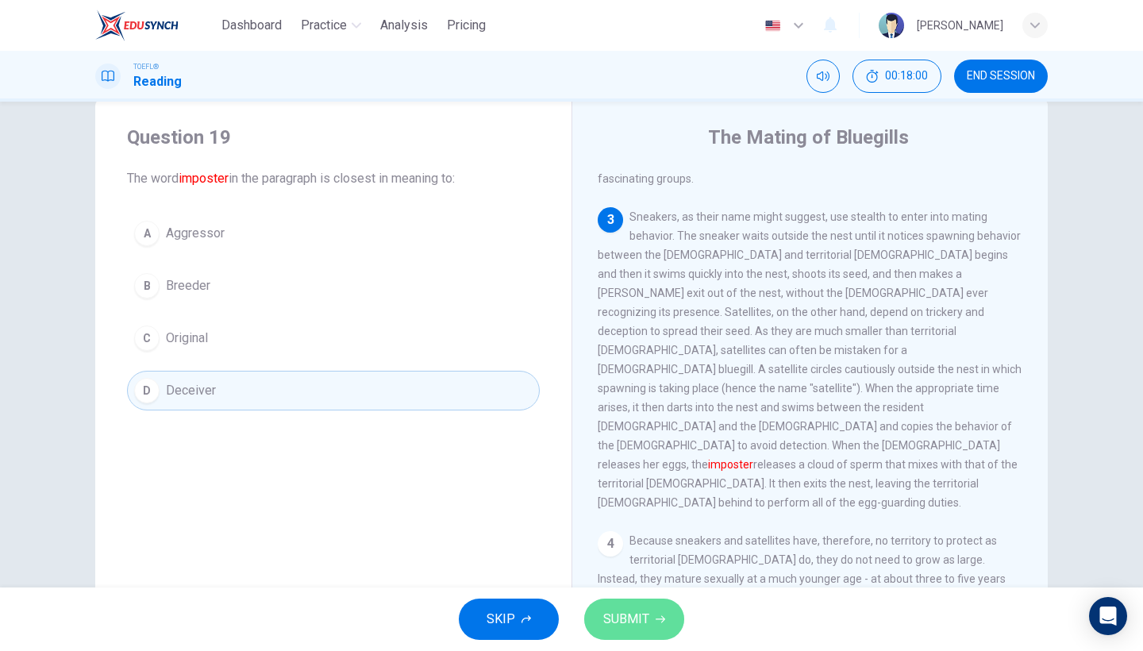
click at [652, 603] on button "SUBMIT" at bounding box center [634, 618] width 100 height 41
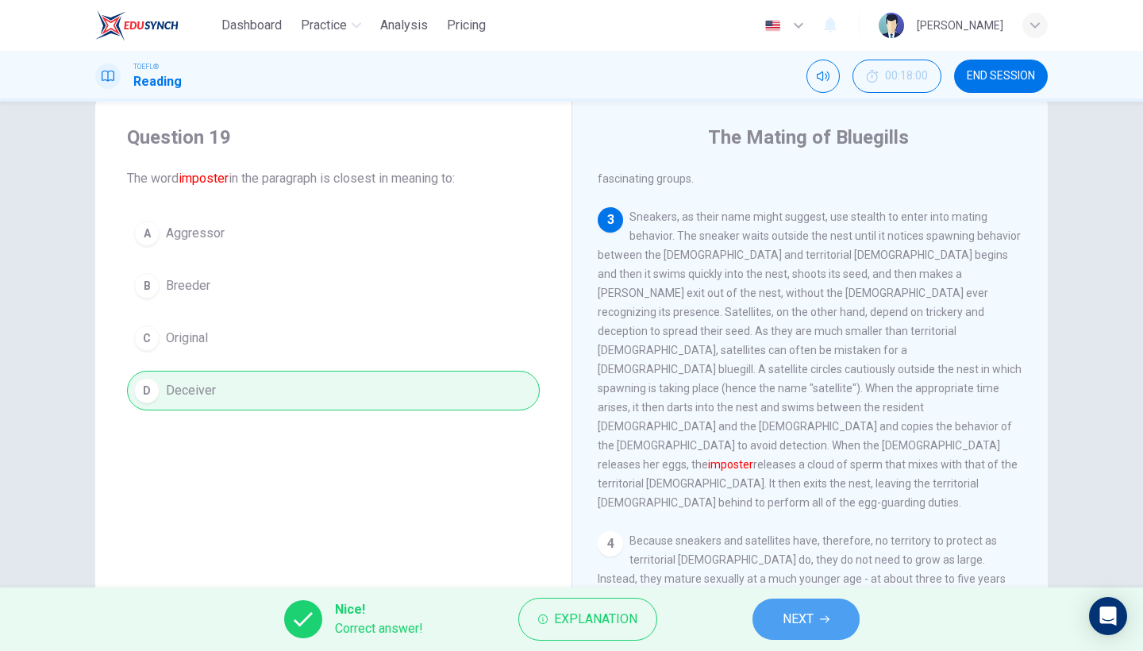
click at [814, 610] on span "NEXT" at bounding box center [798, 619] width 31 height 22
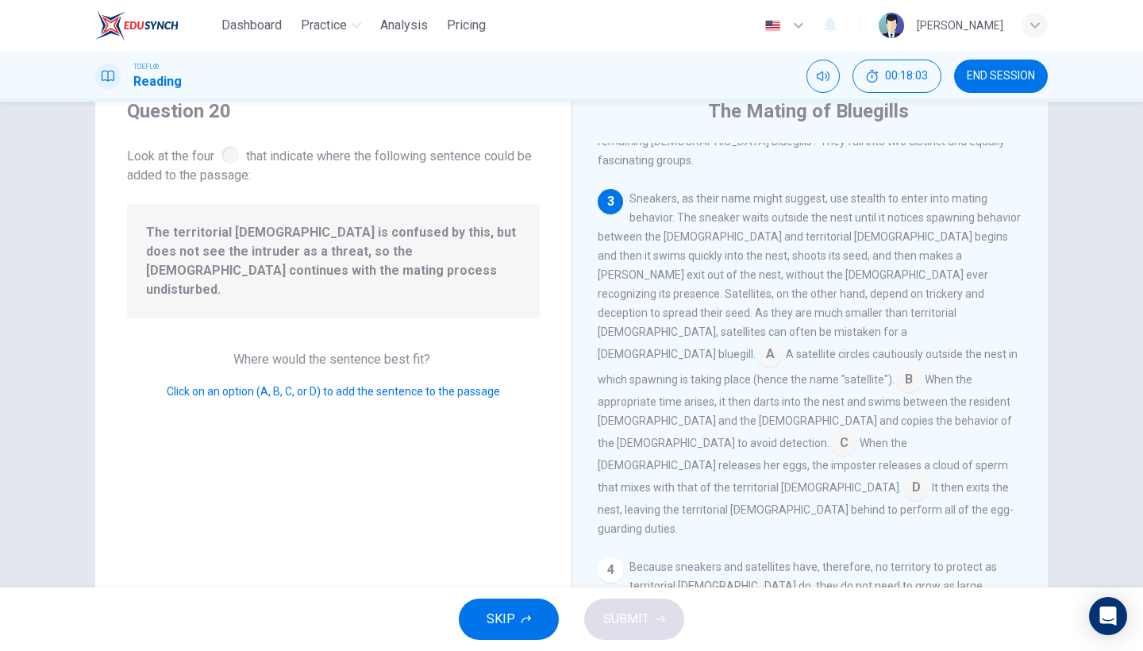
scroll to position [58, 0]
click at [896, 371] on input at bounding box center [908, 383] width 25 height 25
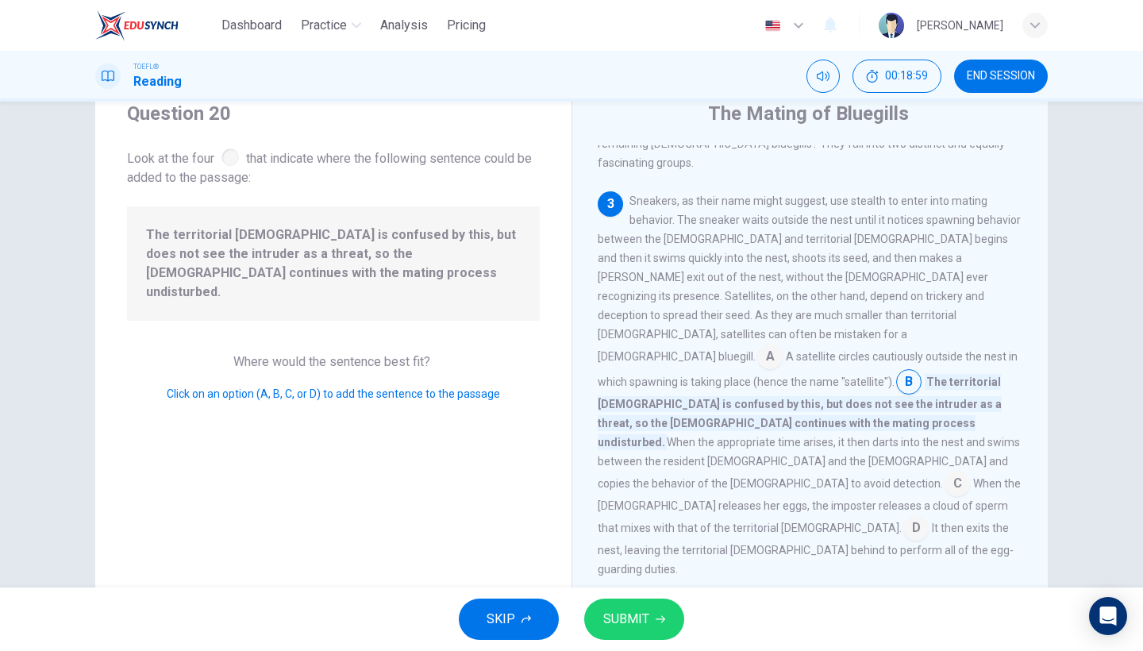
click at [612, 618] on span "SUBMIT" at bounding box center [626, 619] width 46 height 22
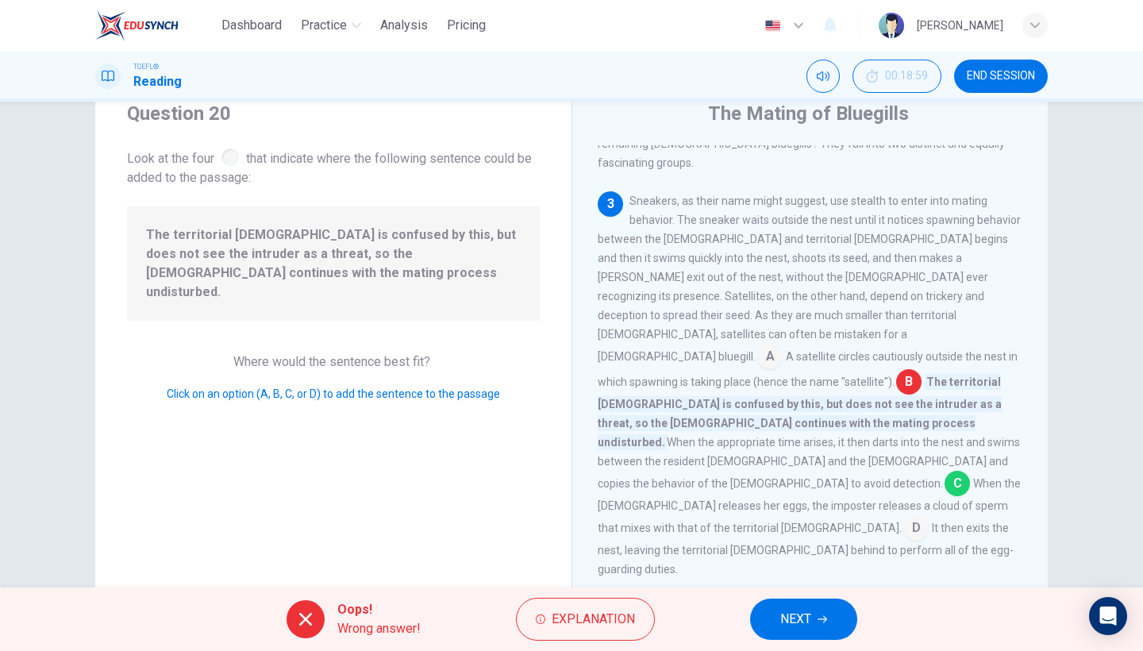
click at [808, 621] on span "NEXT" at bounding box center [795, 619] width 31 height 22
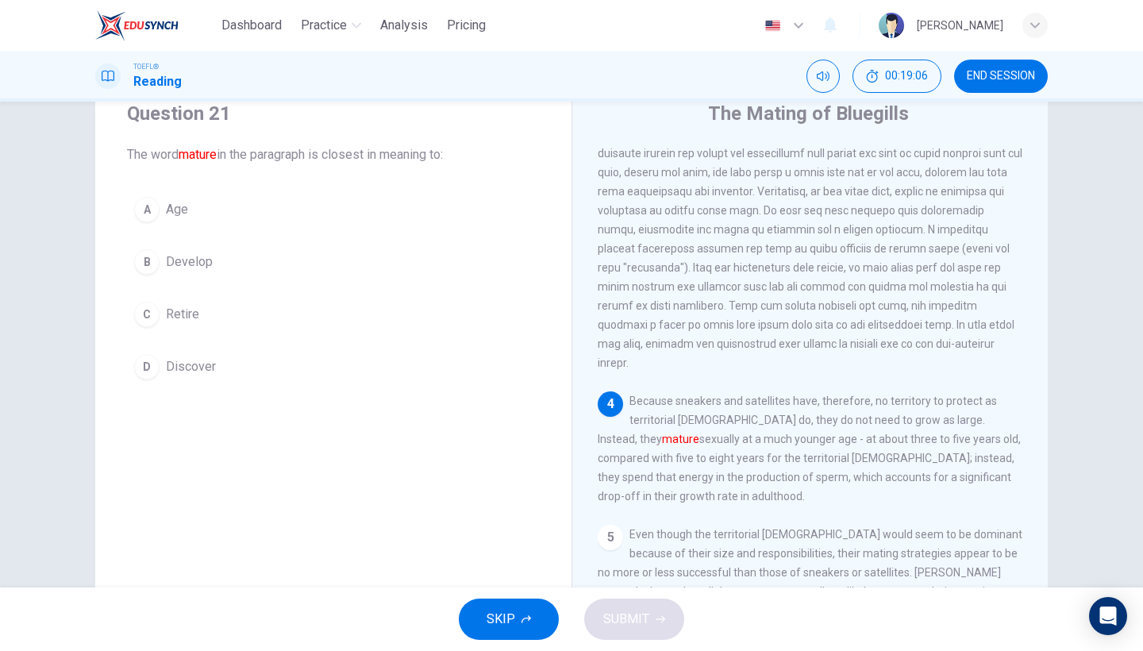
scroll to position [574, 0]
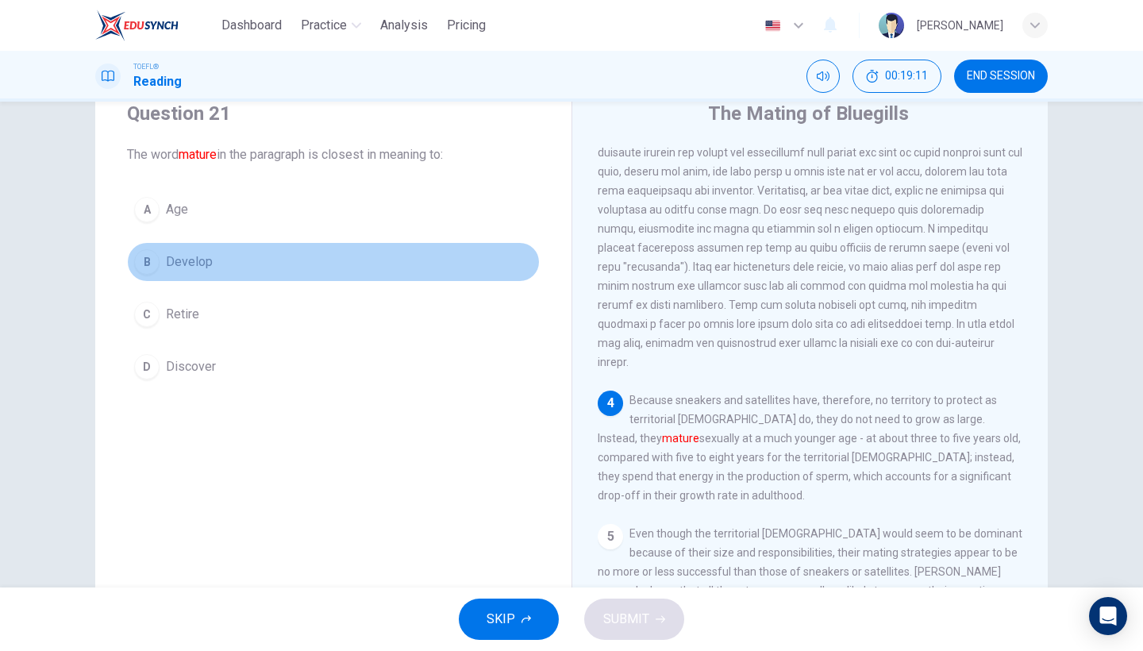
click at [176, 257] on span "Develop" at bounding box center [189, 261] width 47 height 19
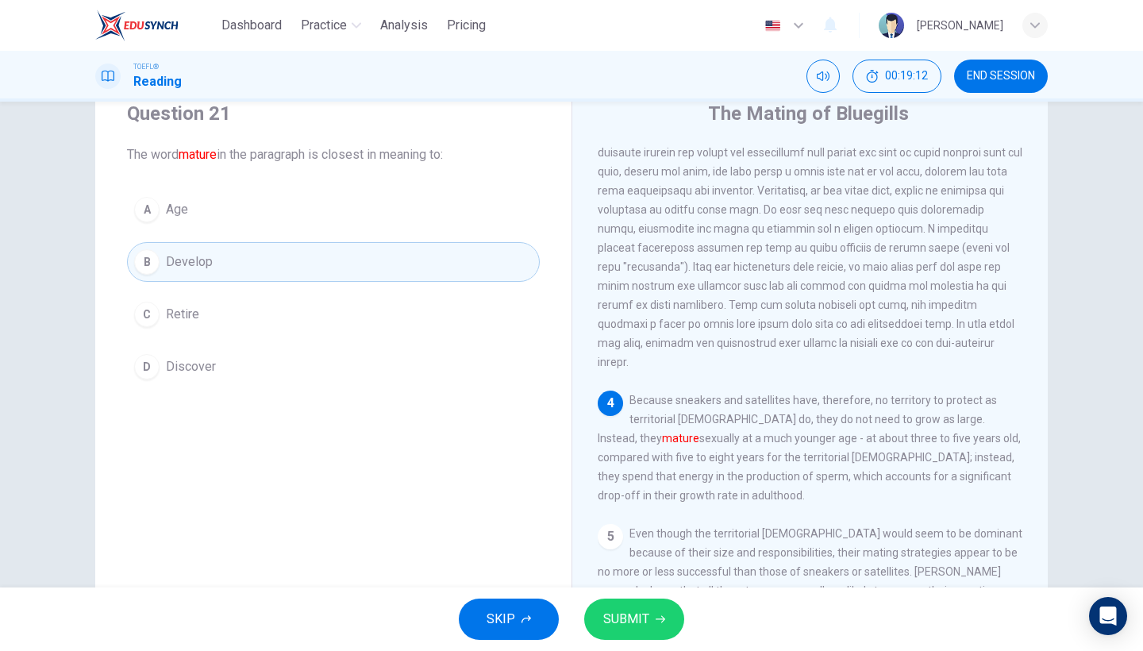
click at [621, 617] on span "SUBMIT" at bounding box center [626, 619] width 46 height 22
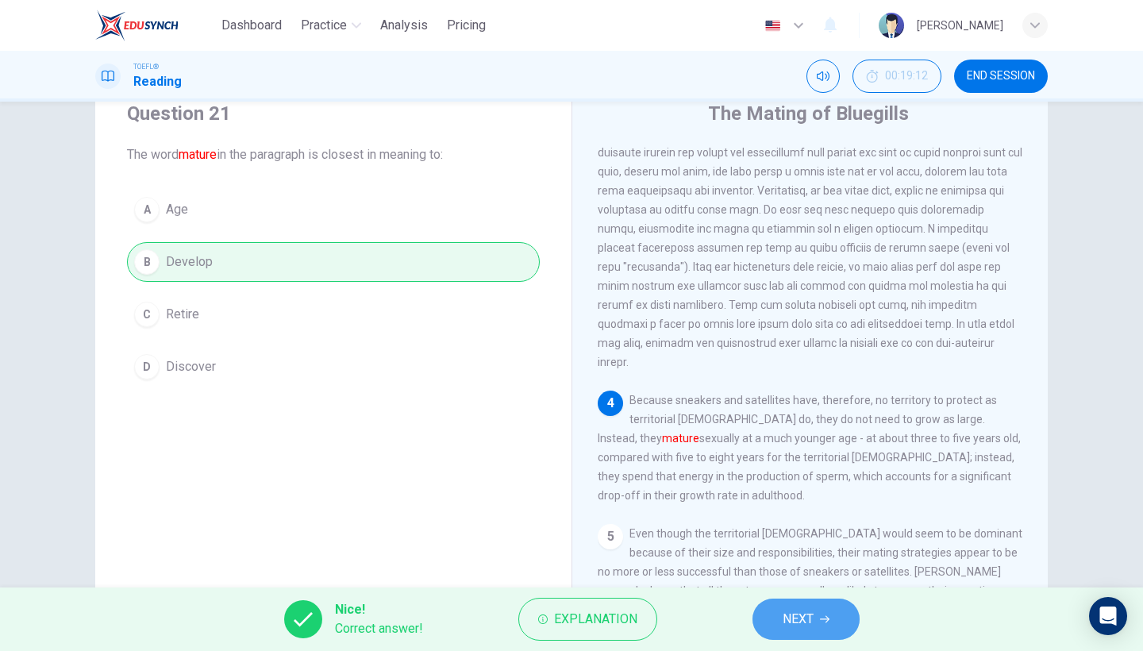
click at [786, 617] on span "NEXT" at bounding box center [798, 619] width 31 height 22
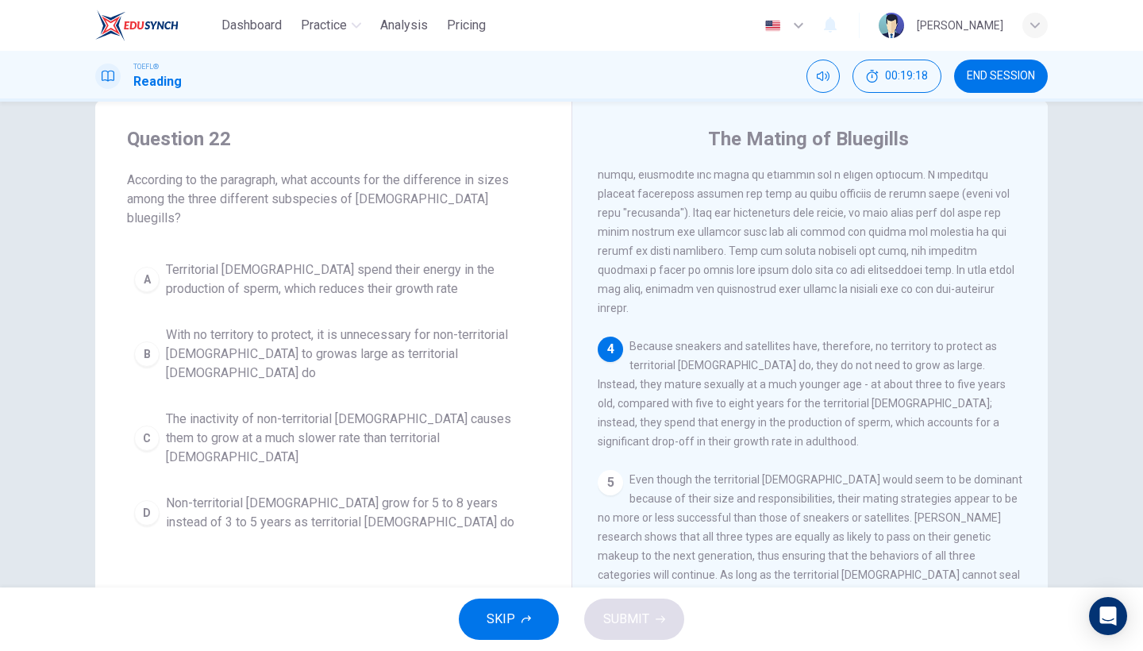
scroll to position [659, 0]
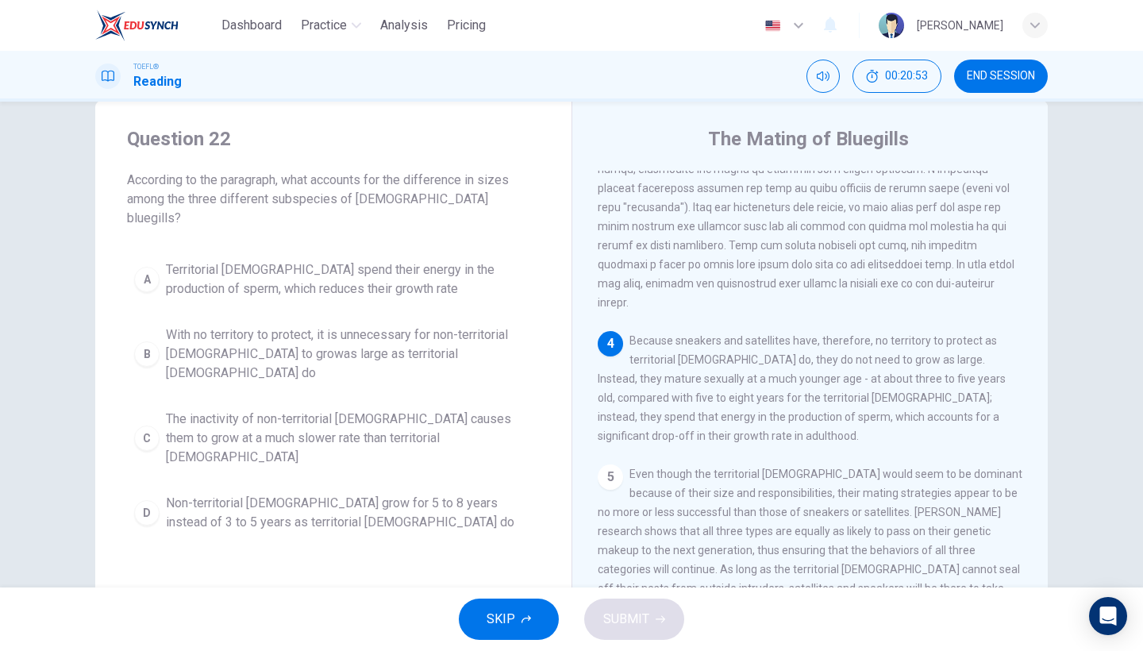
click at [390, 336] on span "With no territory to protect, it is unnecessary for non-territorial males to gr…" at bounding box center [349, 353] width 367 height 57
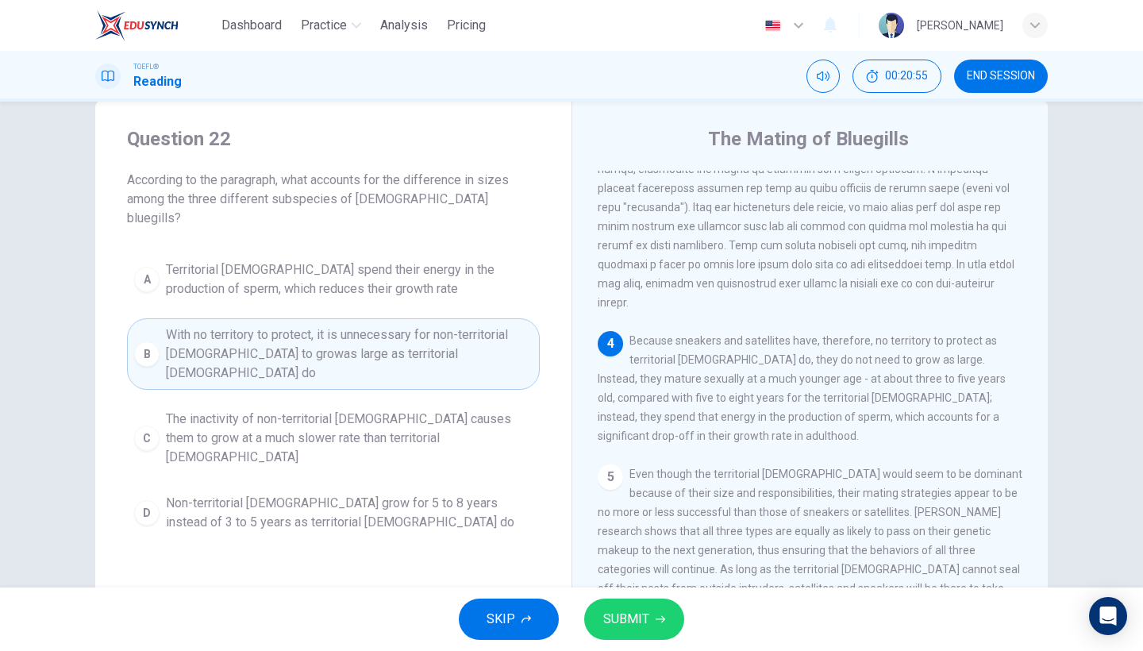
click at [641, 624] on span "SUBMIT" at bounding box center [626, 619] width 46 height 22
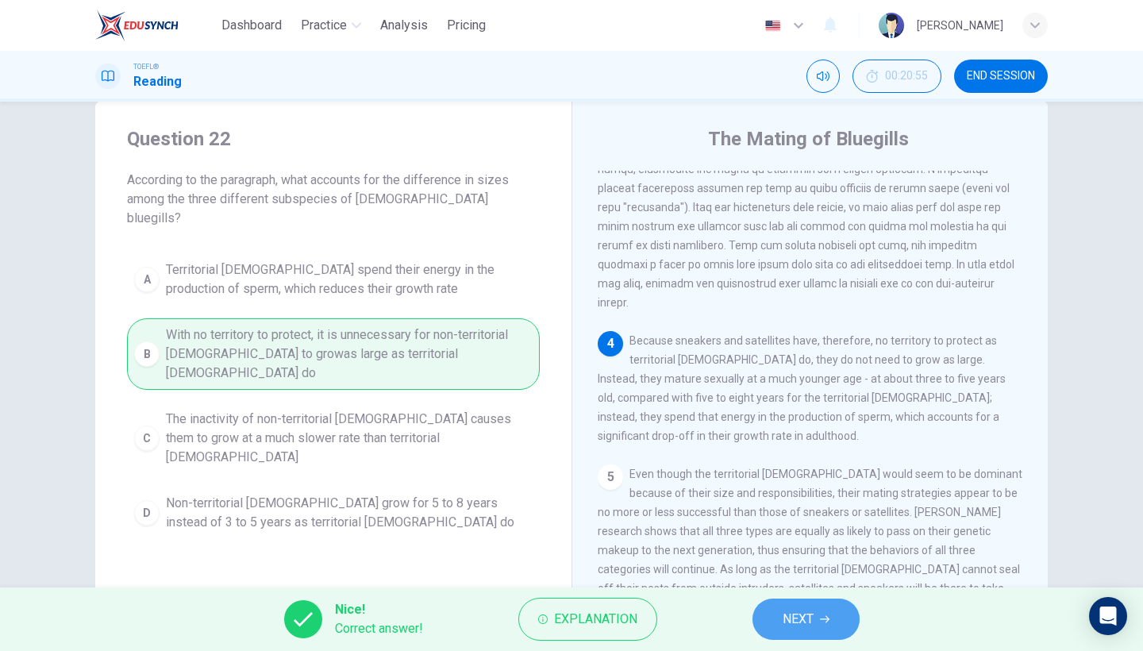
click at [822, 614] on button "NEXT" at bounding box center [805, 618] width 107 height 41
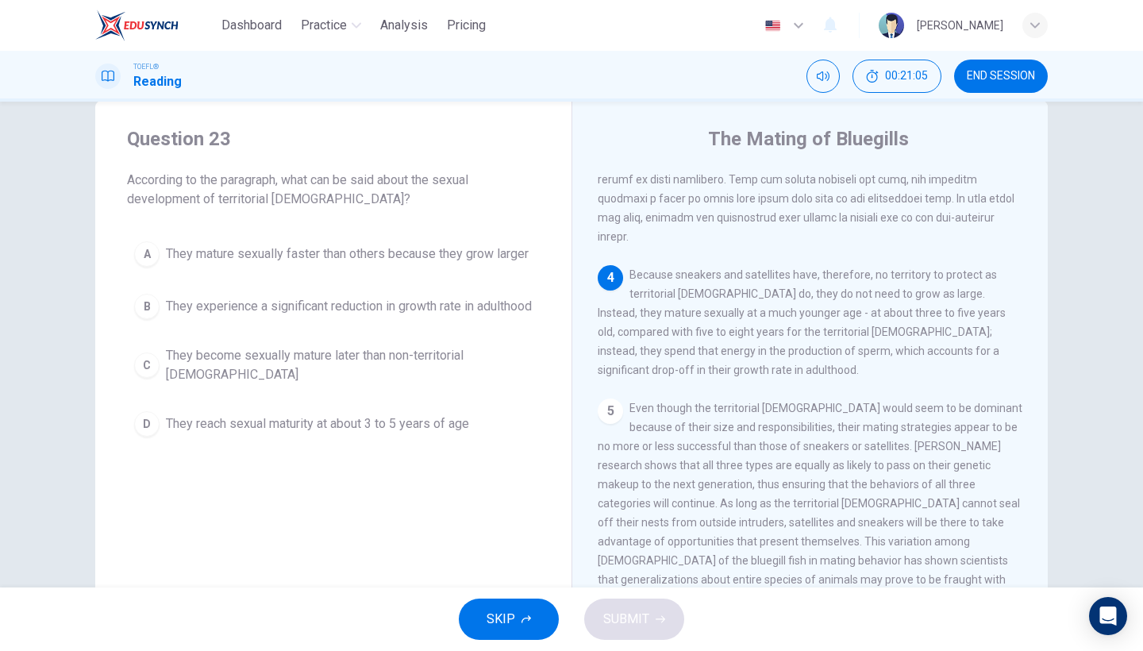
click at [444, 384] on span "They become sexually mature later than non-territorial males" at bounding box center [349, 365] width 367 height 38
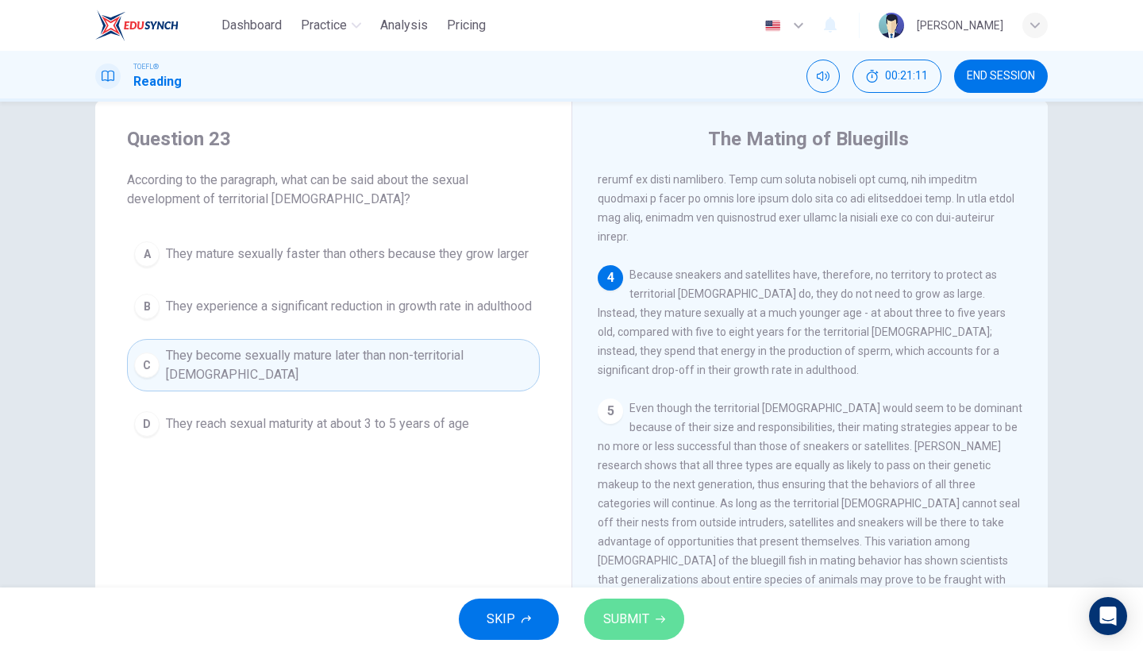
click at [652, 619] on button "SUBMIT" at bounding box center [634, 618] width 100 height 41
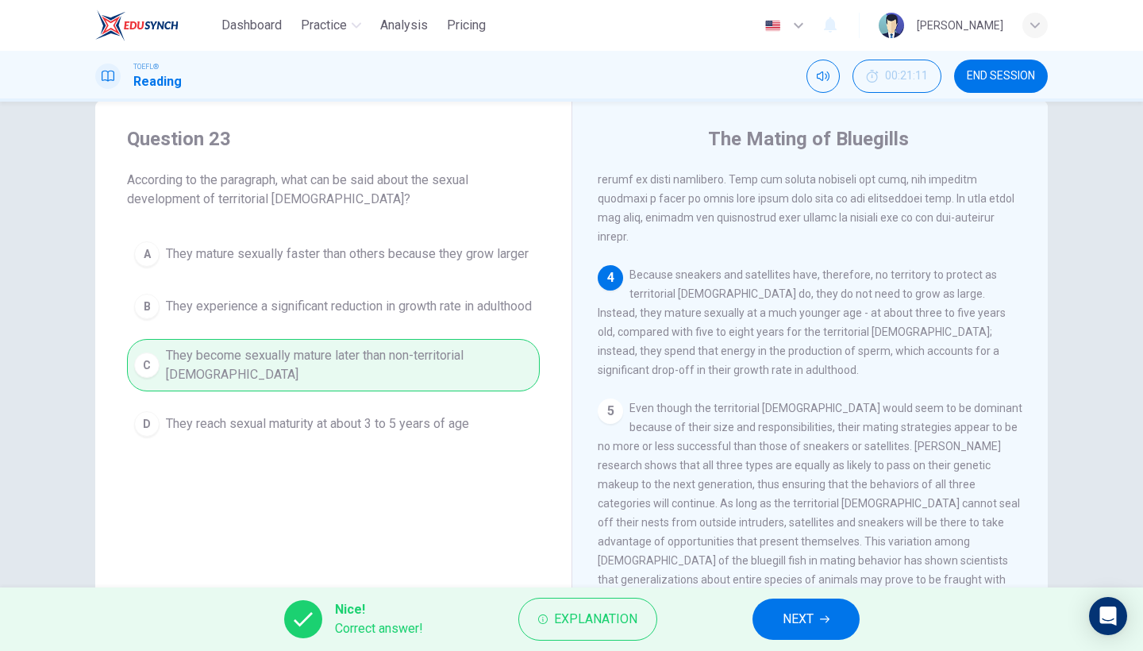
click at [784, 610] on span "NEXT" at bounding box center [798, 619] width 31 height 22
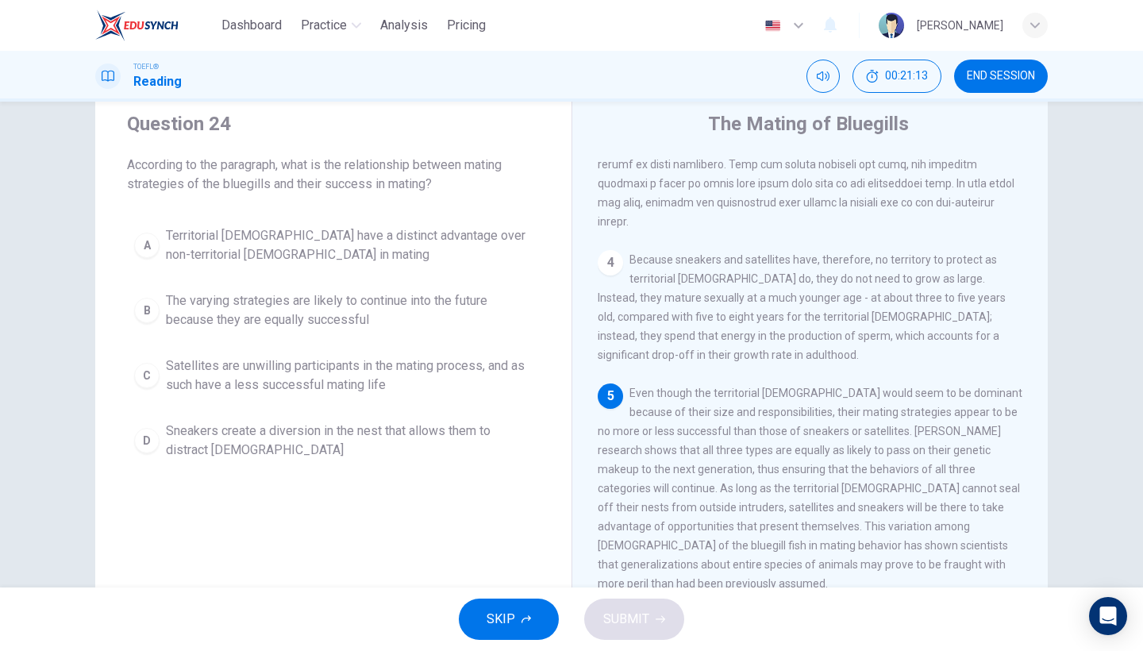
scroll to position [44, 0]
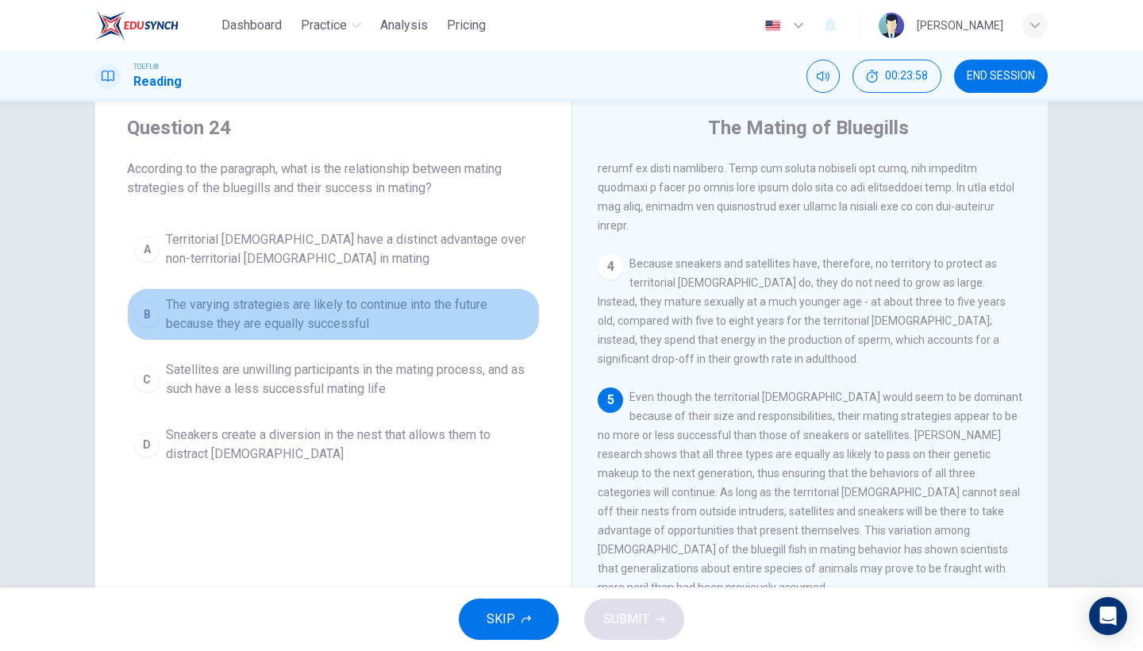
click at [306, 314] on span "The varying strategies are likely to continue into the future because they are …" at bounding box center [349, 314] width 367 height 38
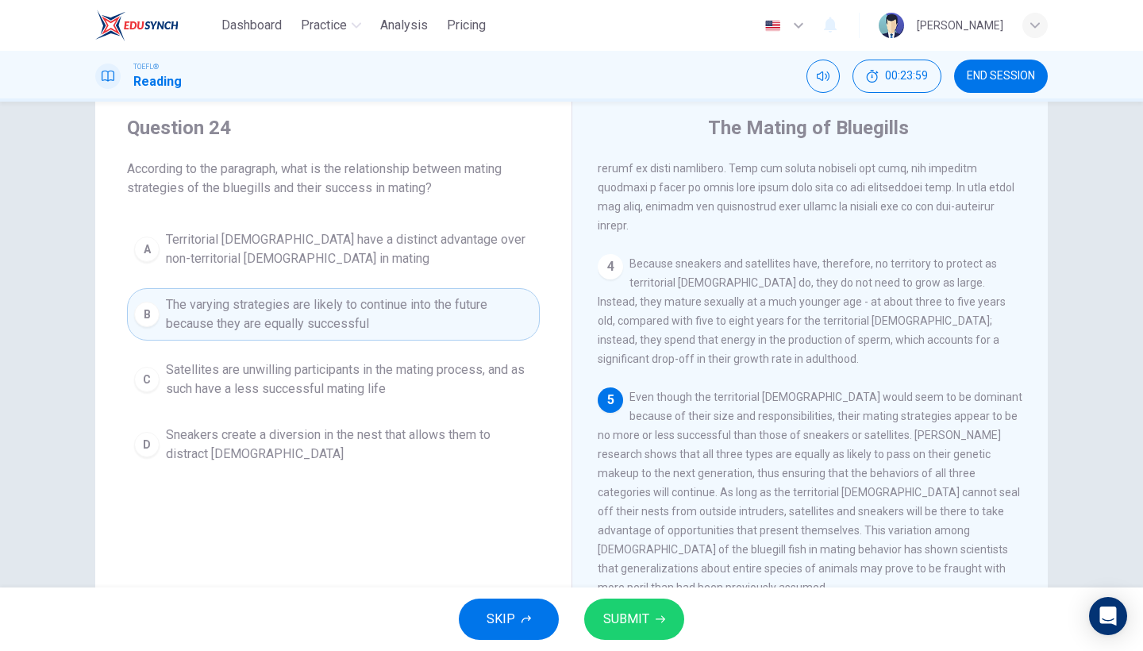
click at [667, 621] on button "SUBMIT" at bounding box center [634, 618] width 100 height 41
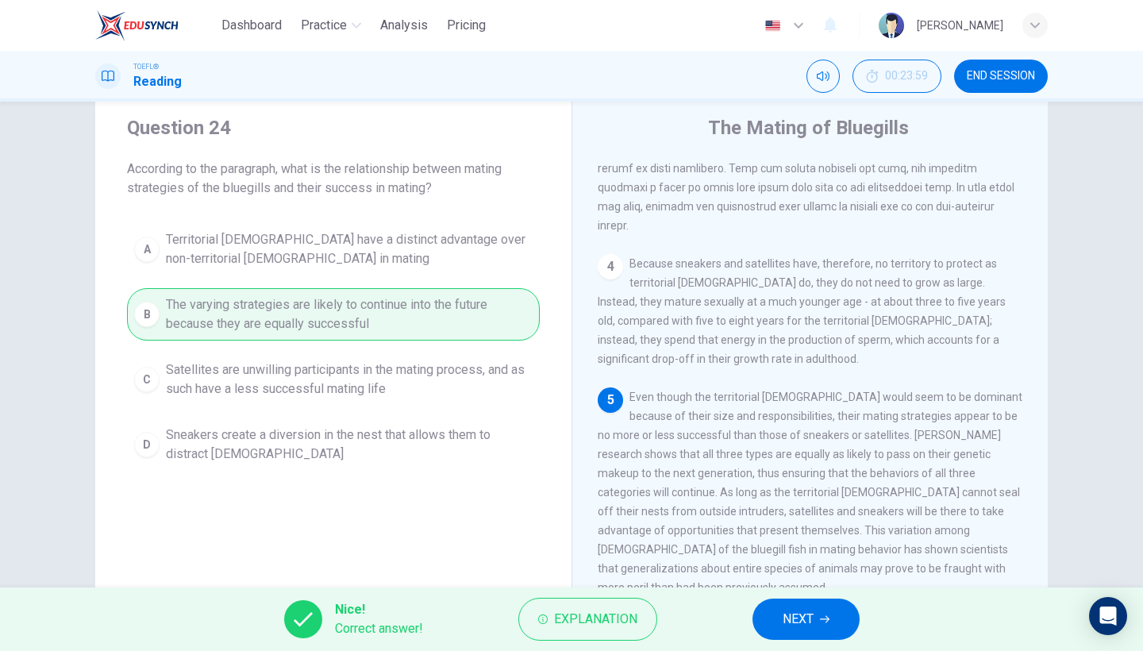
click at [795, 612] on span "NEXT" at bounding box center [798, 619] width 31 height 22
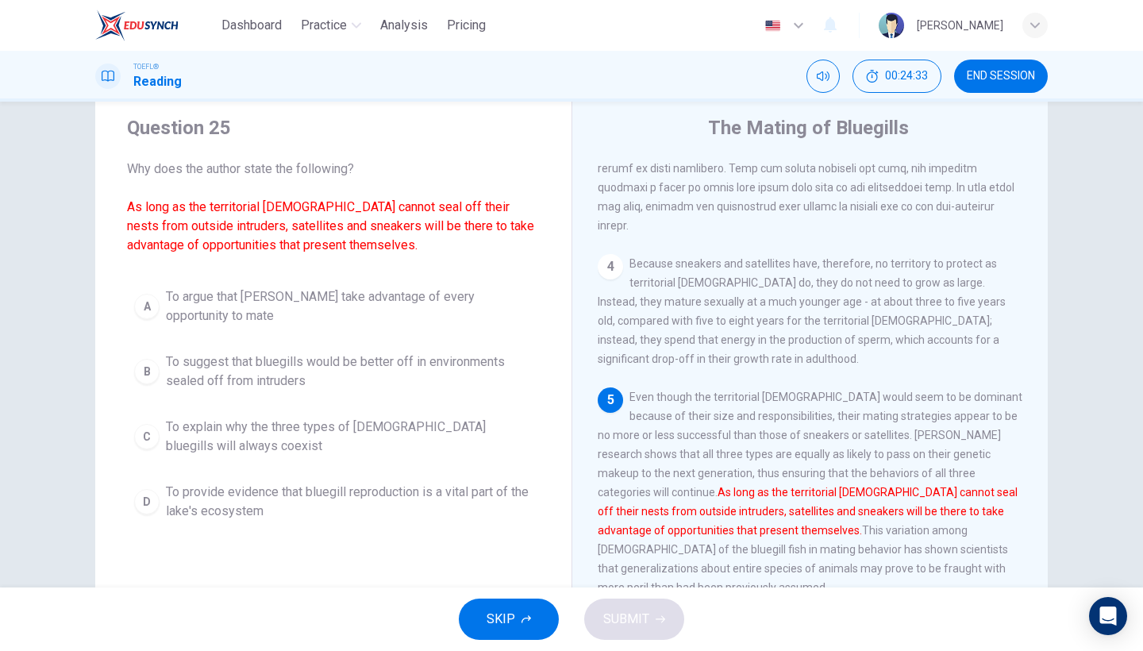
click at [458, 349] on button "B To suggest that bluegills would be better off in environments sealed off from…" at bounding box center [333, 371] width 413 height 52
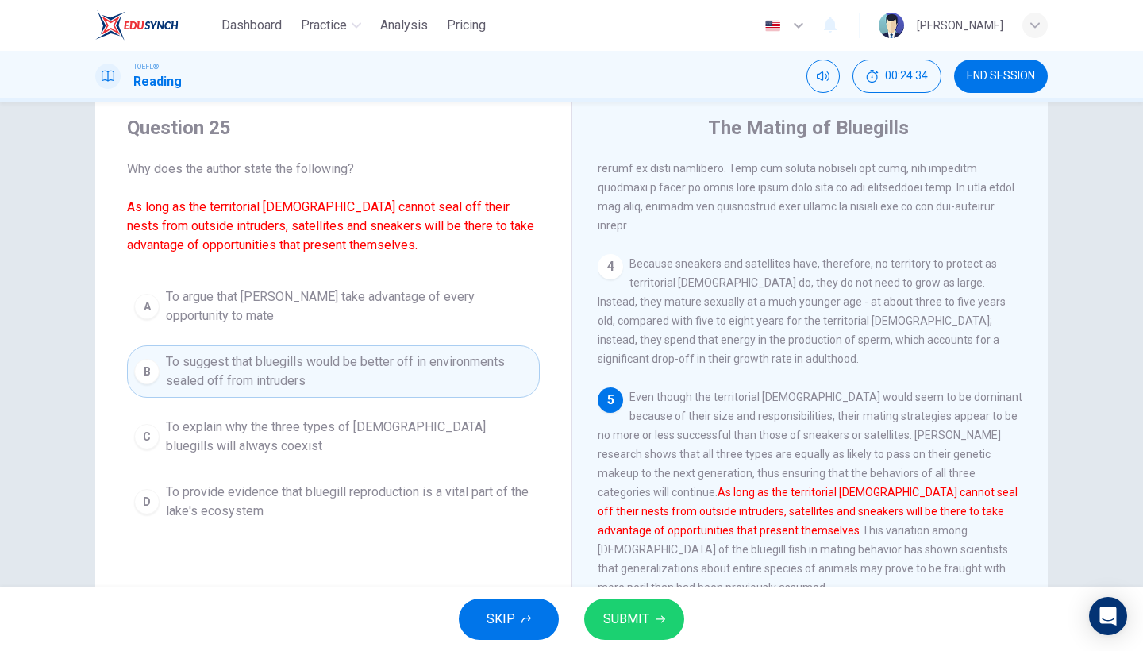
click at [661, 634] on button "SUBMIT" at bounding box center [634, 618] width 100 height 41
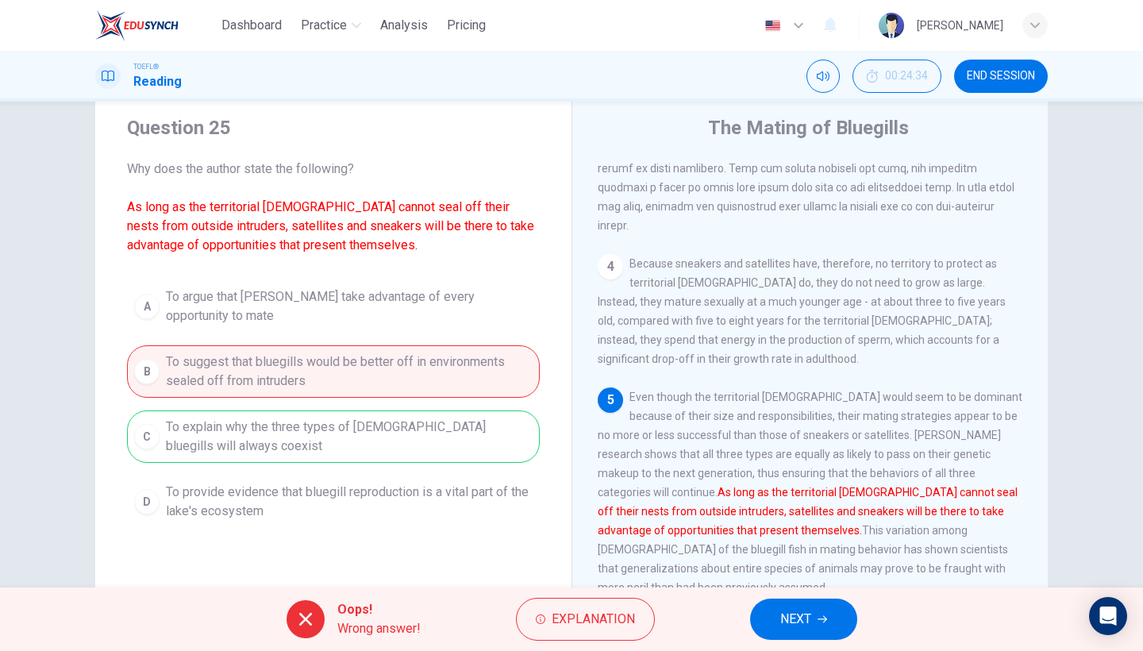
click at [794, 619] on span "NEXT" at bounding box center [795, 619] width 31 height 22
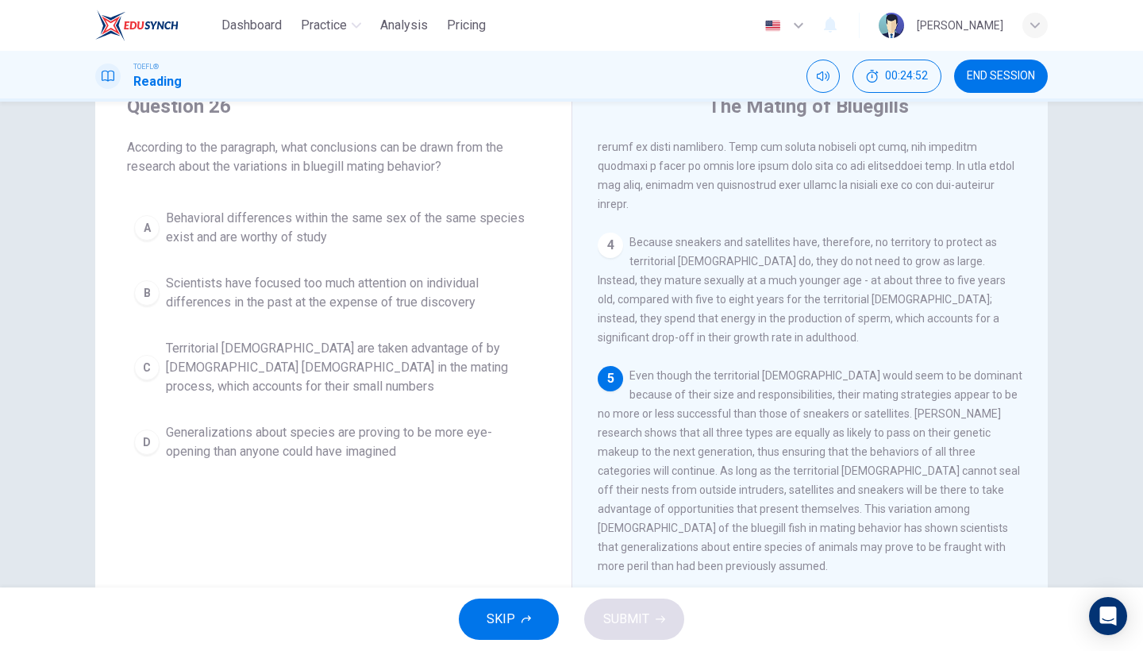
scroll to position [73, 0]
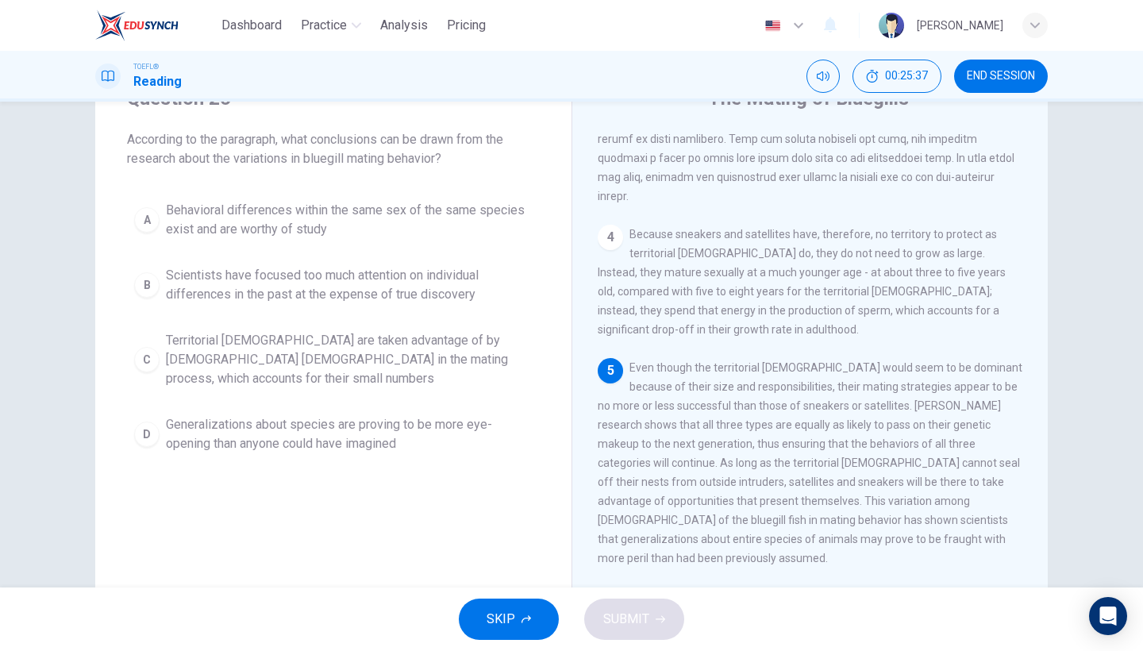
click at [367, 415] on span "Generalizations about species are proving to be more eye-opening than anyone co…" at bounding box center [349, 434] width 367 height 38
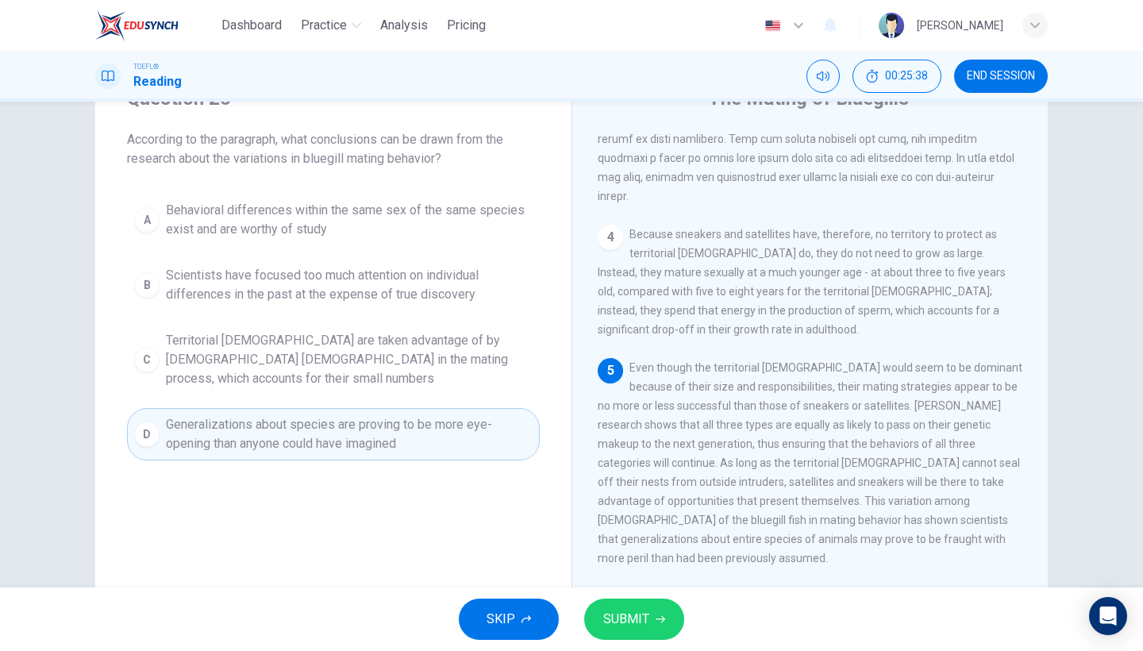
click at [620, 606] on button "SUBMIT" at bounding box center [634, 618] width 100 height 41
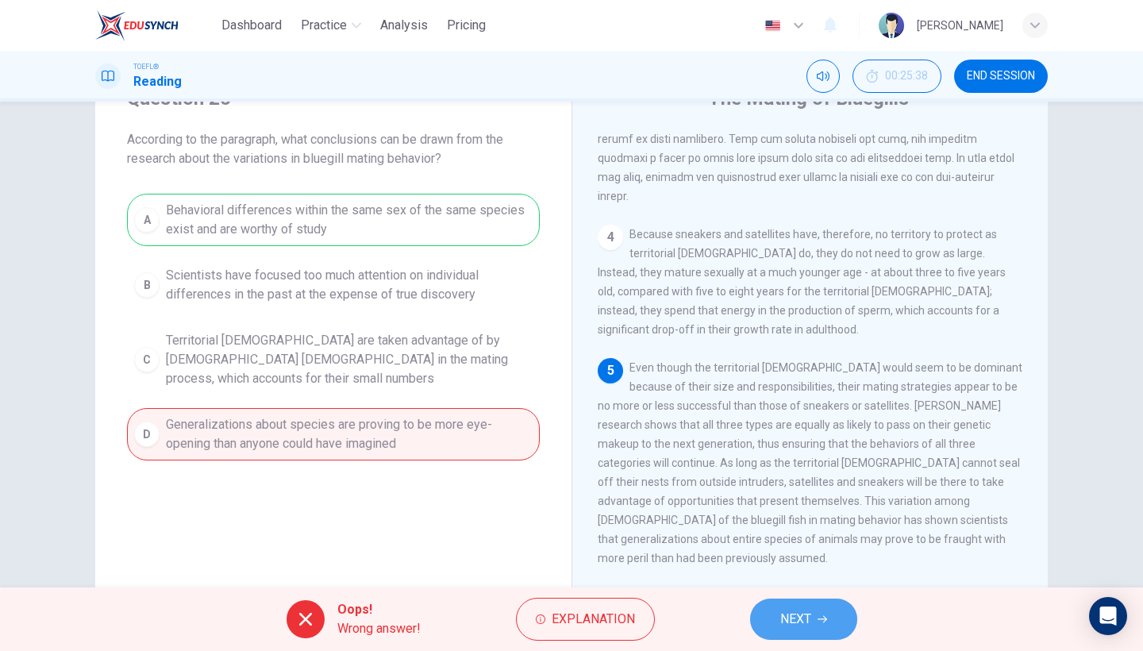
click at [799, 610] on span "NEXT" at bounding box center [795, 619] width 31 height 22
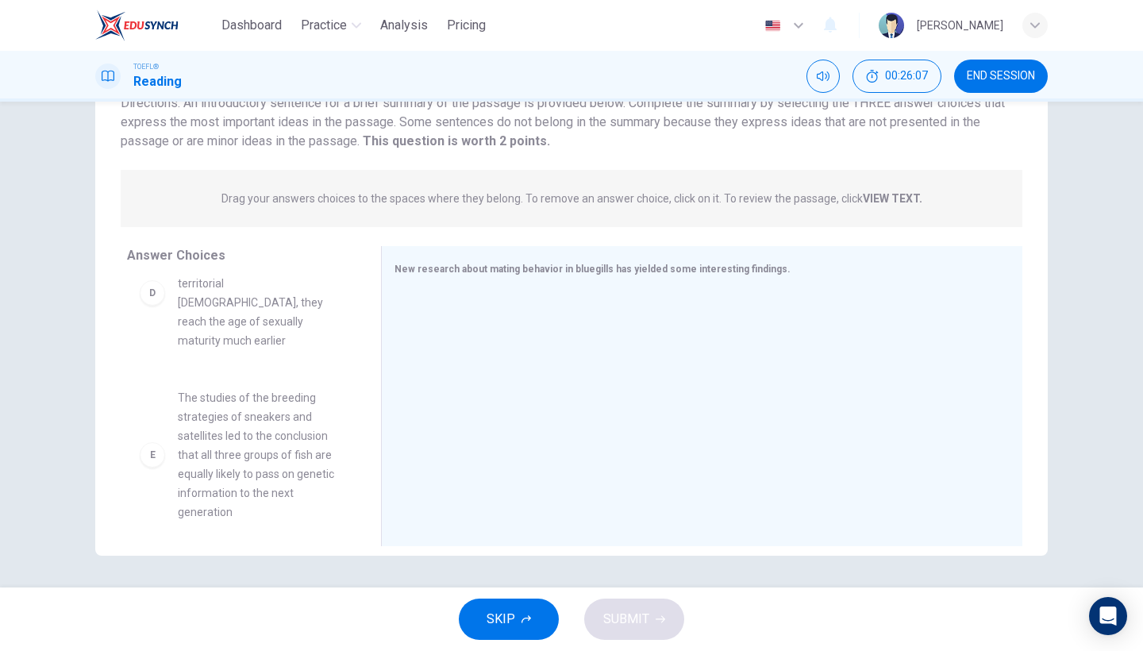
scroll to position [492, 0]
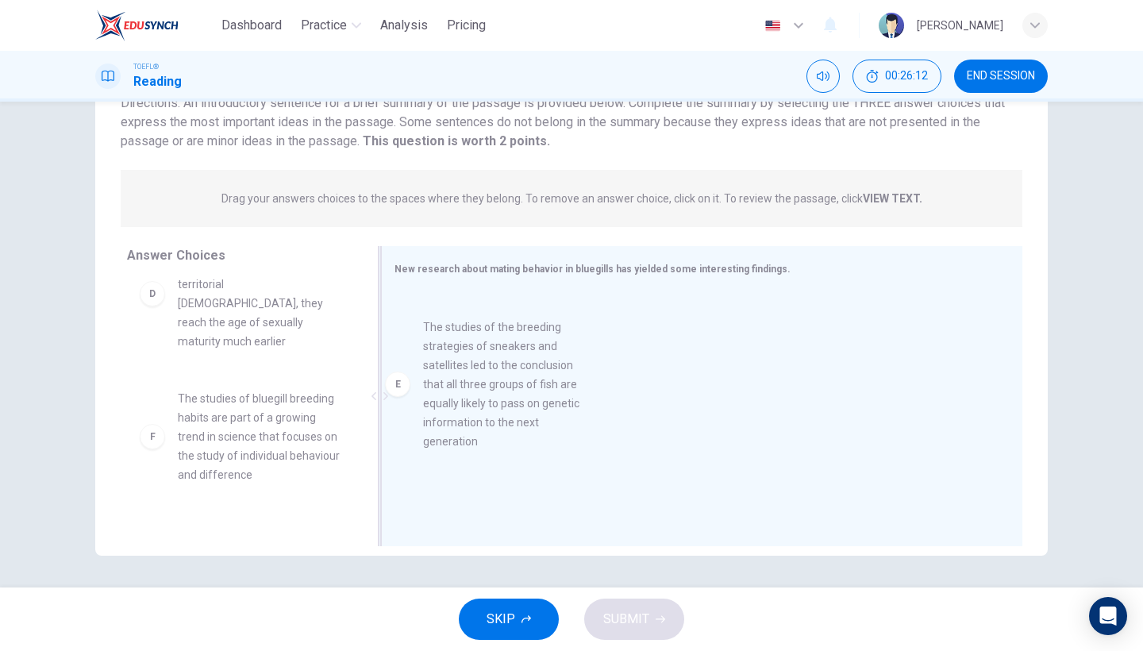
drag, startPoint x: 270, startPoint y: 407, endPoint x: 550, endPoint y: 419, distance: 280.4
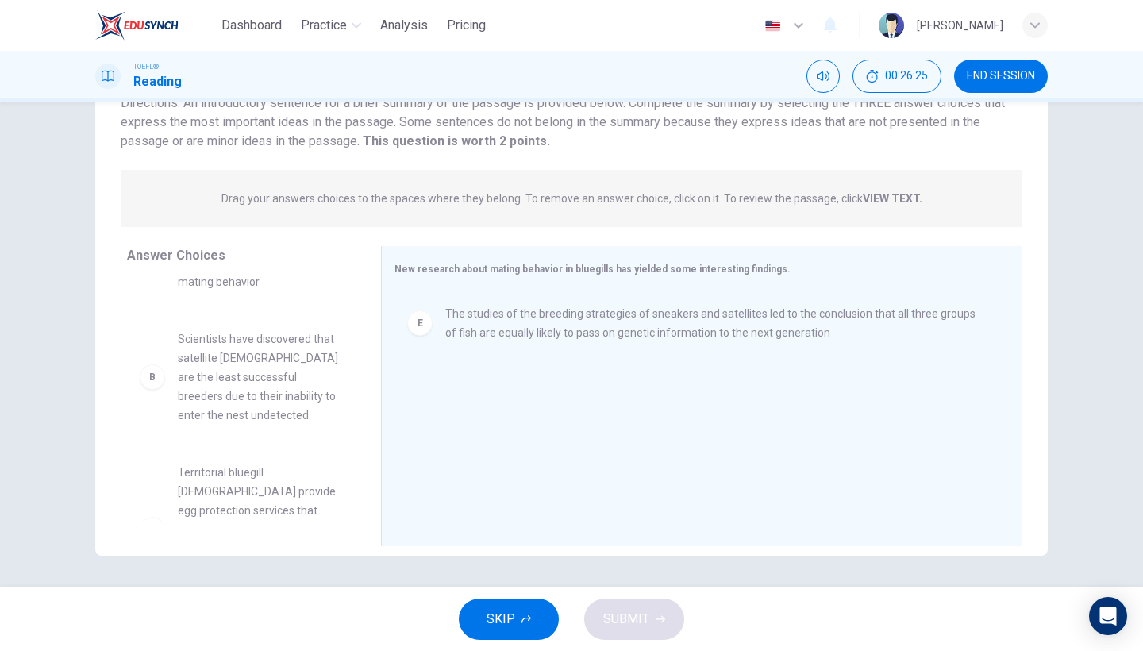
scroll to position [229, 0]
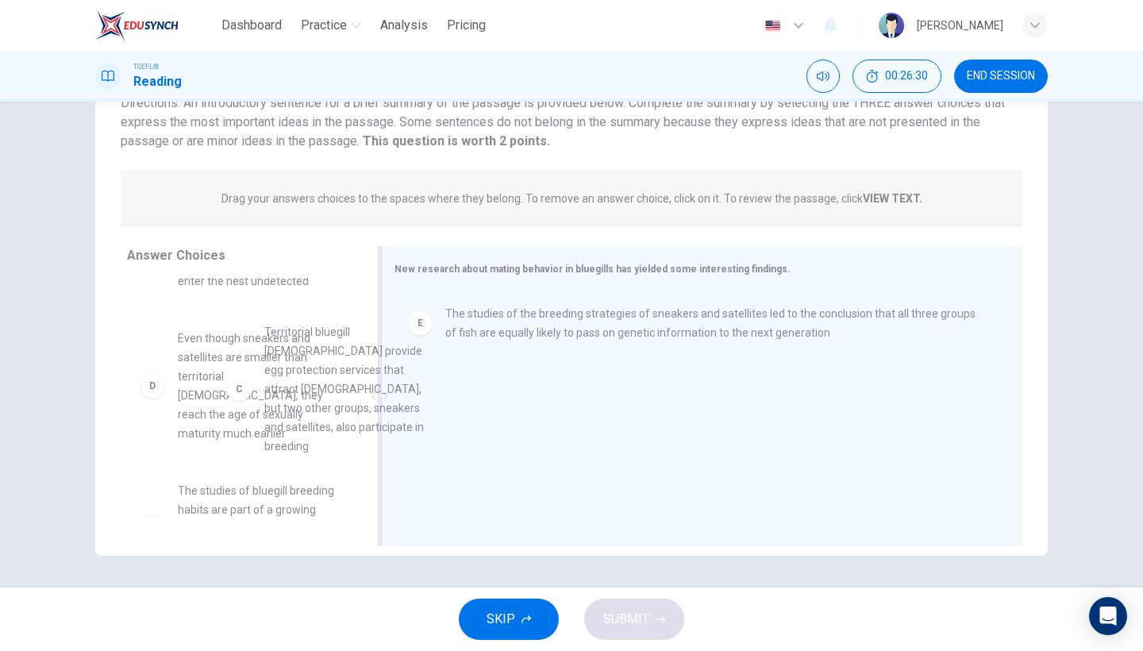
drag, startPoint x: 239, startPoint y: 362, endPoint x: 480, endPoint y: 428, distance: 250.1
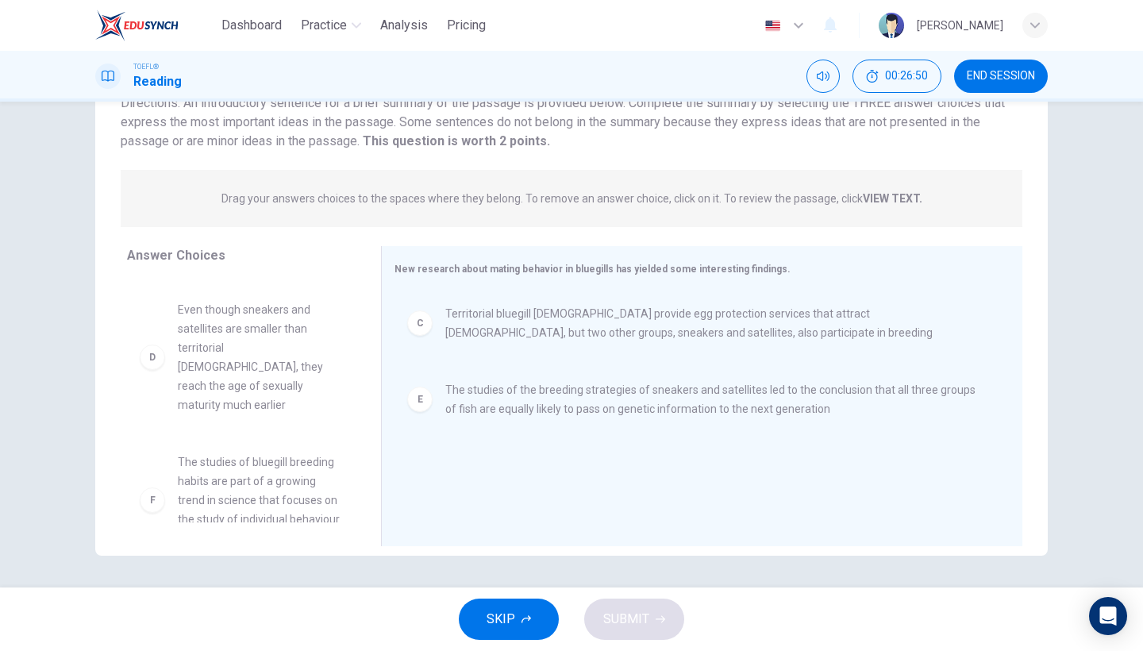
scroll to position [0, 0]
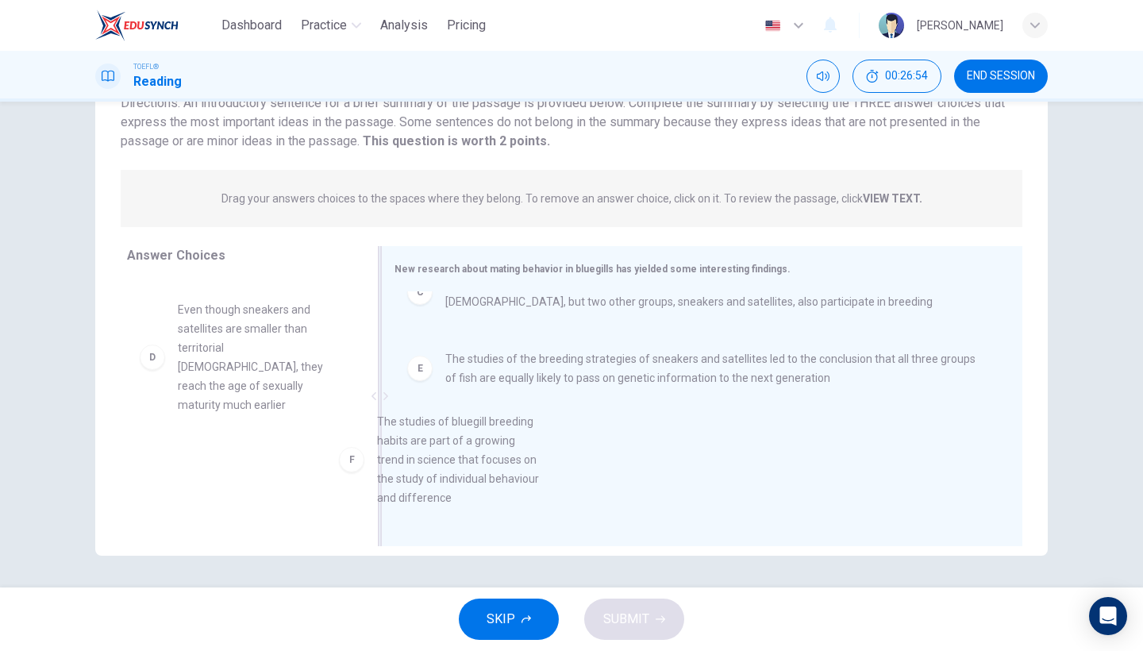
drag, startPoint x: 296, startPoint y: 492, endPoint x: 502, endPoint y: 491, distance: 205.6
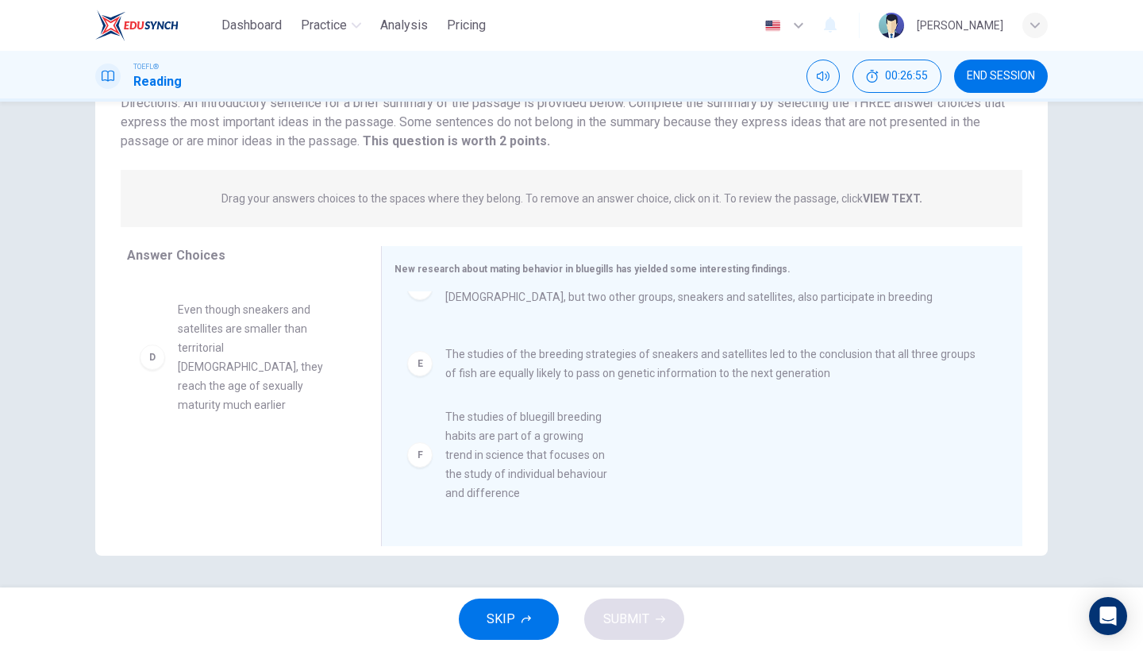
scroll to position [3, 0]
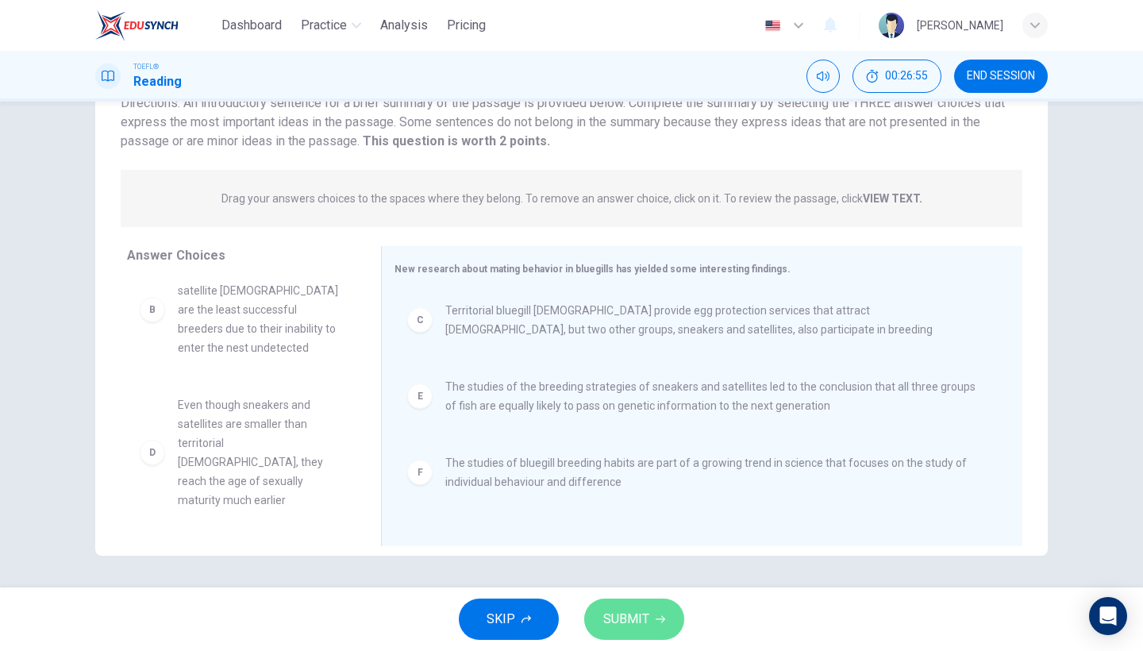
click at [625, 620] on span "SUBMIT" at bounding box center [626, 619] width 46 height 22
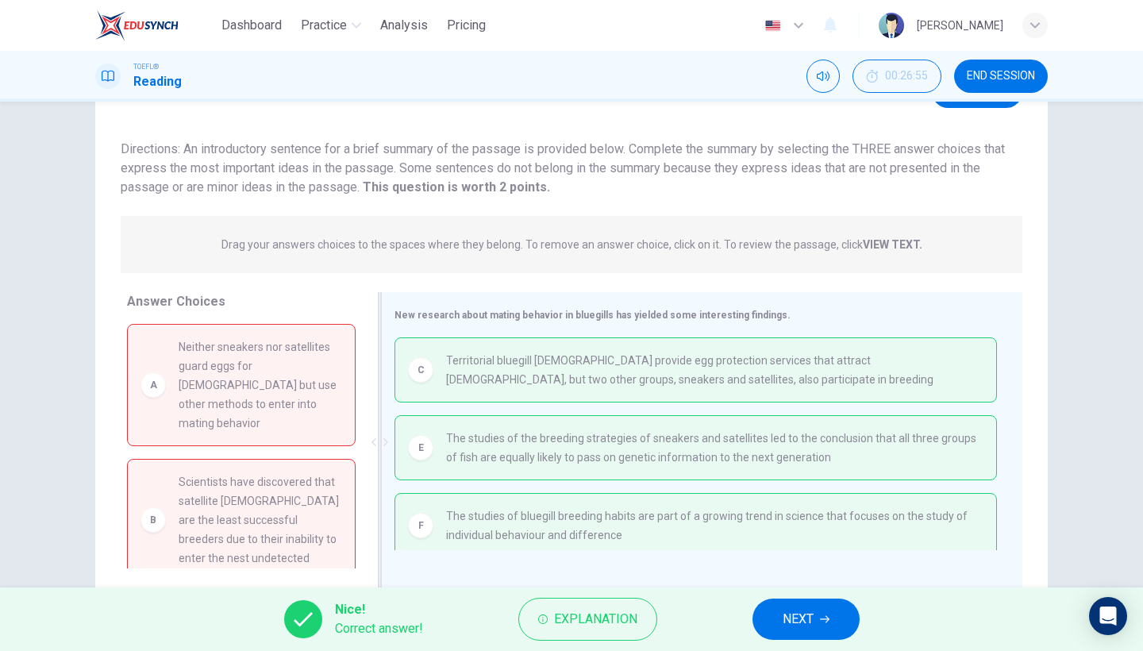
scroll to position [81, 0]
click at [789, 633] on button "NEXT" at bounding box center [805, 618] width 107 height 41
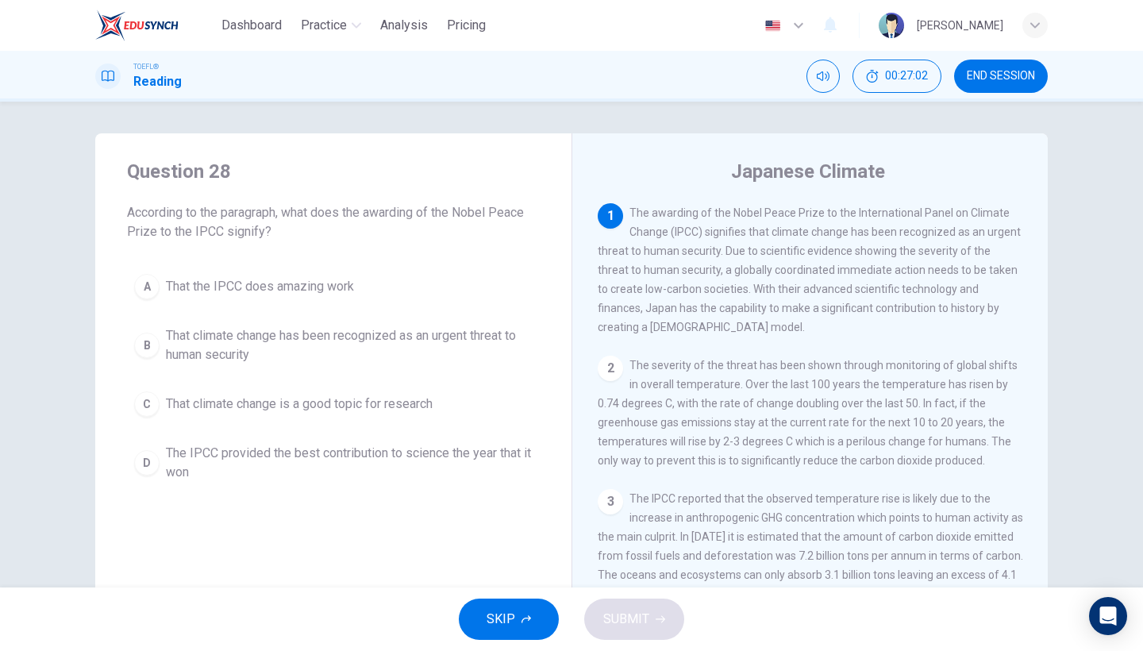
click at [1006, 80] on span "END SESSION" at bounding box center [1001, 76] width 68 height 13
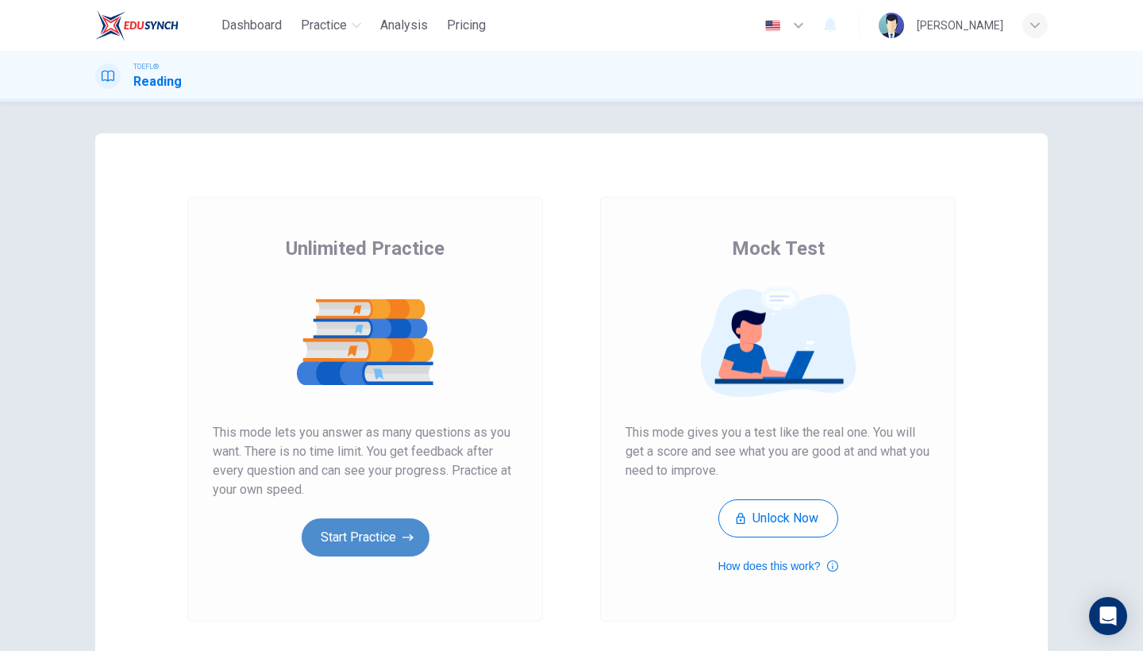
click at [400, 545] on button "Start Practice" at bounding box center [366, 537] width 128 height 38
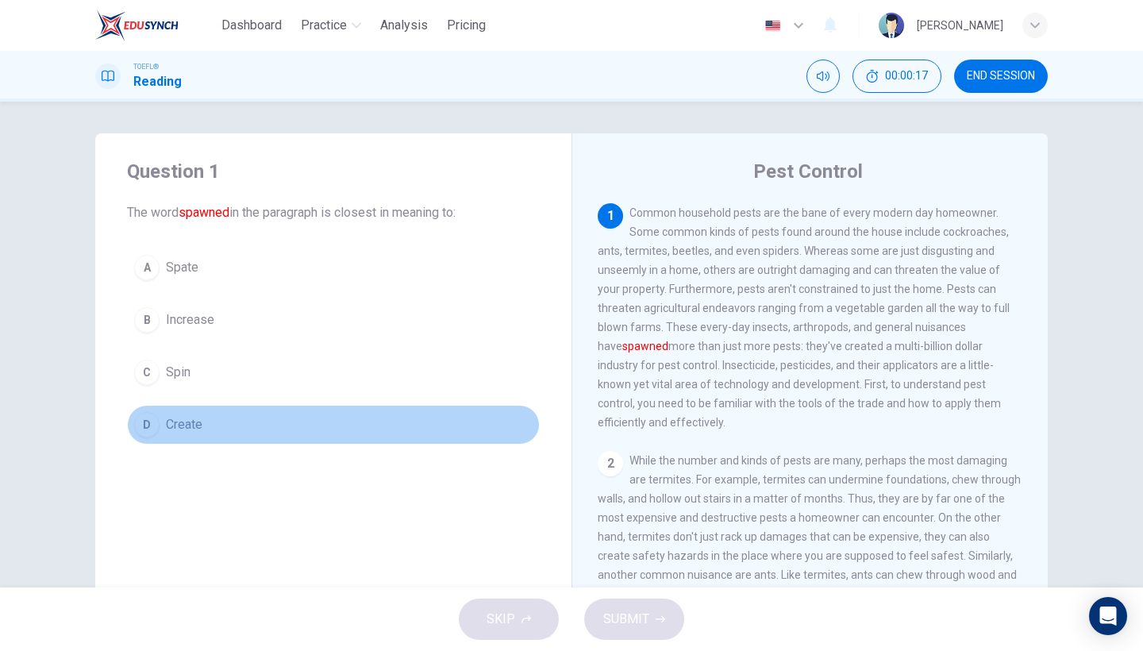
click at [209, 422] on button "D Create" at bounding box center [333, 425] width 413 height 40
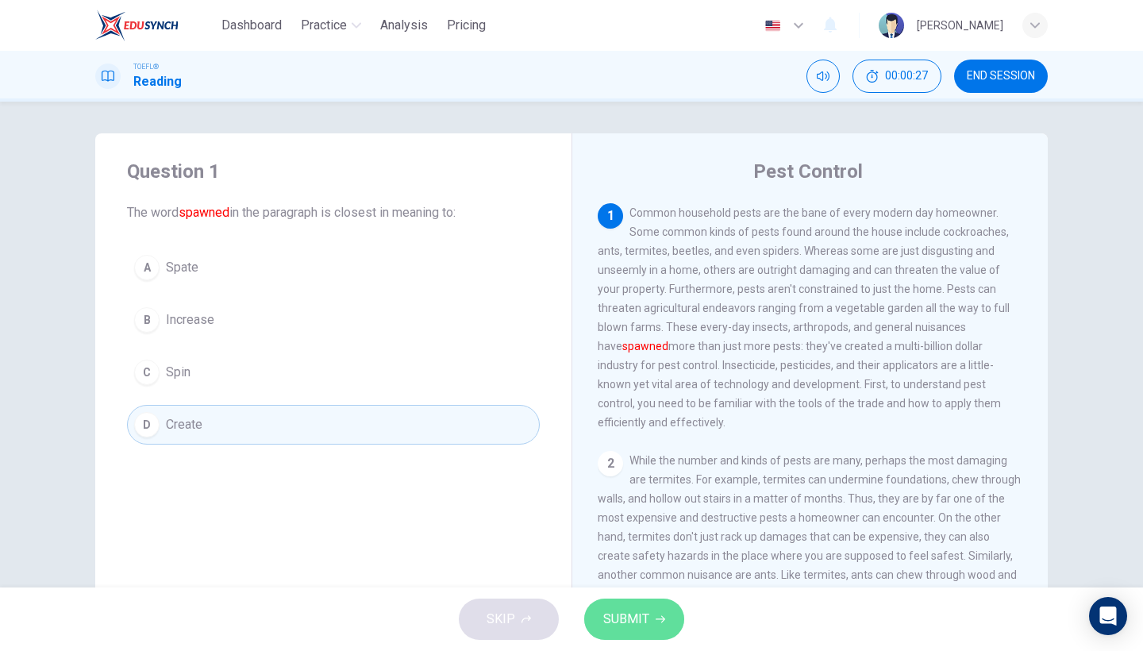
click at [665, 617] on button "SUBMIT" at bounding box center [634, 618] width 100 height 41
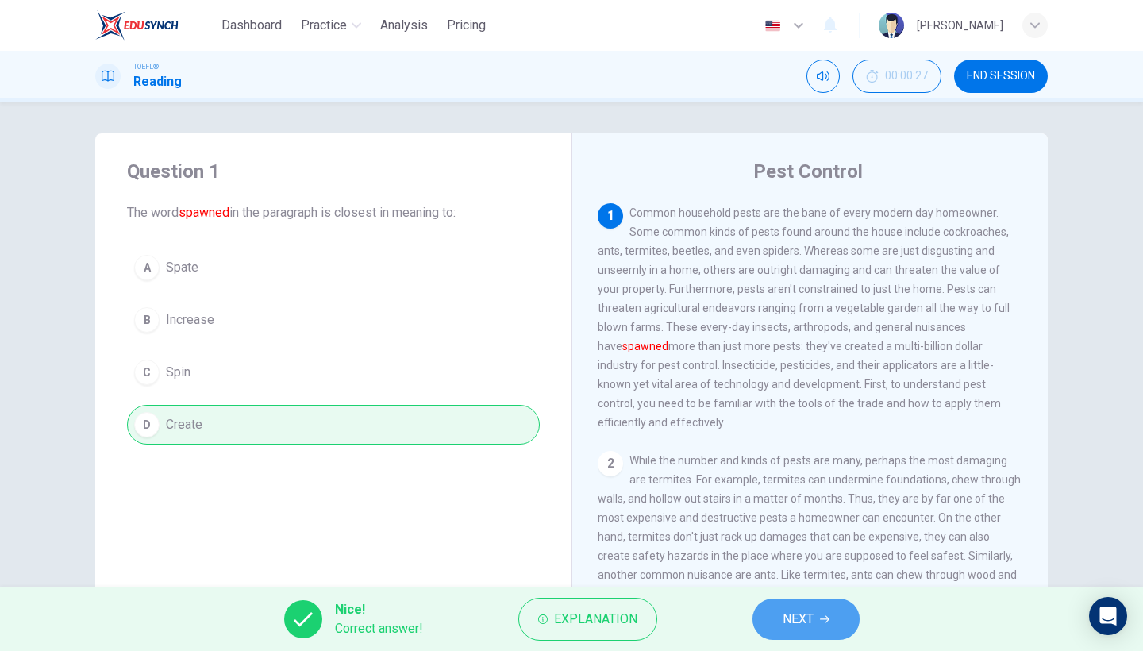
click at [775, 598] on button "NEXT" at bounding box center [805, 618] width 107 height 41
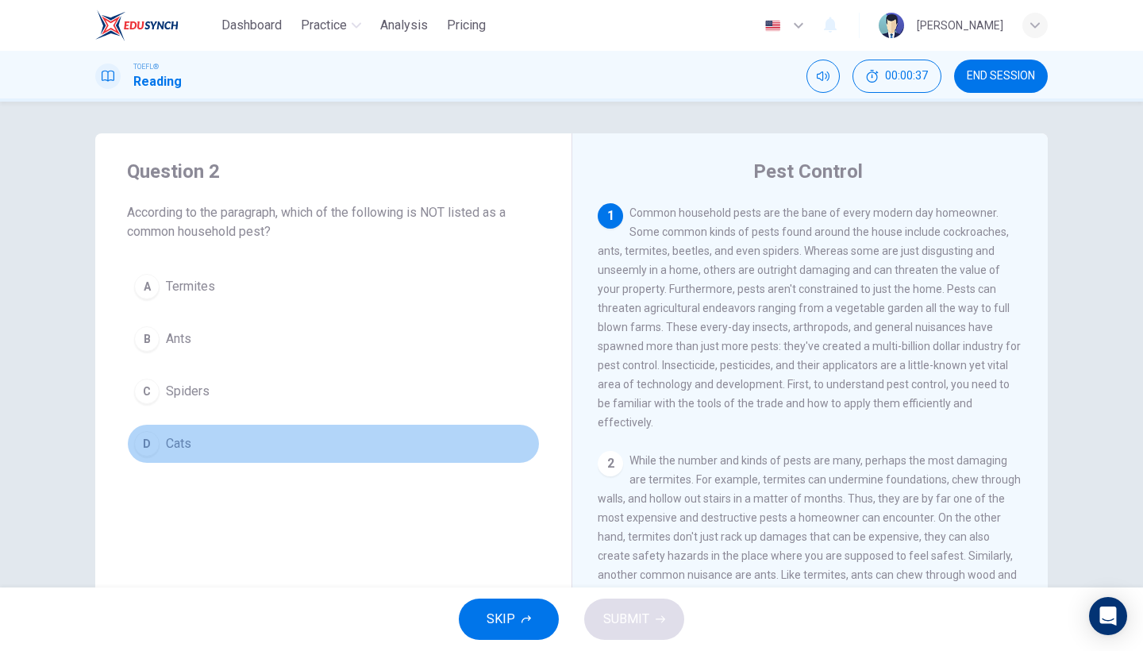
click at [191, 455] on button "D Cats" at bounding box center [333, 444] width 413 height 40
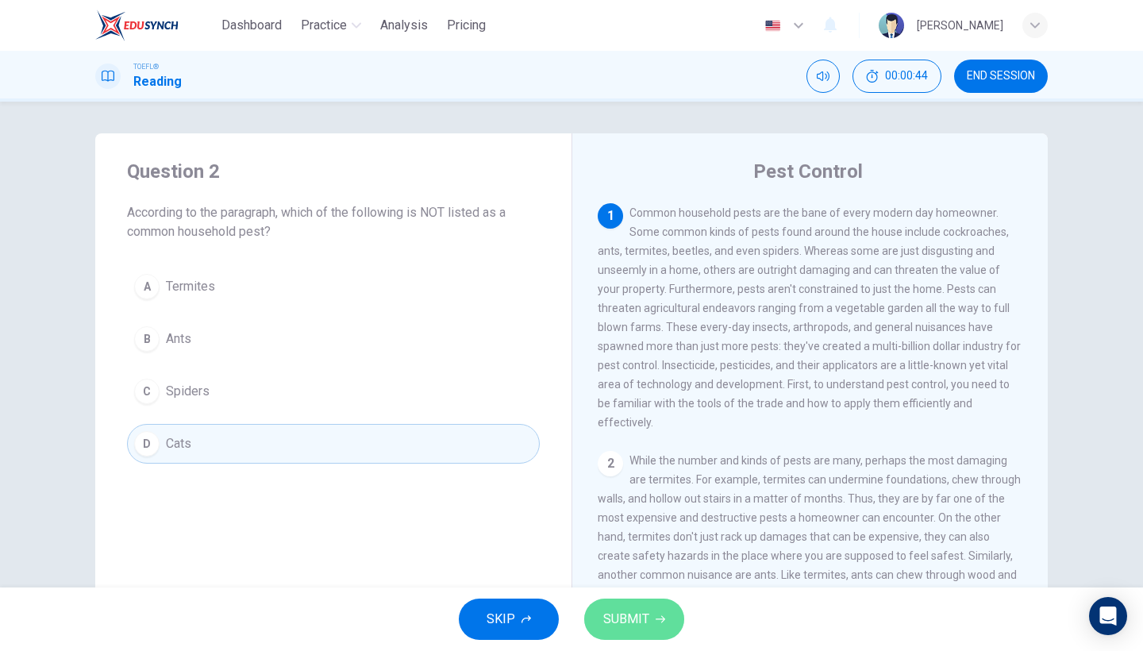
click at [644, 606] on button "SUBMIT" at bounding box center [634, 618] width 100 height 41
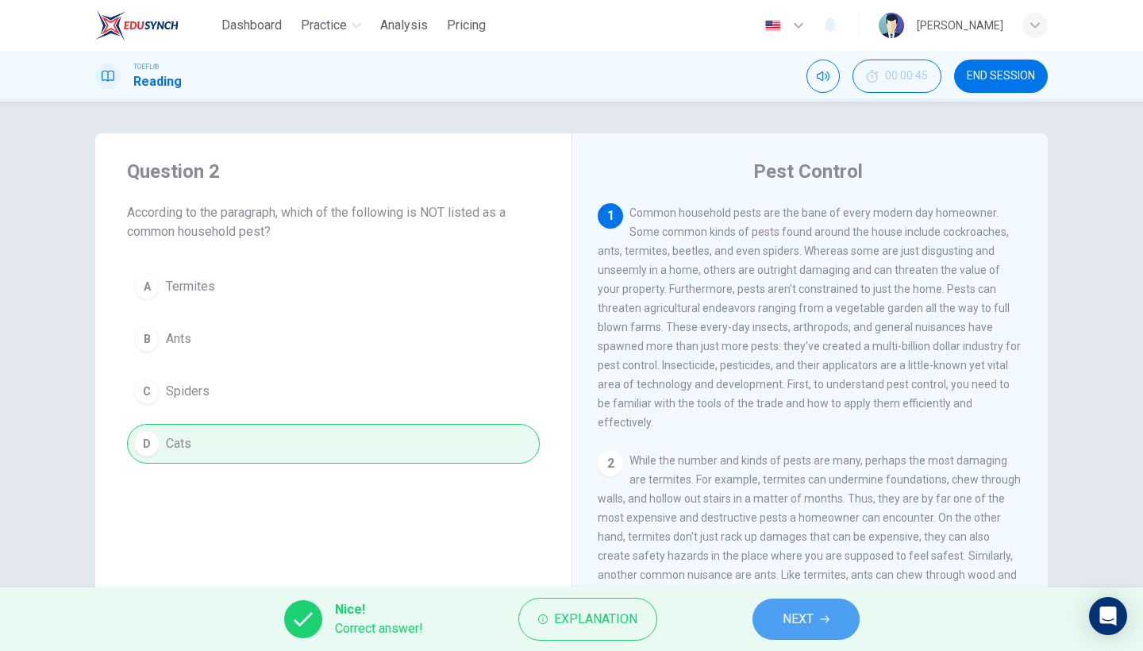
click at [801, 628] on span "NEXT" at bounding box center [798, 619] width 31 height 22
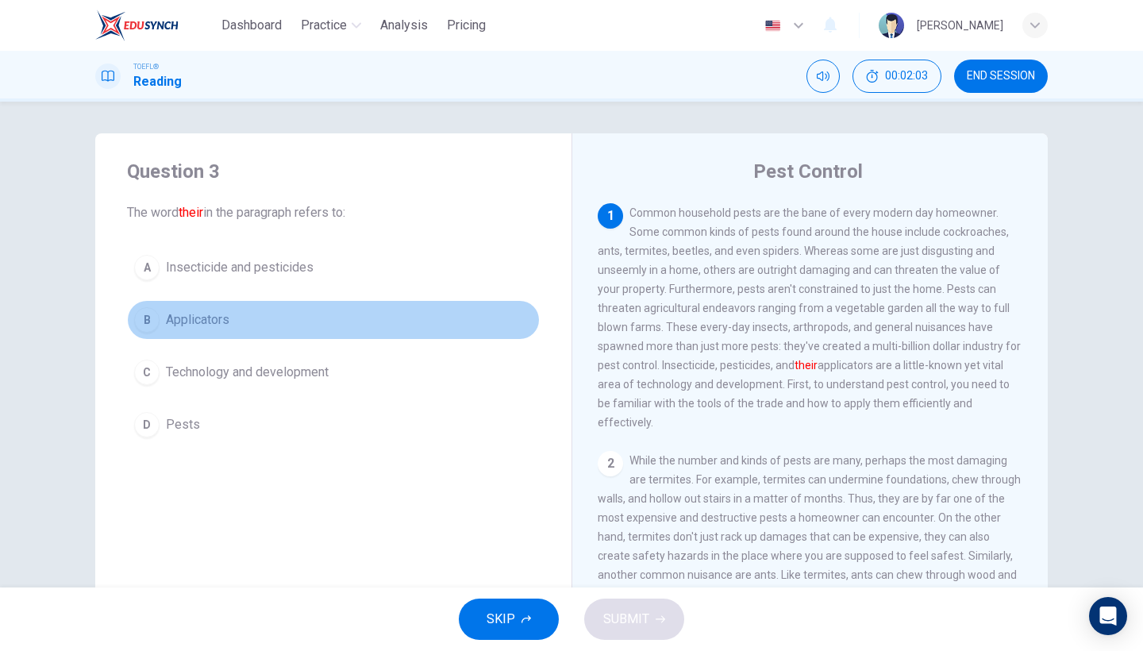
click at [188, 324] on span "Applicators" at bounding box center [197, 319] width 63 height 19
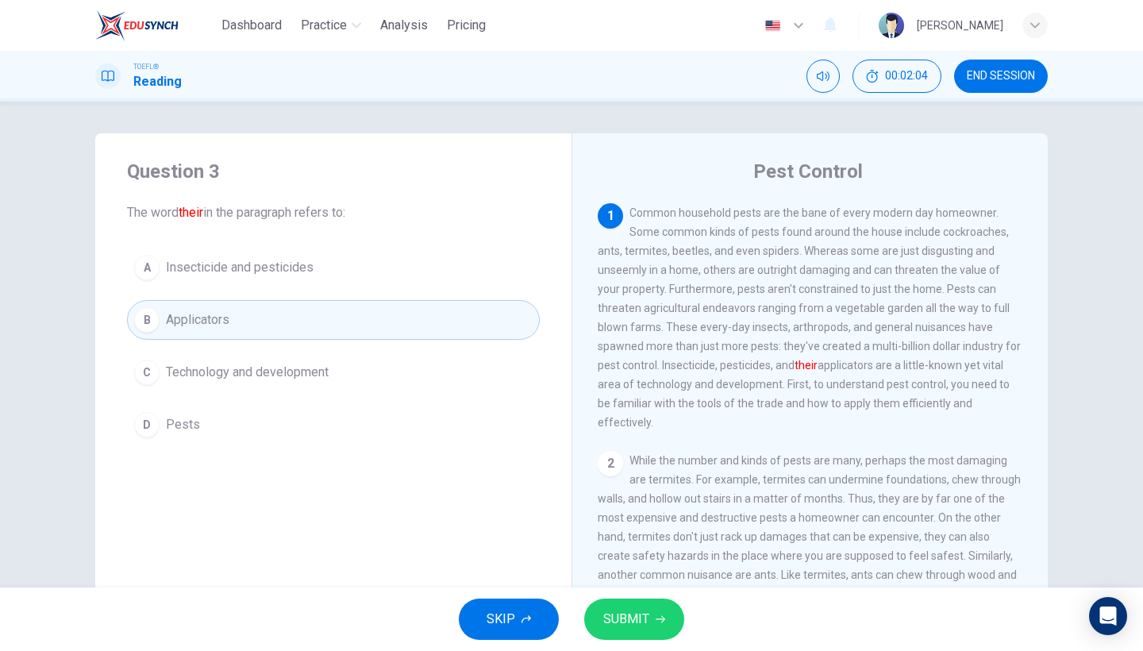
click at [629, 611] on span "SUBMIT" at bounding box center [626, 619] width 46 height 22
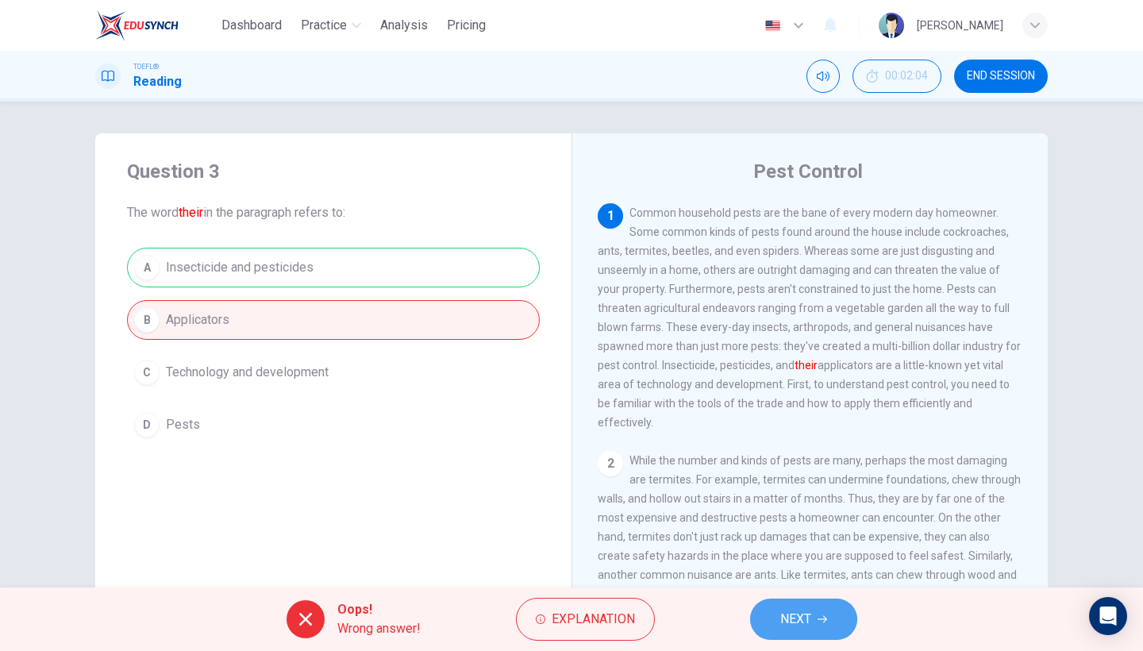
click at [812, 610] on button "NEXT" at bounding box center [803, 618] width 107 height 41
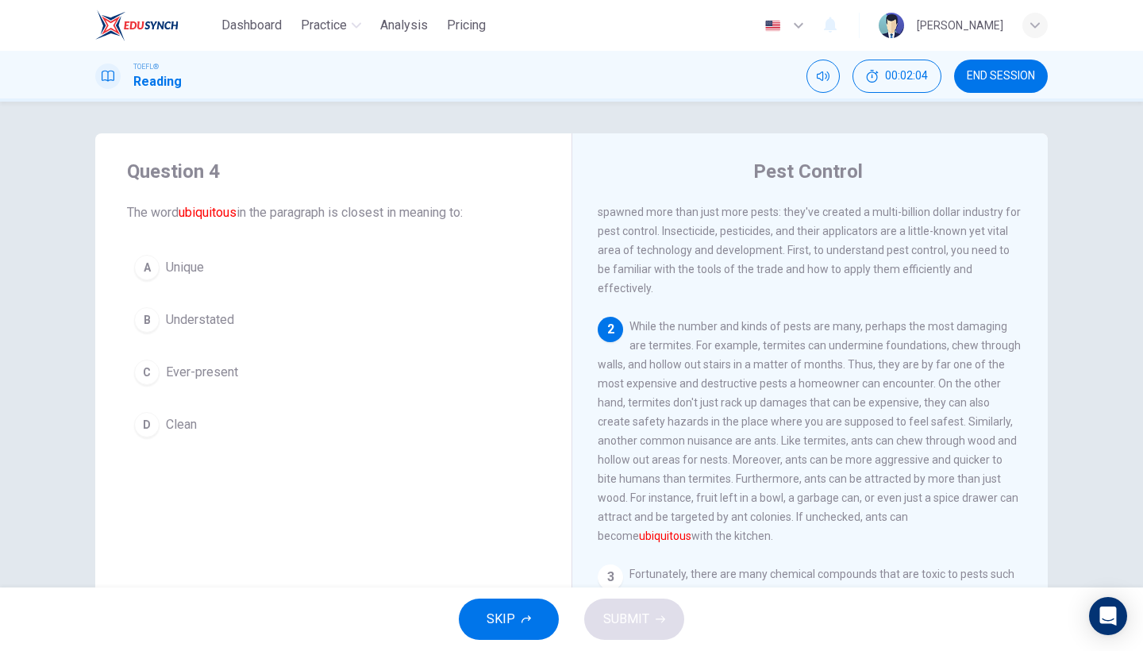
scroll to position [160, 0]
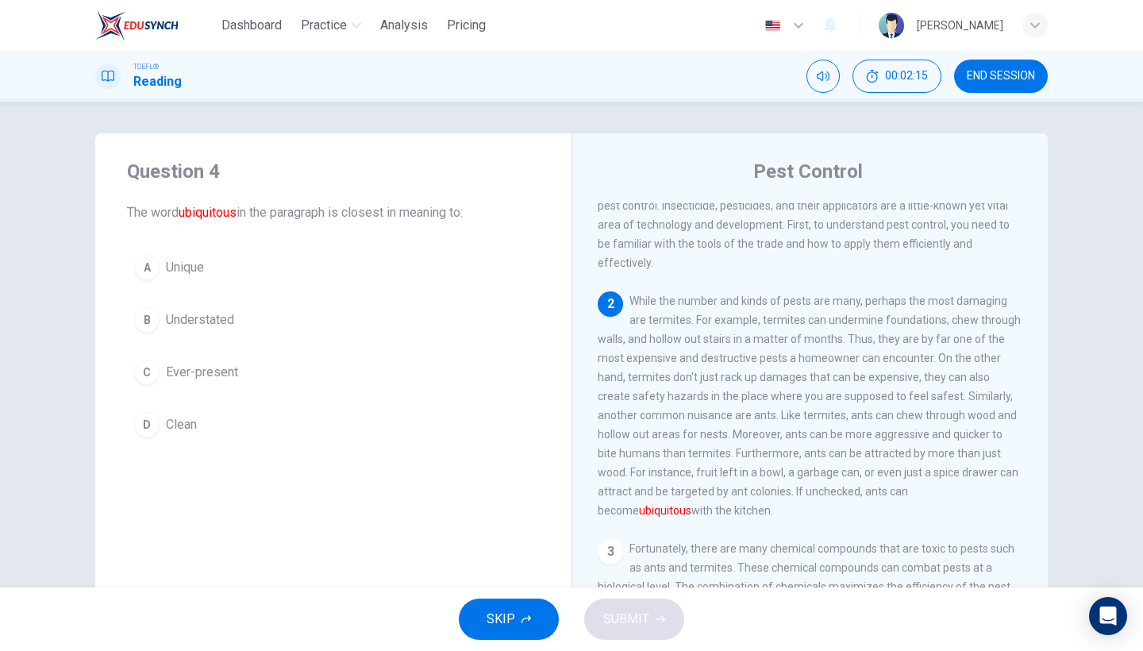
click at [245, 375] on button "C Ever-present" at bounding box center [333, 372] width 413 height 40
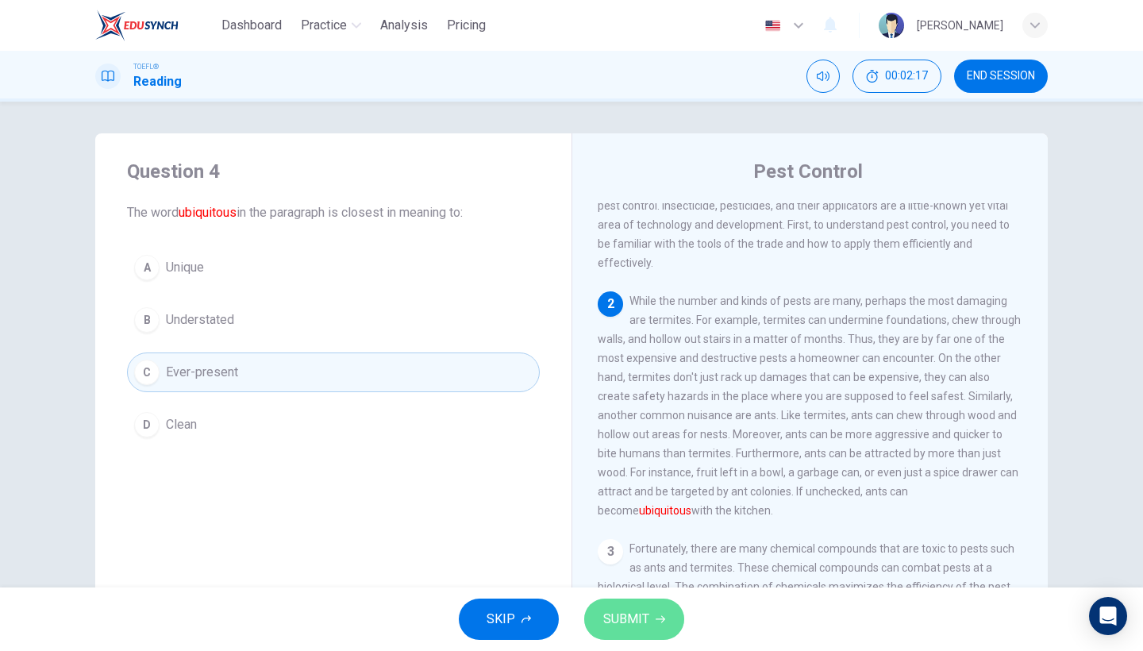
click at [607, 616] on span "SUBMIT" at bounding box center [626, 619] width 46 height 22
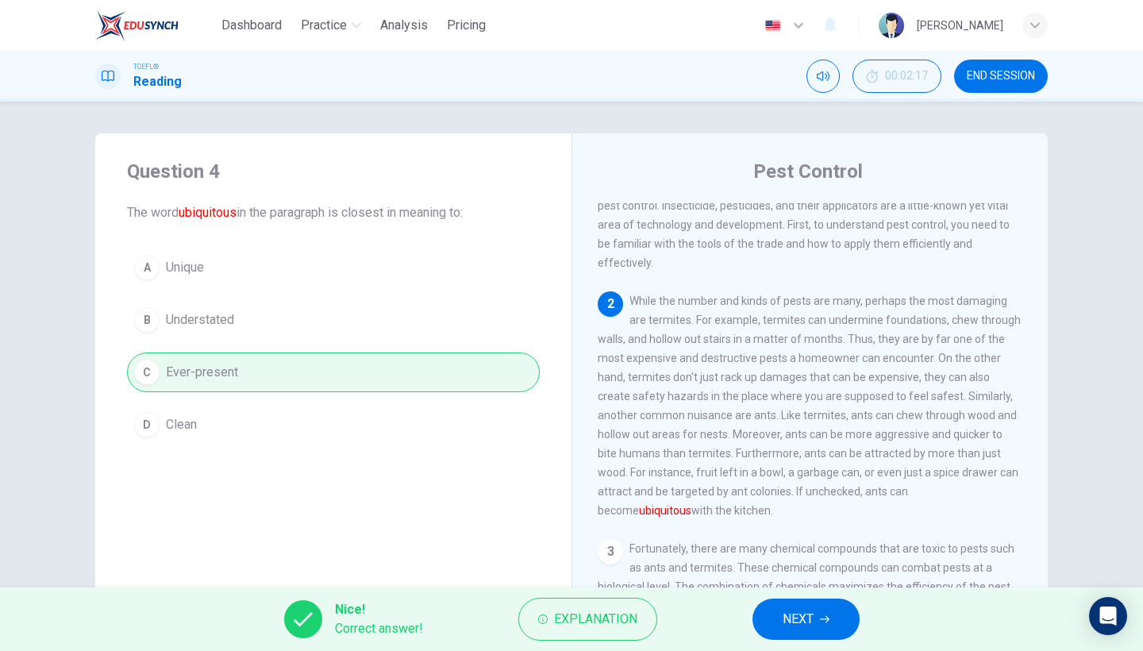
click at [764, 610] on button "NEXT" at bounding box center [805, 618] width 107 height 41
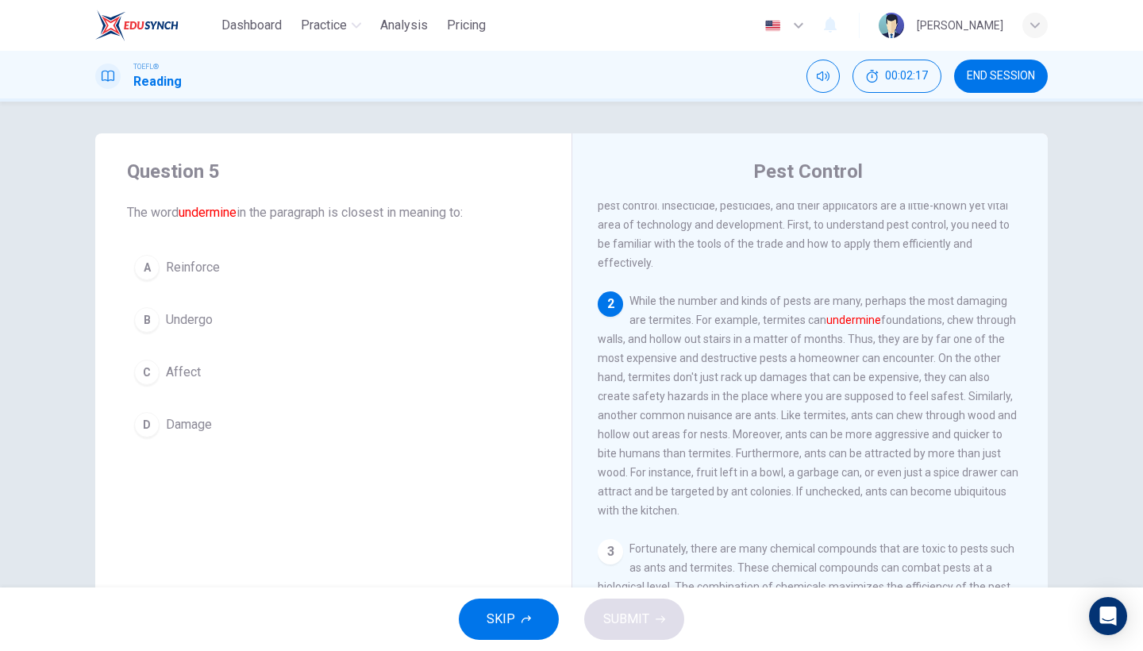
scroll to position [229, 0]
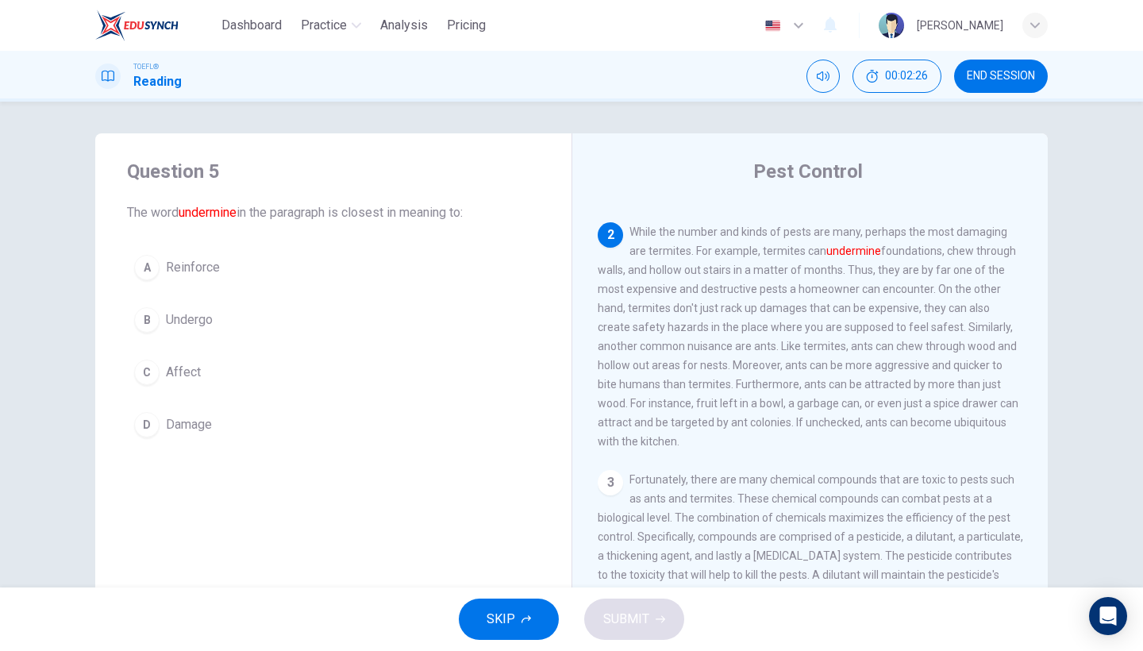
click at [208, 377] on button "C Affect" at bounding box center [333, 372] width 413 height 40
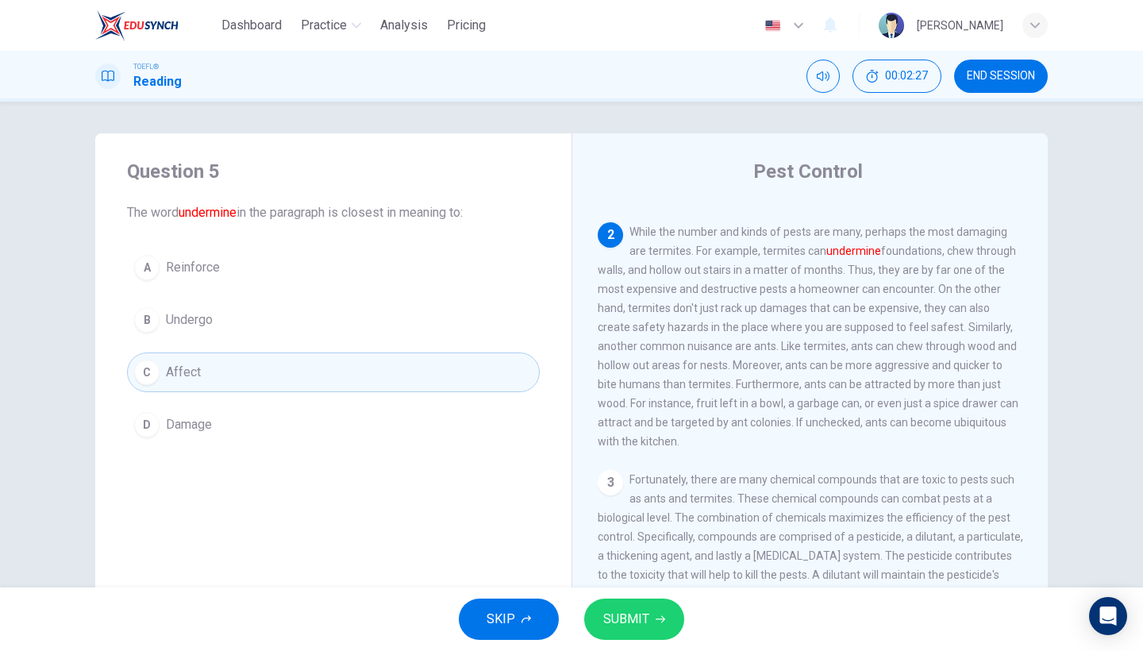
click at [656, 616] on icon "button" at bounding box center [661, 619] width 10 height 10
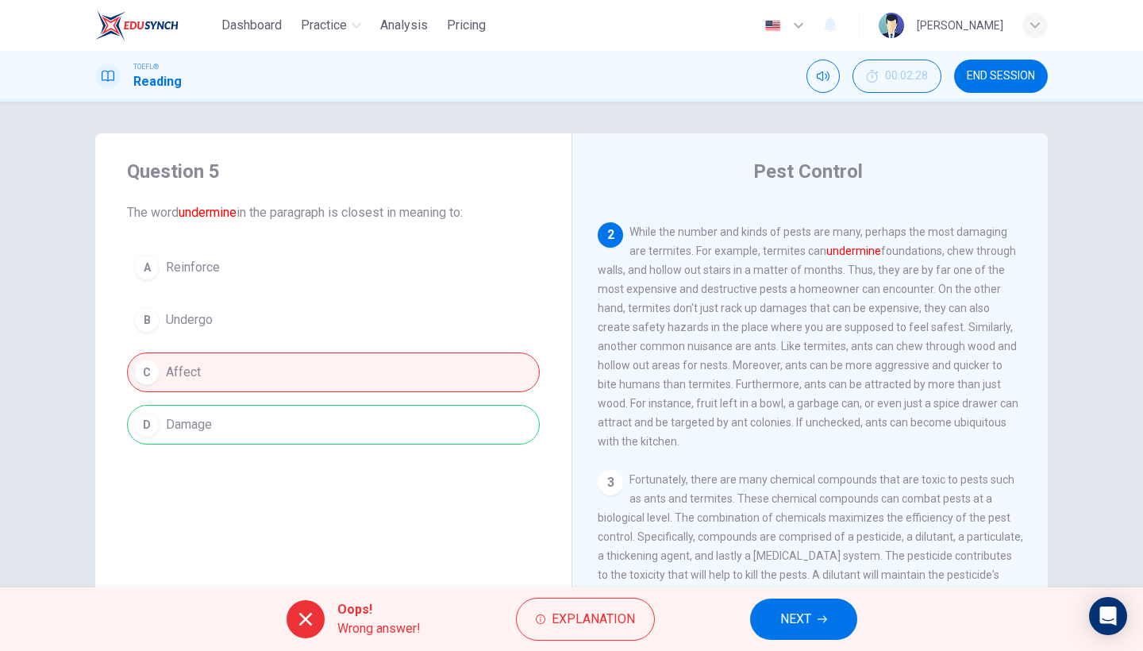
click at [795, 616] on span "NEXT" at bounding box center [795, 619] width 31 height 22
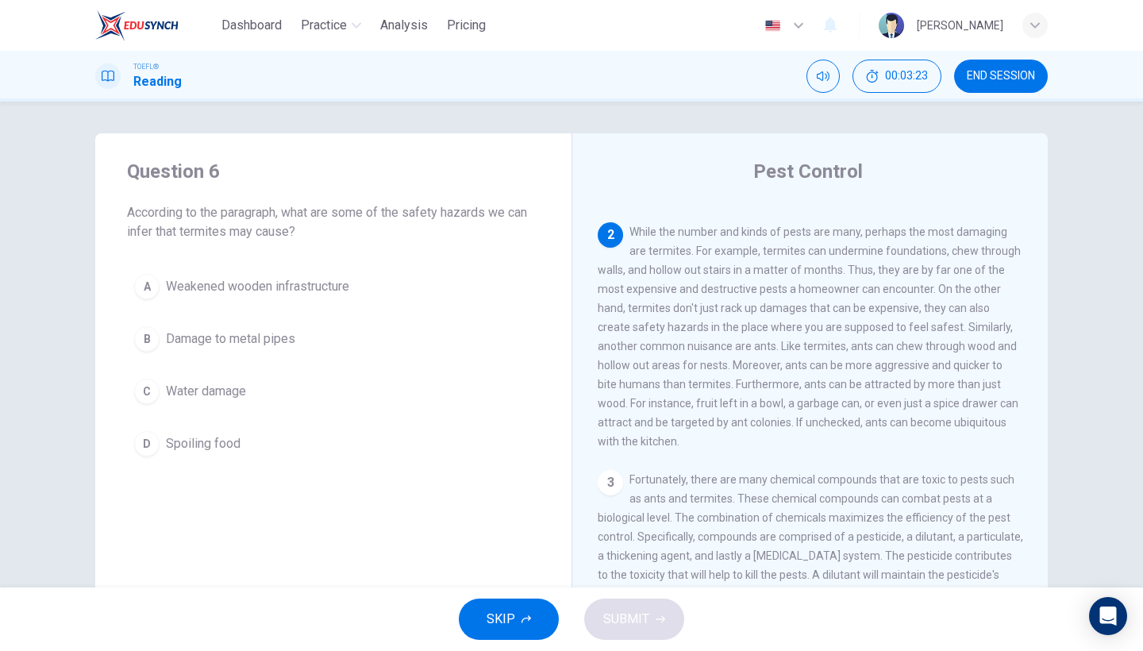
click at [305, 270] on button "A Weakened wooden infrastructure" at bounding box center [333, 287] width 413 height 40
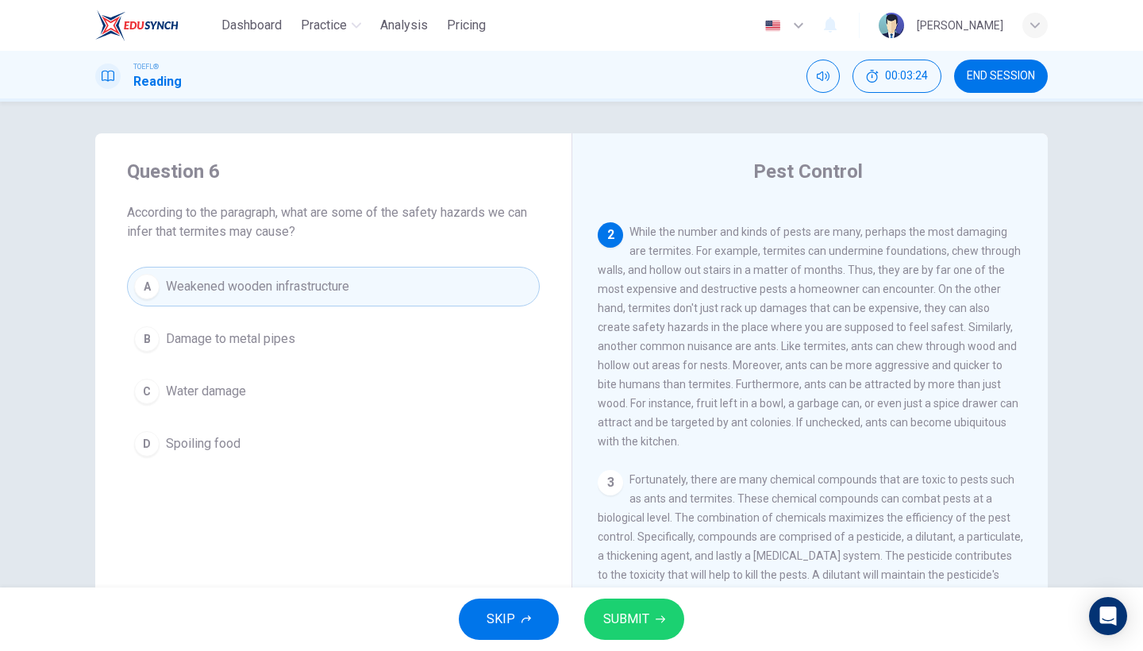
click at [612, 625] on span "SUBMIT" at bounding box center [626, 619] width 46 height 22
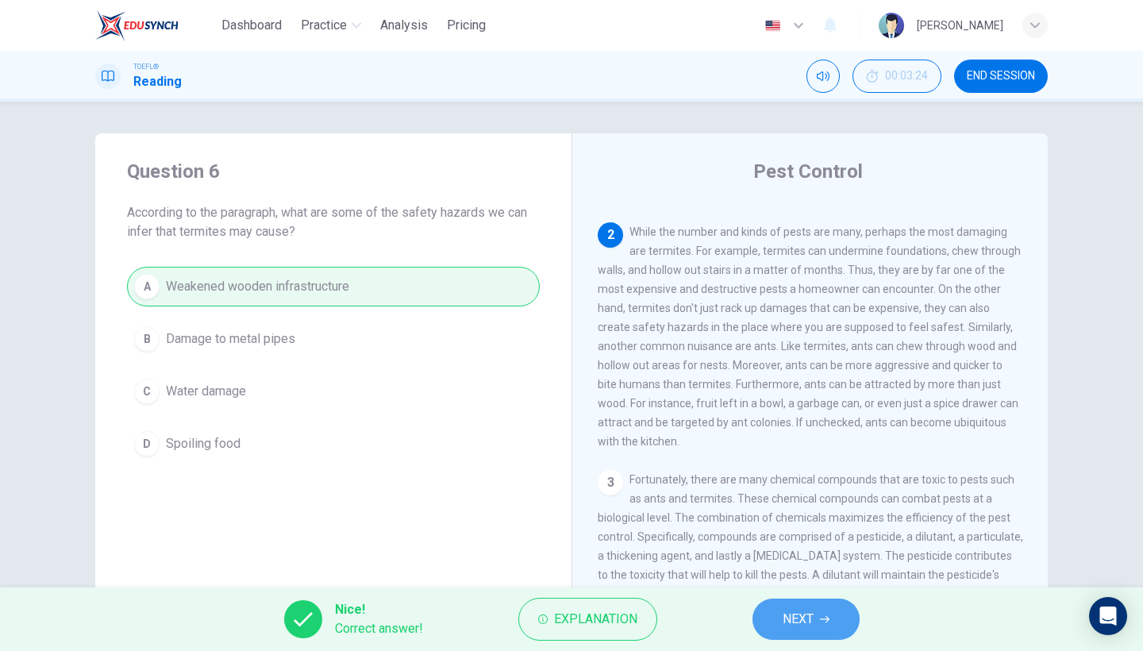
click at [827, 619] on icon "button" at bounding box center [825, 619] width 10 height 7
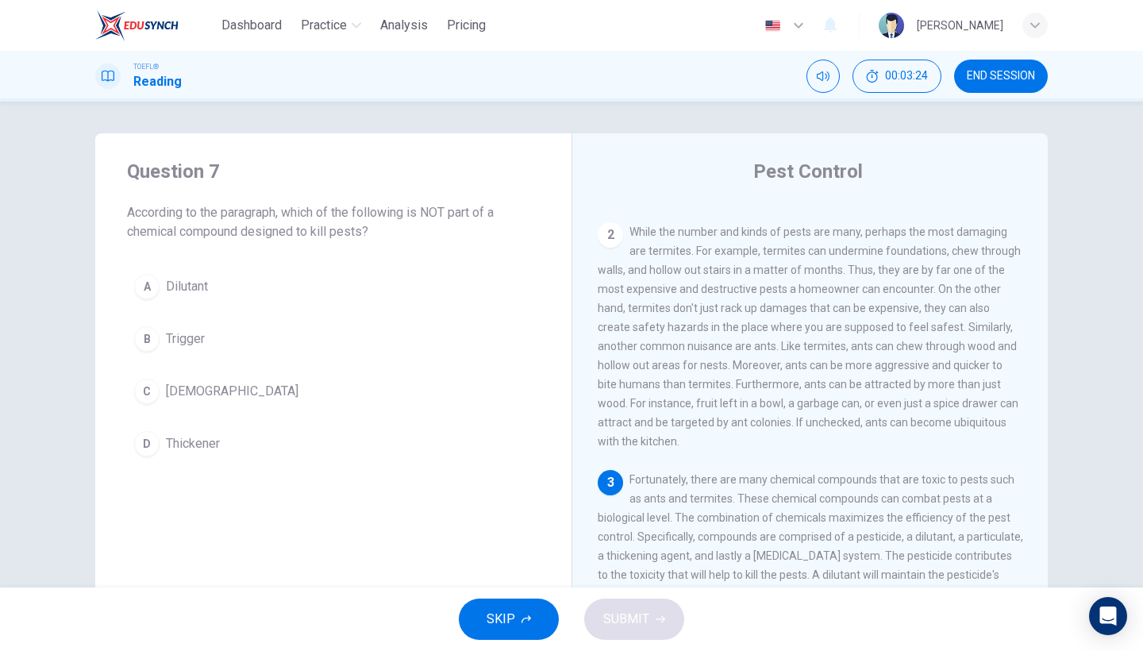
scroll to position [388, 0]
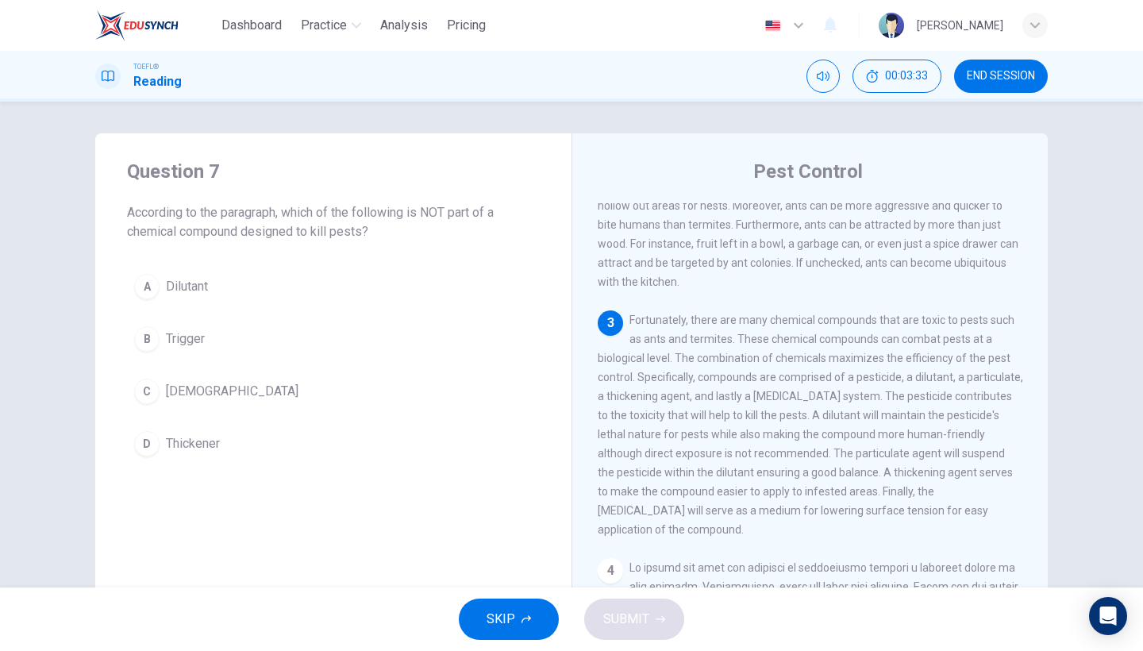
click at [977, 71] on span "END SESSION" at bounding box center [1001, 76] width 68 height 13
